Goal: Information Seeking & Learning: Learn about a topic

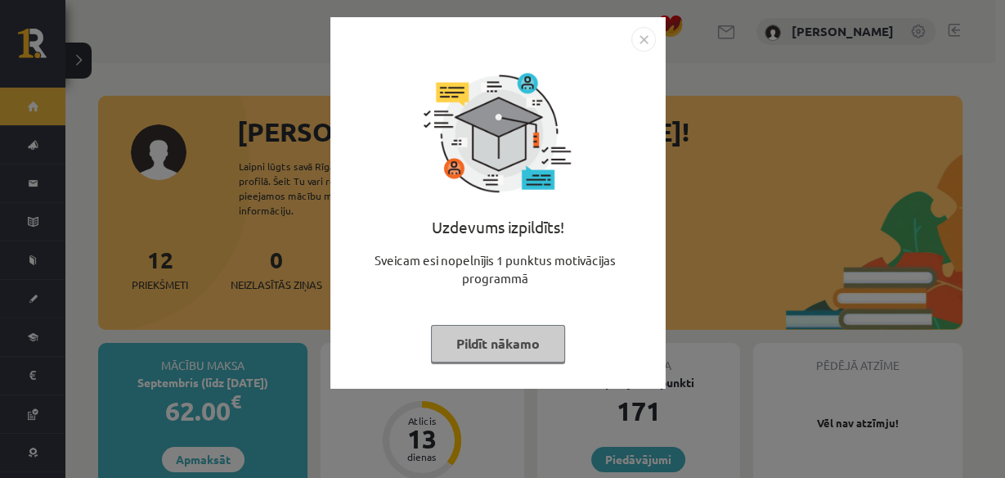
click at [639, 36] on img "Close" at bounding box center [643, 39] width 25 height 25
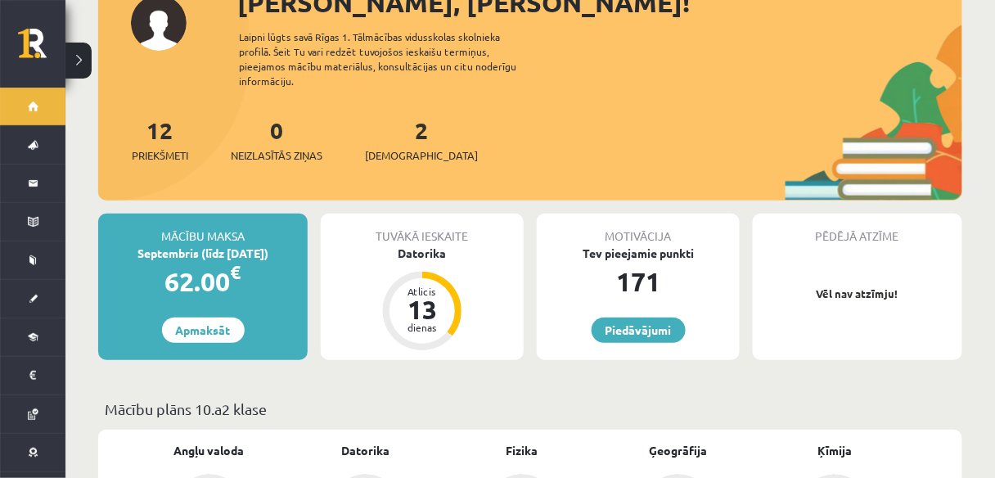
scroll to position [131, 0]
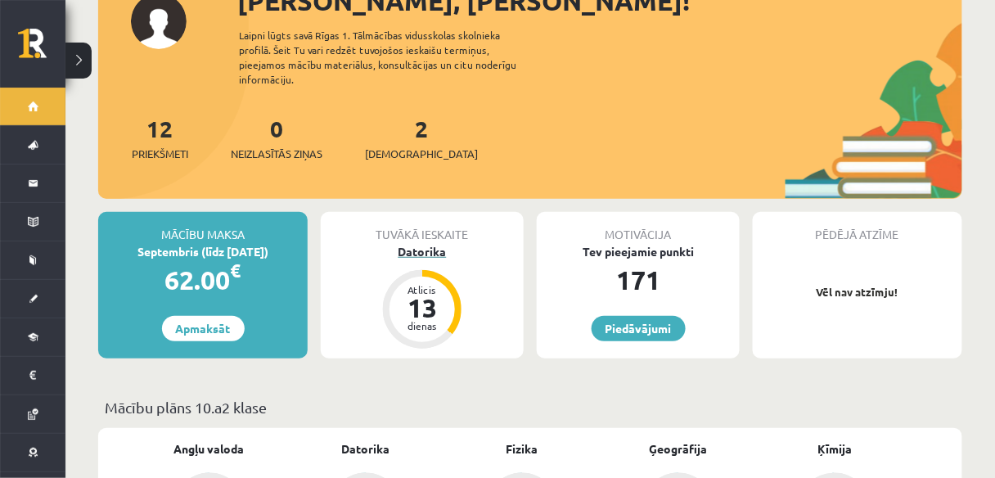
click at [432, 243] on div "Datorika" at bounding box center [422, 251] width 203 height 17
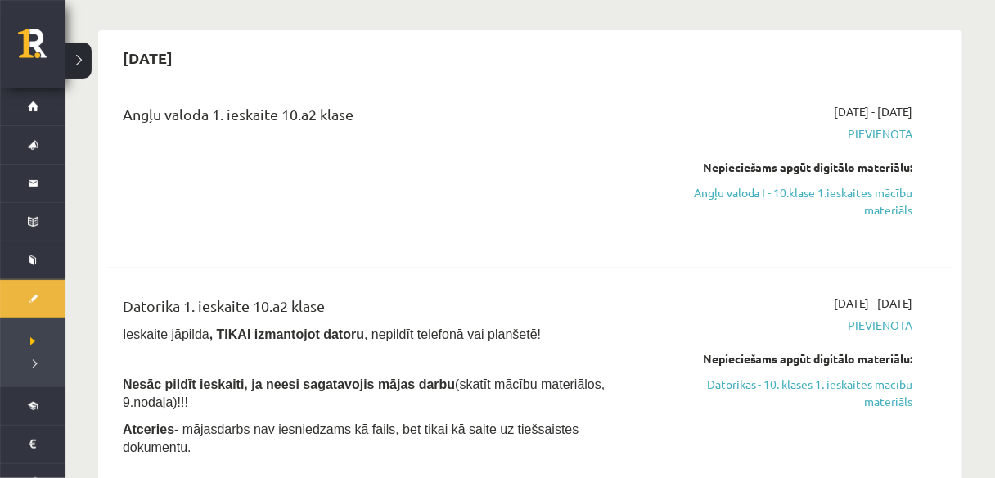
scroll to position [196, 0]
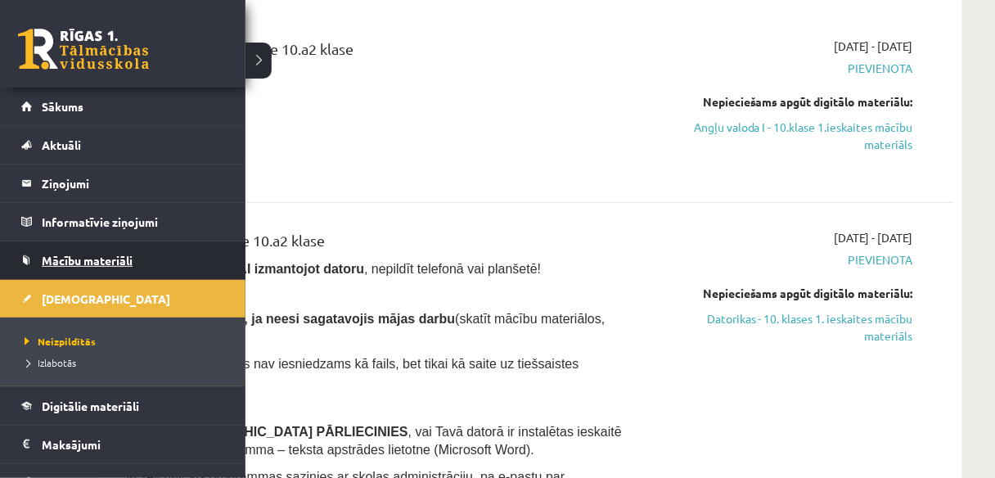
click at [49, 267] on link "Mācību materiāli" at bounding box center [123, 260] width 204 height 38
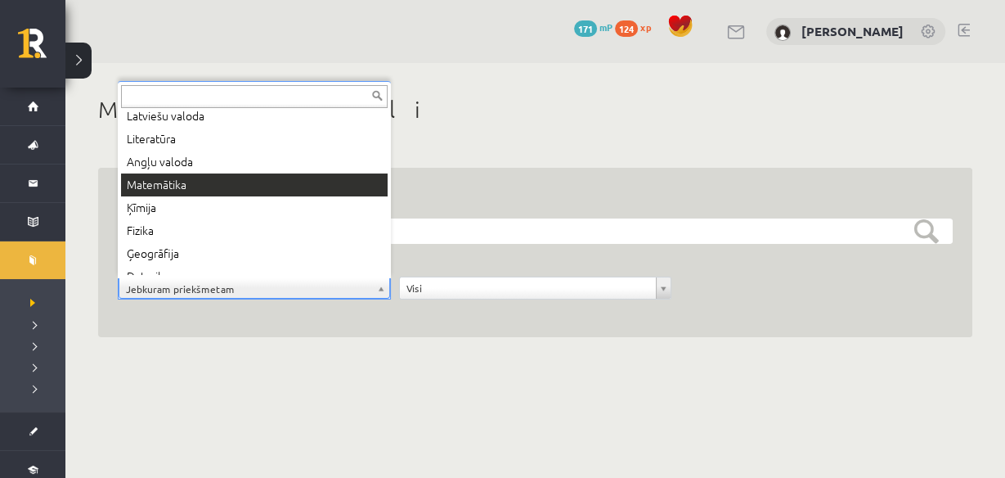
scroll to position [85, 0]
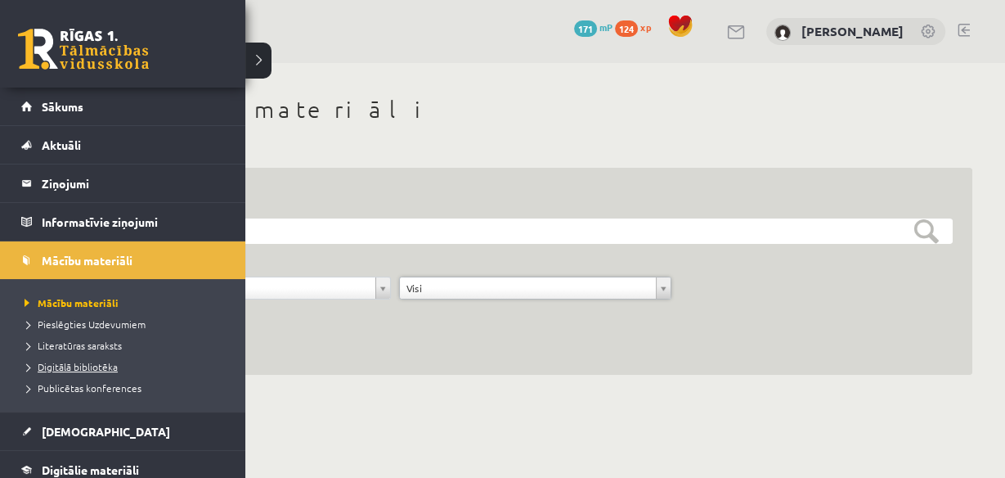
click at [87, 366] on span "Digitālā bibliotēka" at bounding box center [68, 366] width 97 height 13
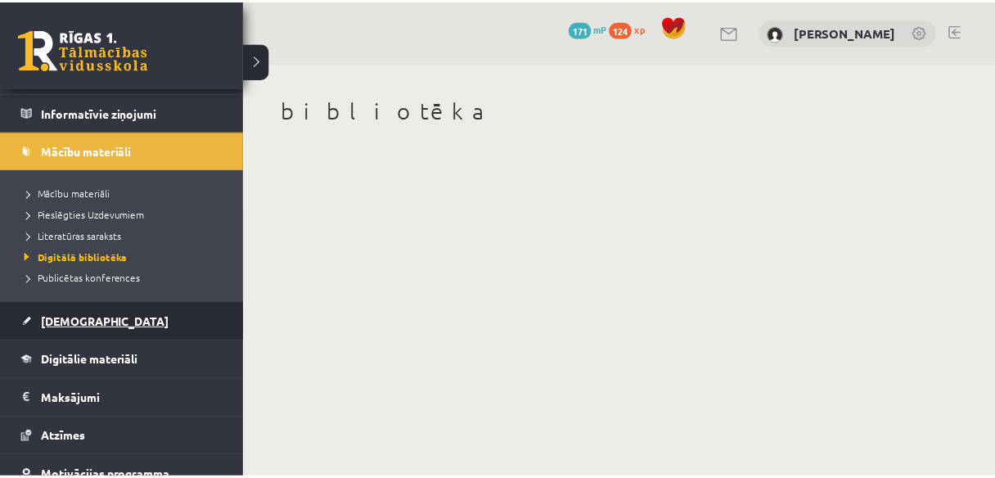
scroll to position [65, 0]
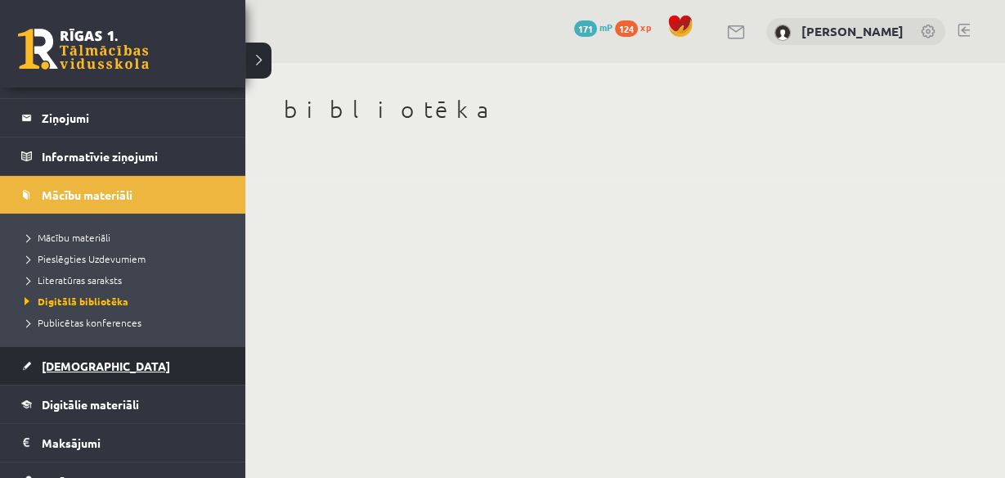
click at [78, 370] on link "[DEMOGRAPHIC_DATA]" at bounding box center [123, 366] width 204 height 38
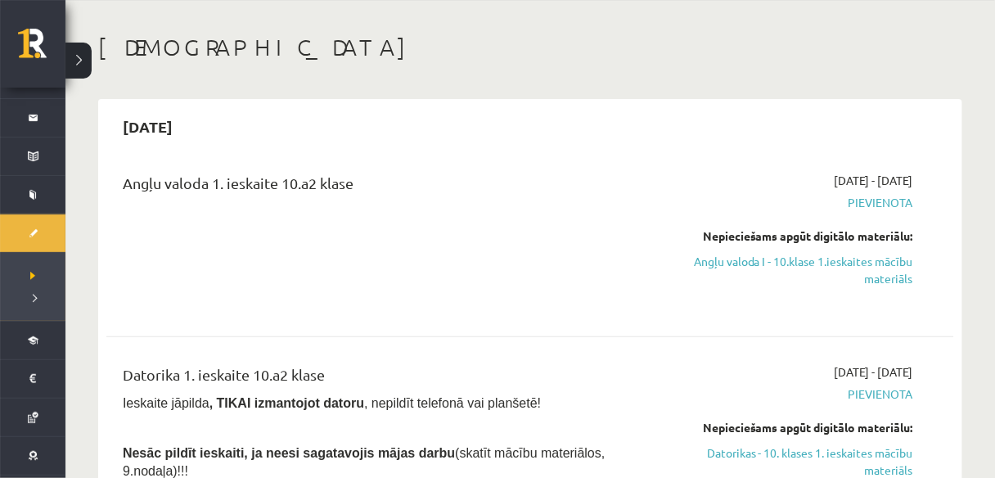
scroll to position [327, 0]
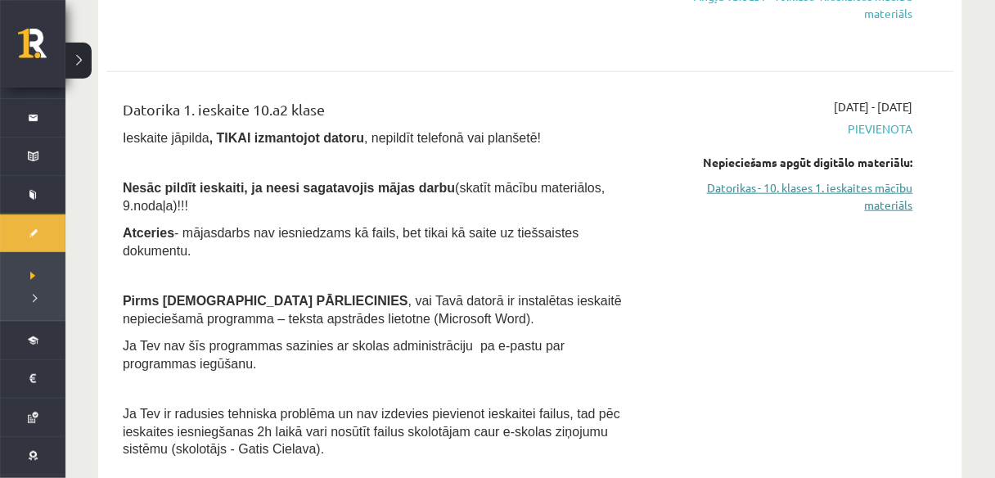
click at [804, 191] on link "Datorikas - 10. klases 1. ieskaites mācību materiāls" at bounding box center [789, 196] width 247 height 34
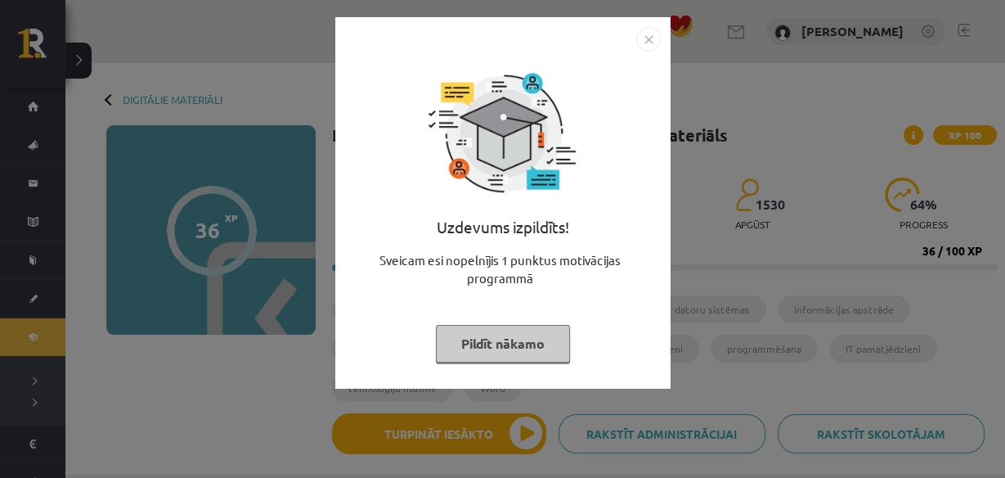
click at [646, 33] on img "Close" at bounding box center [648, 39] width 25 height 25
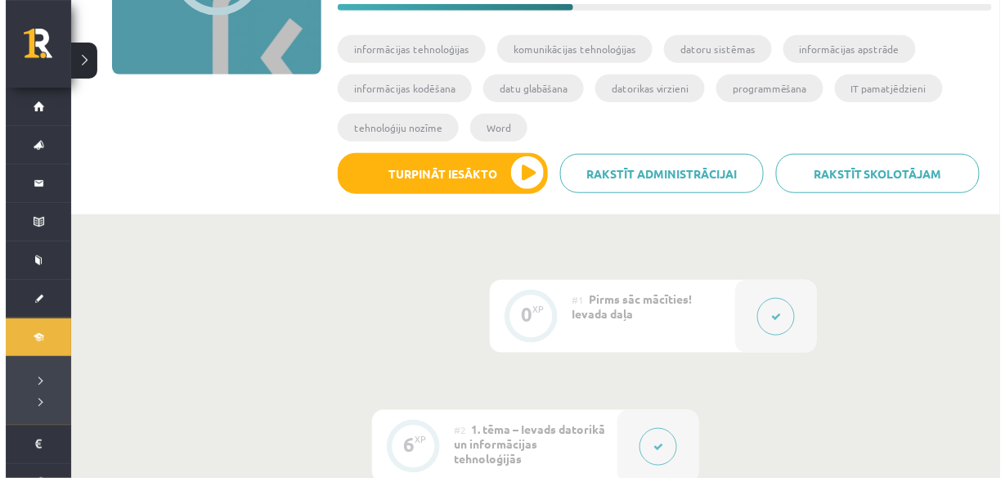
scroll to position [262, 0]
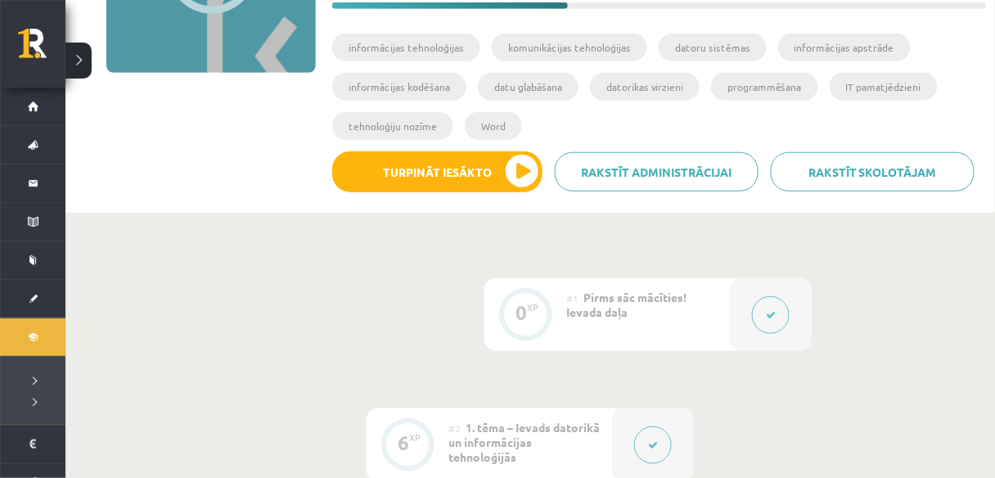
click at [775, 314] on icon at bounding box center [771, 315] width 10 height 10
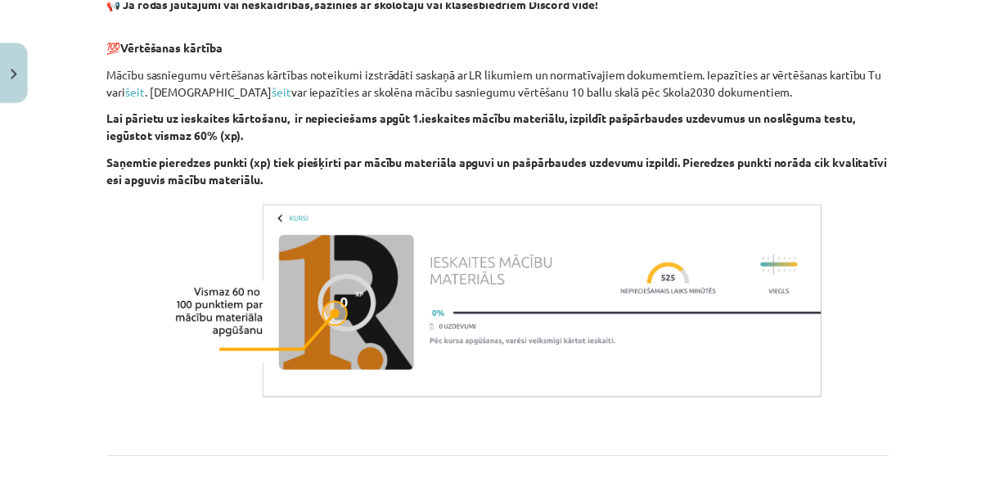
scroll to position [1307, 0]
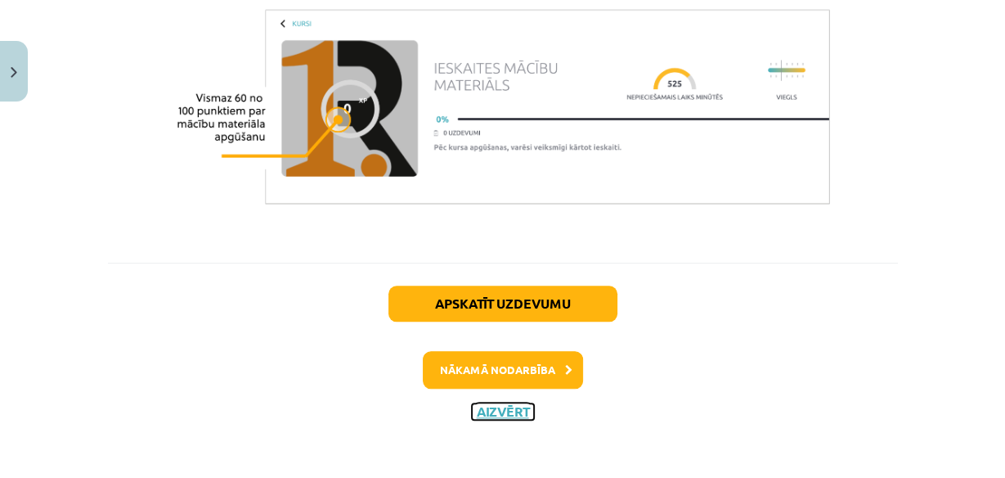
click at [503, 405] on button "Aizvērt" at bounding box center [503, 411] width 62 height 16
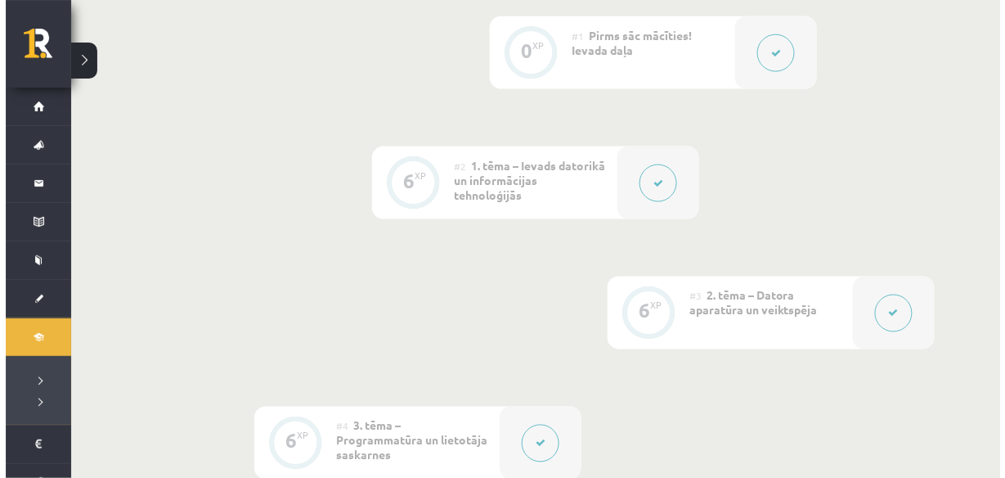
scroll to position [327, 0]
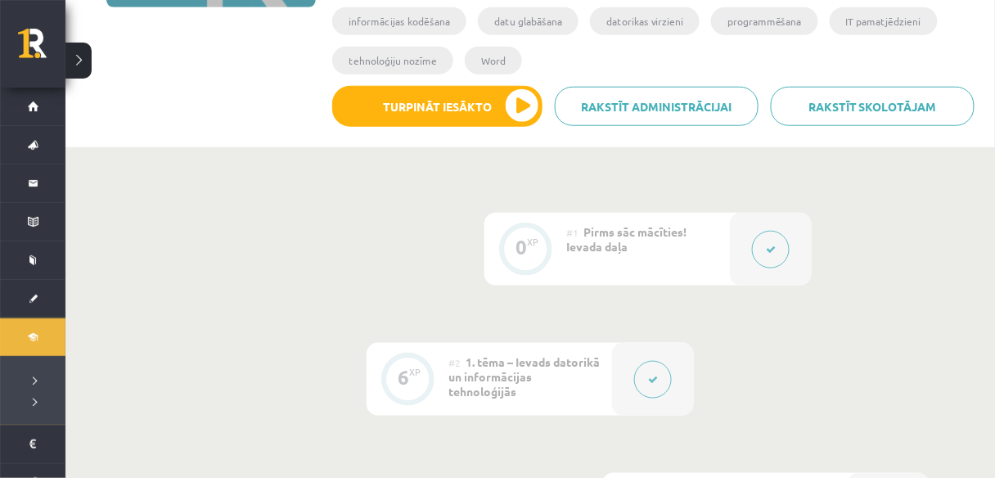
click at [644, 362] on button at bounding box center [653, 380] width 38 height 38
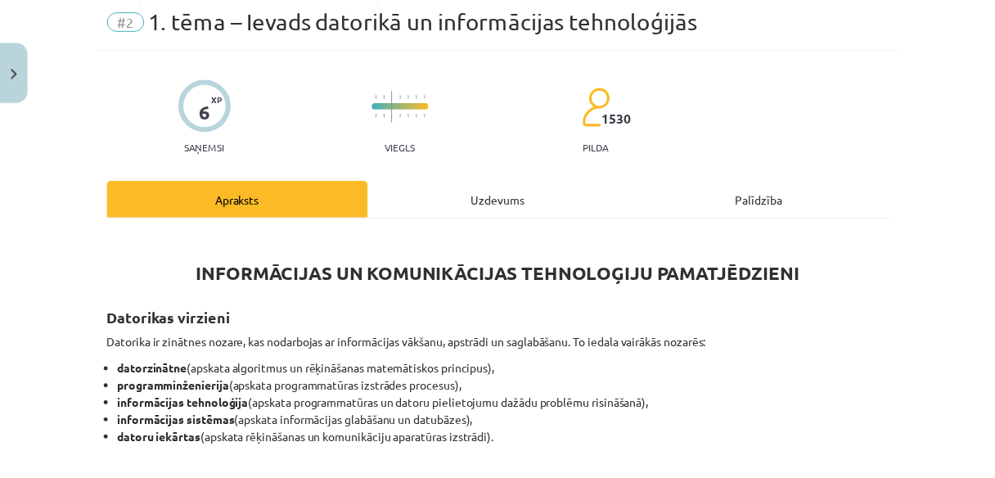
scroll to position [196, 0]
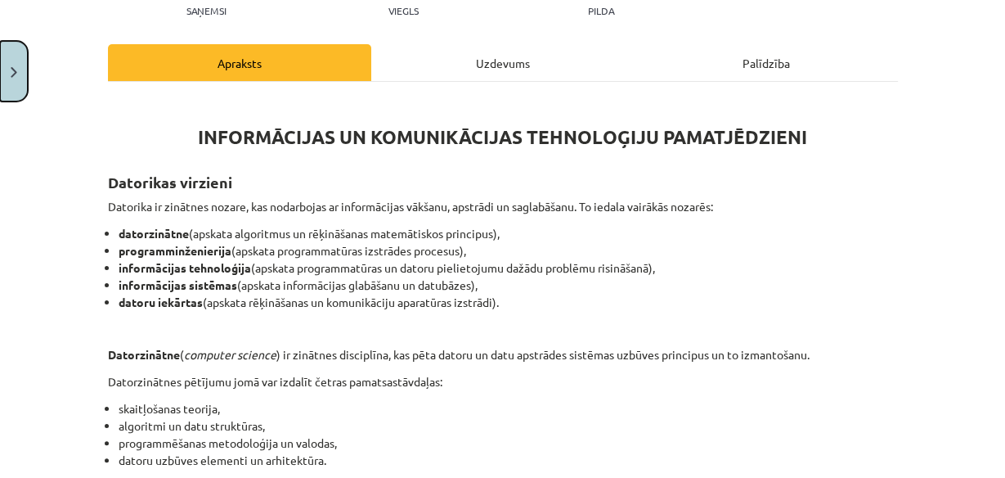
click at [0, 78] on button "Close" at bounding box center [14, 71] width 28 height 61
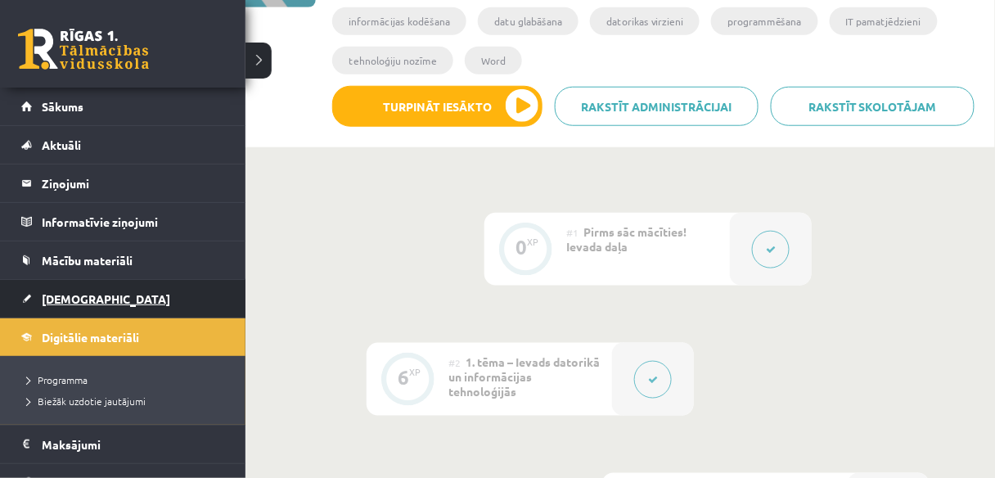
click at [59, 303] on link "[DEMOGRAPHIC_DATA]" at bounding box center [123, 299] width 204 height 38
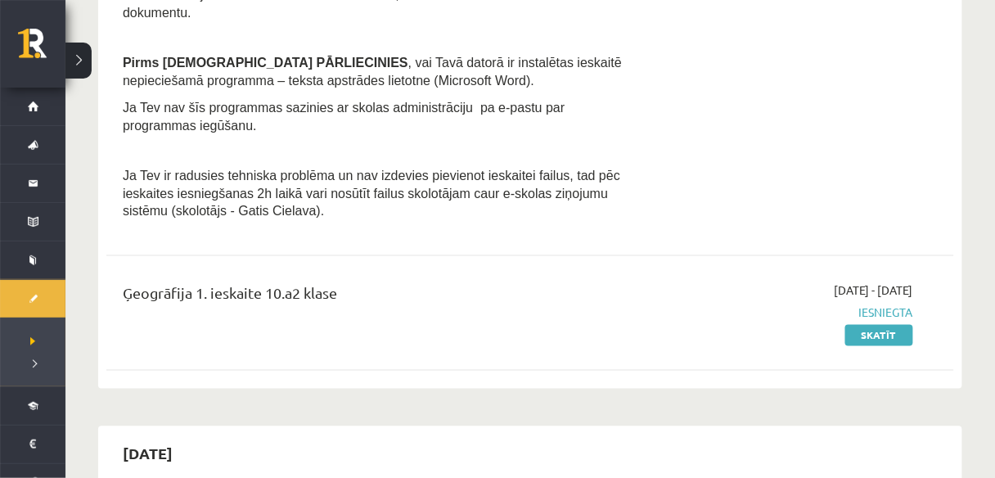
scroll to position [589, 0]
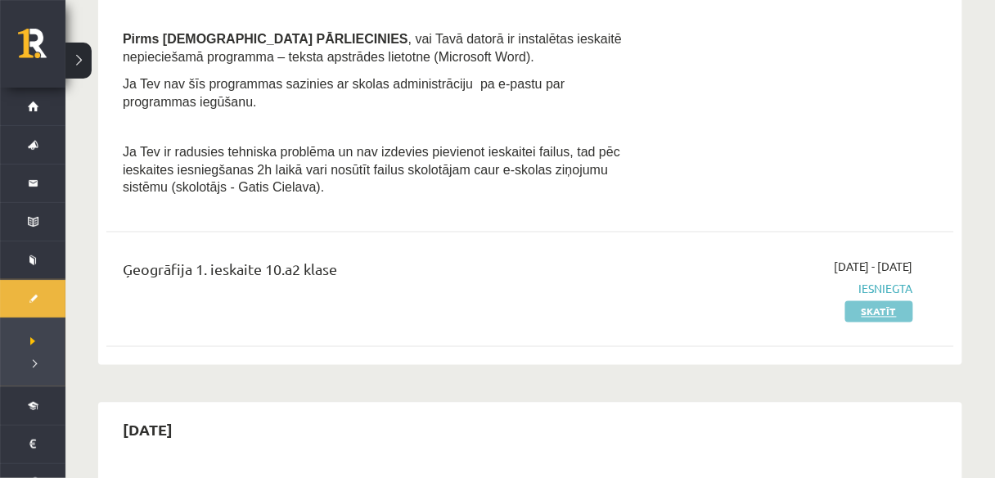
click at [911, 301] on link "Skatīt" at bounding box center [879, 311] width 68 height 21
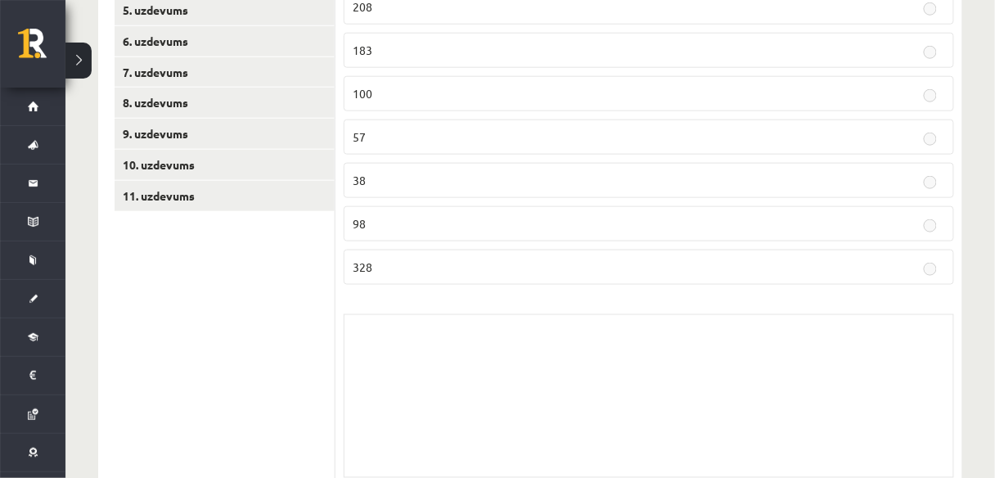
scroll to position [393, 0]
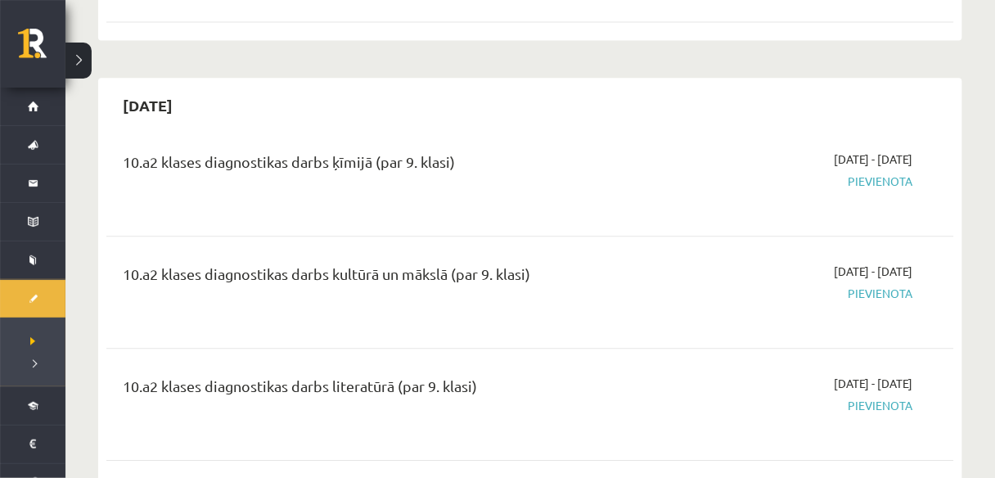
scroll to position [916, 0]
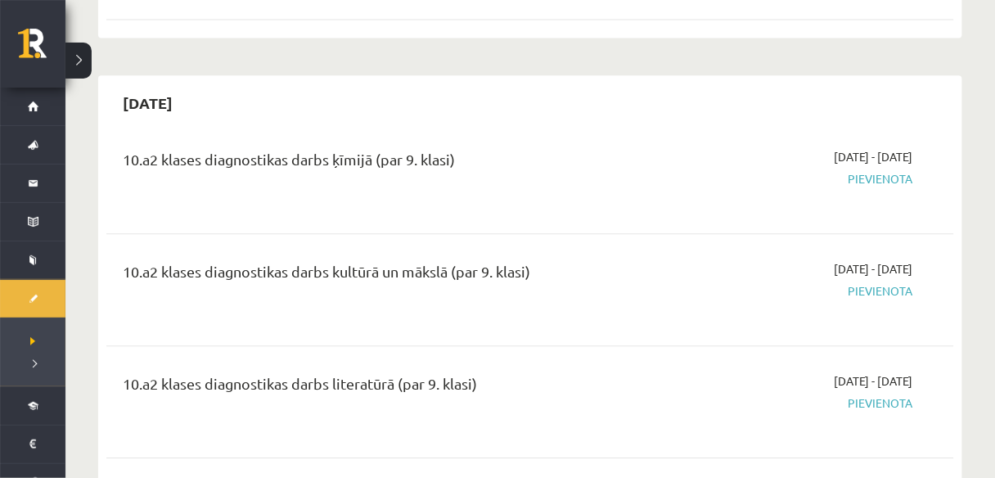
click at [907, 170] on span "Pievienota" at bounding box center [789, 178] width 247 height 17
click at [898, 170] on span "Pievienota" at bounding box center [789, 178] width 247 height 17
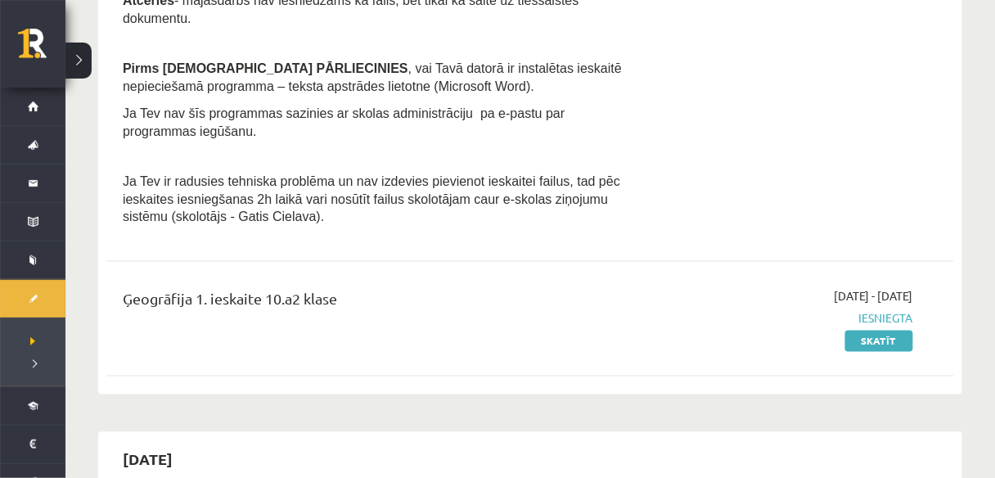
scroll to position [262, 0]
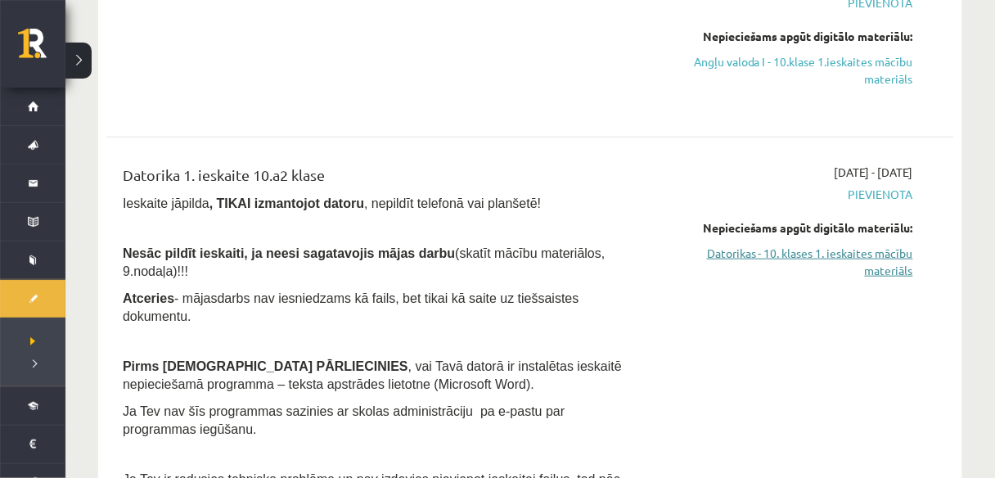
click at [850, 268] on link "Datorikas - 10. klases 1. ieskaites mācību materiāls" at bounding box center [789, 262] width 247 height 34
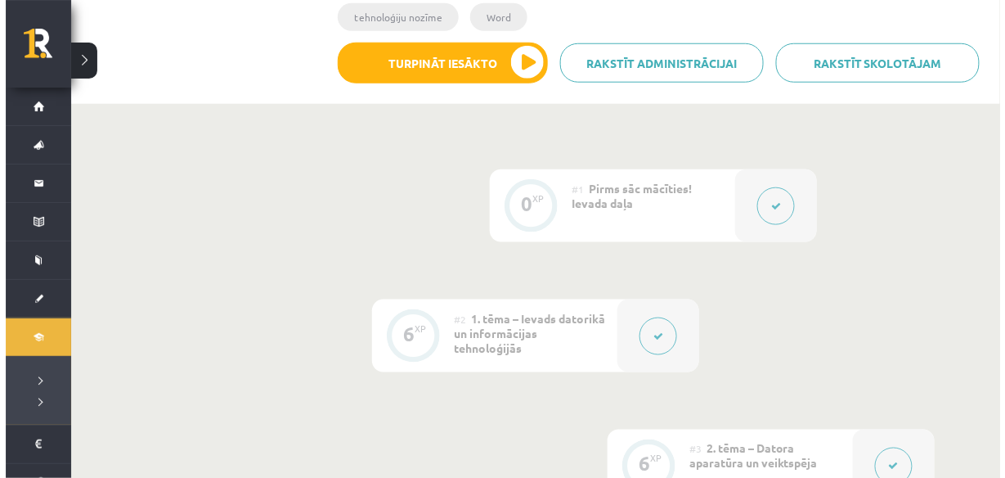
scroll to position [393, 0]
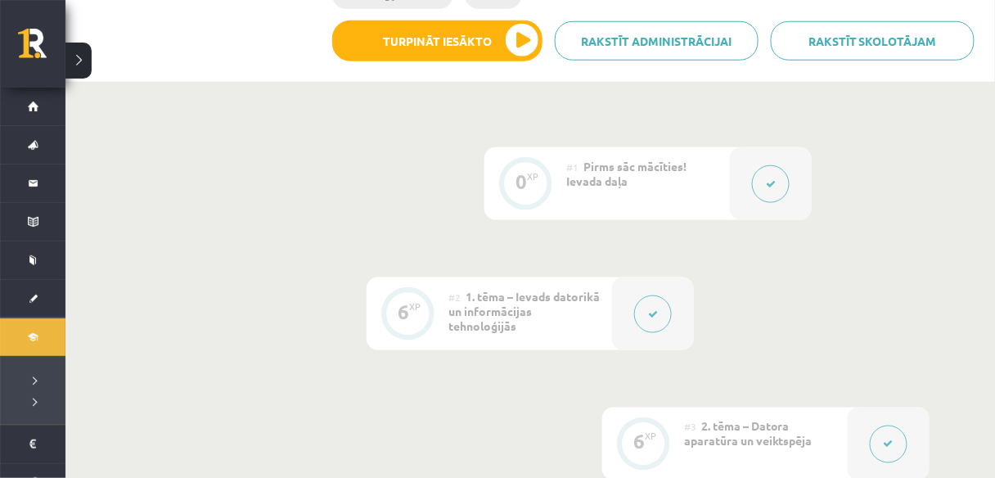
click at [668, 302] on div at bounding box center [653, 313] width 82 height 73
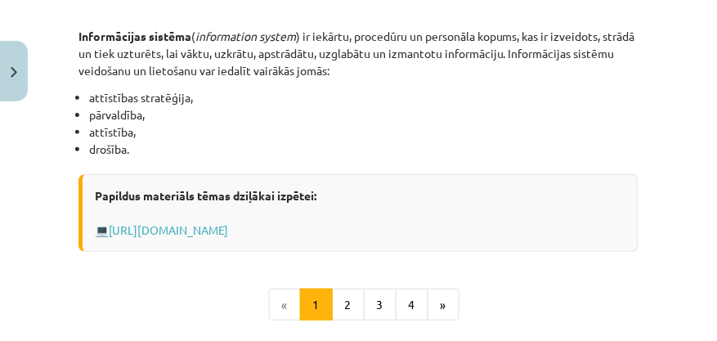
scroll to position [869, 0]
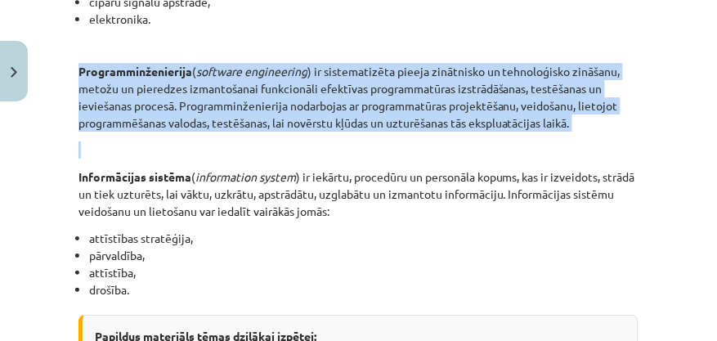
drag, startPoint x: 65, startPoint y: 83, endPoint x: 484, endPoint y: 167, distance: 427.9
click at [484, 167] on div "Mācību tēma: Datorikas - 10. klases 1. ieskaites mācību materiāls #2 1. tēma – …" at bounding box center [358, 170] width 717 height 341
drag, startPoint x: 324, startPoint y: 134, endPoint x: 282, endPoint y: 115, distance: 46.1
copy div "Programminženierija ( software engineering ) ir sistematizēta pieeja zinātnisko…"
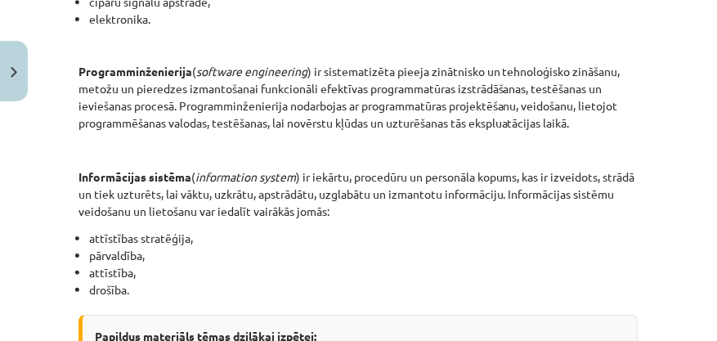
click at [453, 247] on li "attīstības stratēģija," at bounding box center [364, 238] width 550 height 17
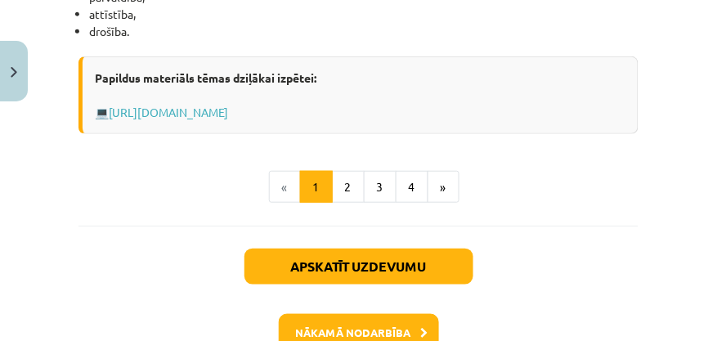
scroll to position [1243, 0]
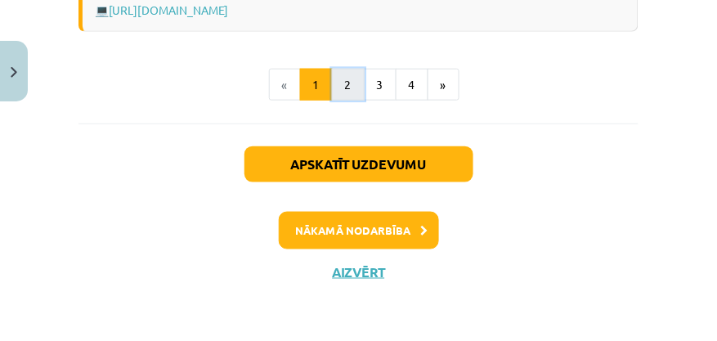
click at [353, 93] on button "2" at bounding box center [348, 85] width 33 height 33
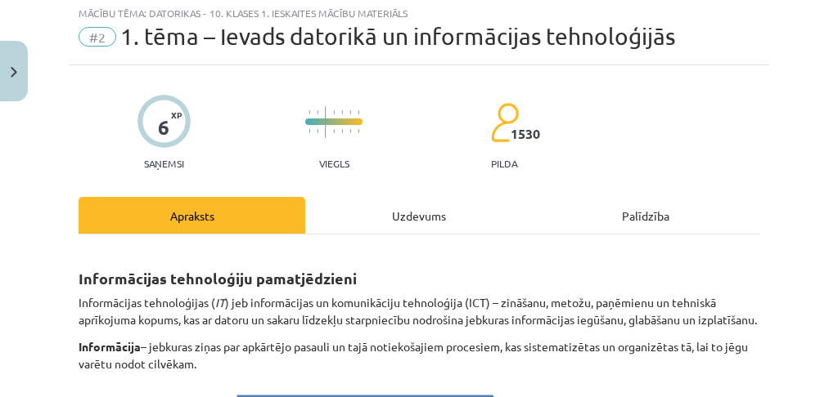
scroll to position [0, 0]
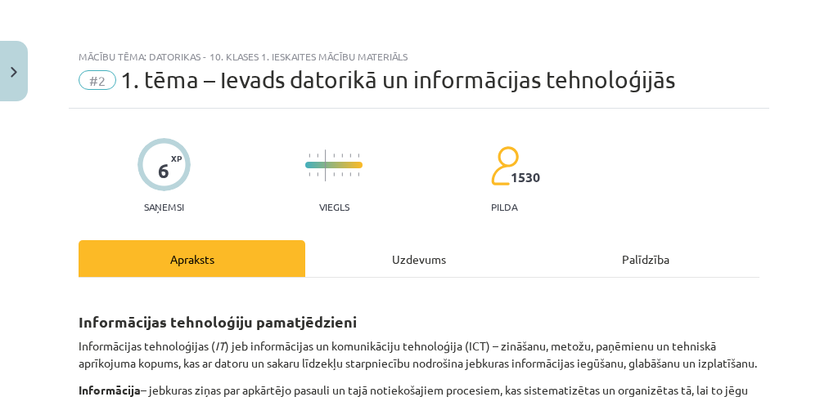
click at [528, 305] on h2 "Informācijas tehnoloģiju pamatjēdzieni" at bounding box center [419, 313] width 680 height 40
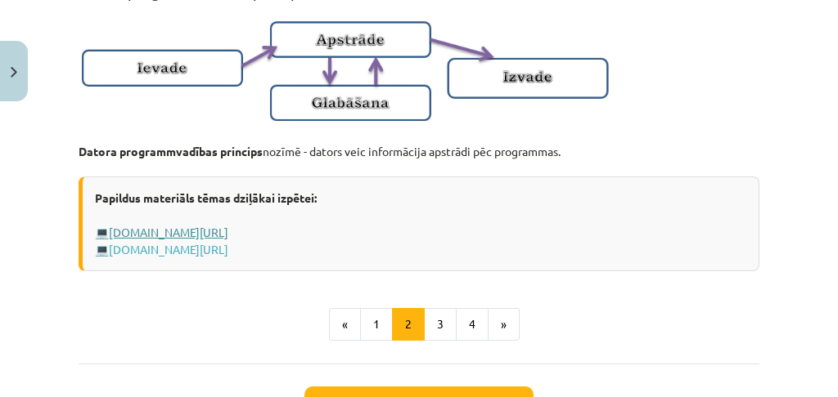
scroll to position [1309, 0]
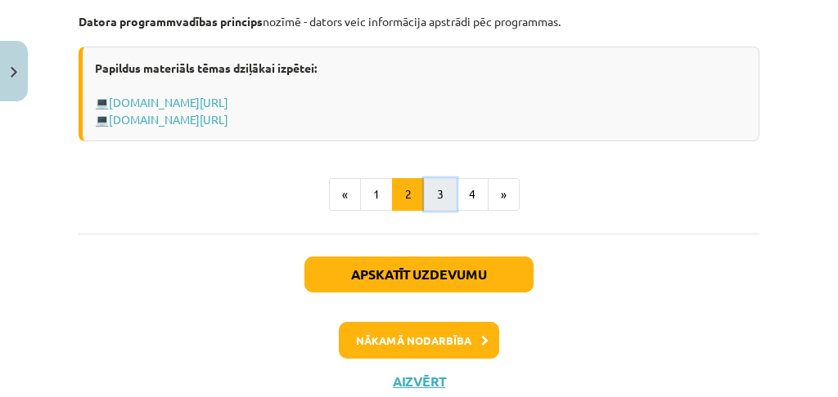
click at [424, 206] on button "3" at bounding box center [440, 194] width 33 height 33
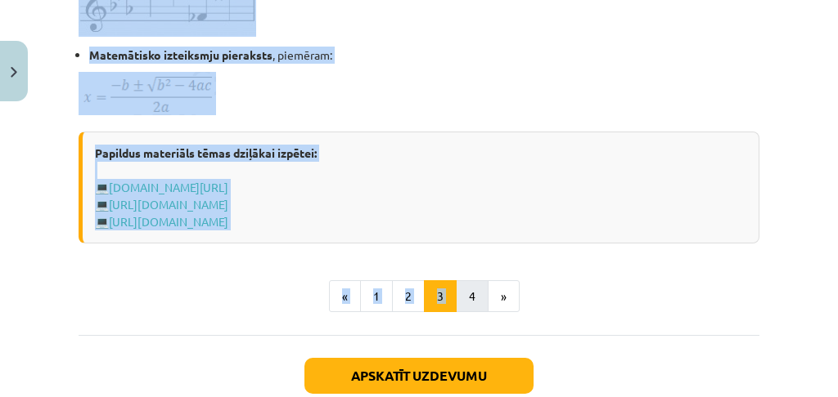
scroll to position [1165, 0]
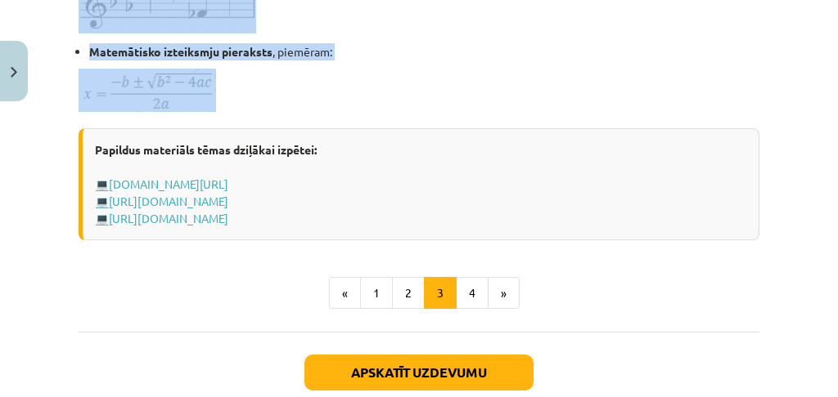
drag, startPoint x: 79, startPoint y: 80, endPoint x: 335, endPoint y: 98, distance: 257.4
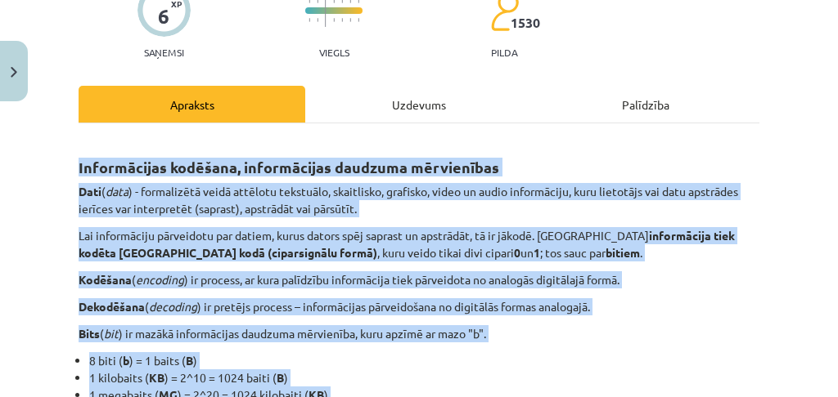
scroll to position [183, 0]
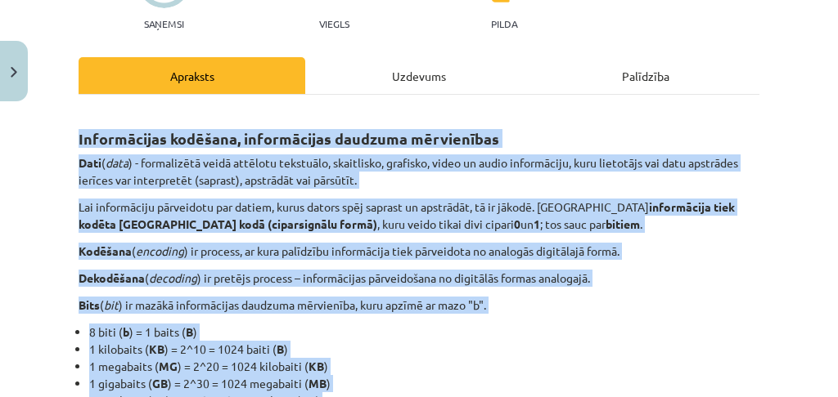
click at [101, 142] on strong "Informācijas kodēšana, informācijas daudzuma mērvienības" at bounding box center [289, 138] width 420 height 19
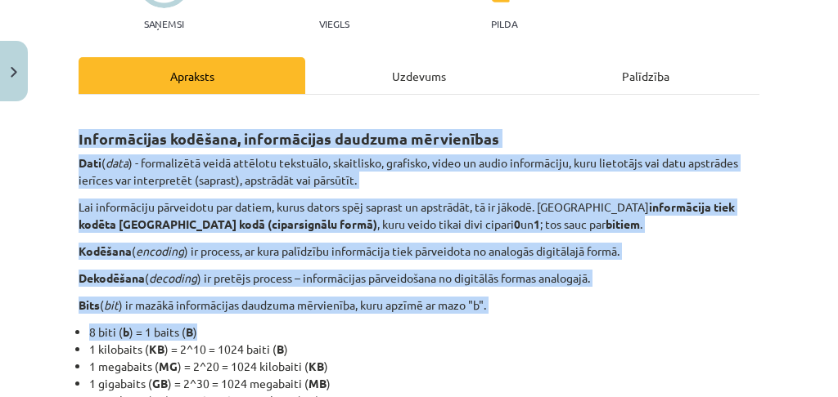
drag, startPoint x: 78, startPoint y: 123, endPoint x: 521, endPoint y: 324, distance: 486.5
copy div "Informācijas kodēšana, informācijas daudzuma mērvienības Dati ( data ) - formal…"
click at [648, 334] on li "8 biti ( b ) = 1 baits ( B )" at bounding box center [424, 332] width 670 height 17
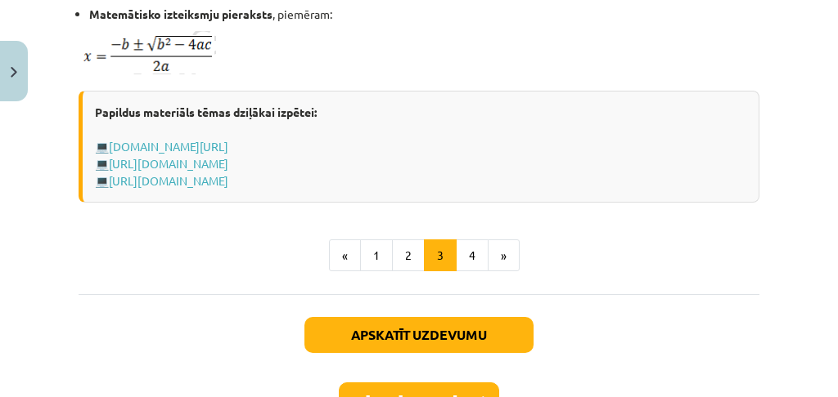
scroll to position [1219, 0]
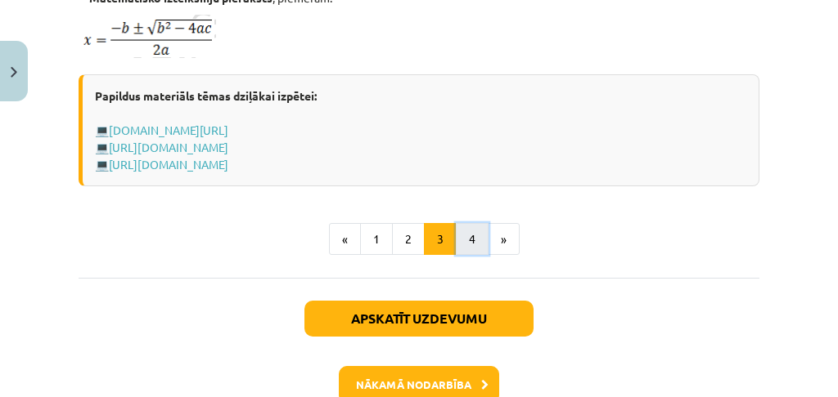
click at [465, 236] on button "4" at bounding box center [472, 239] width 33 height 33
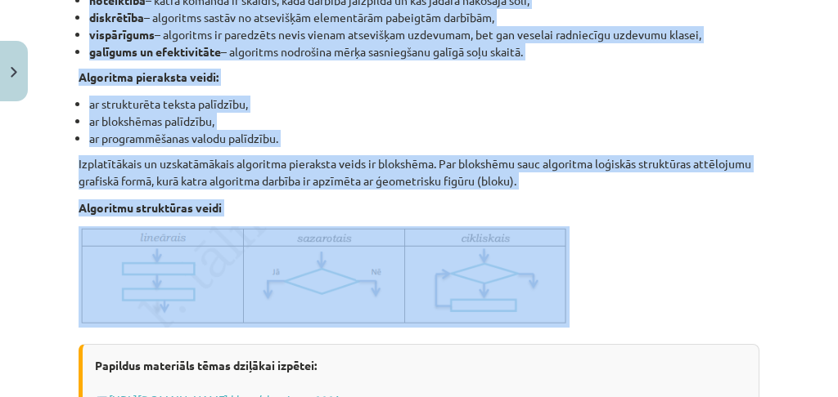
scroll to position [619, 0]
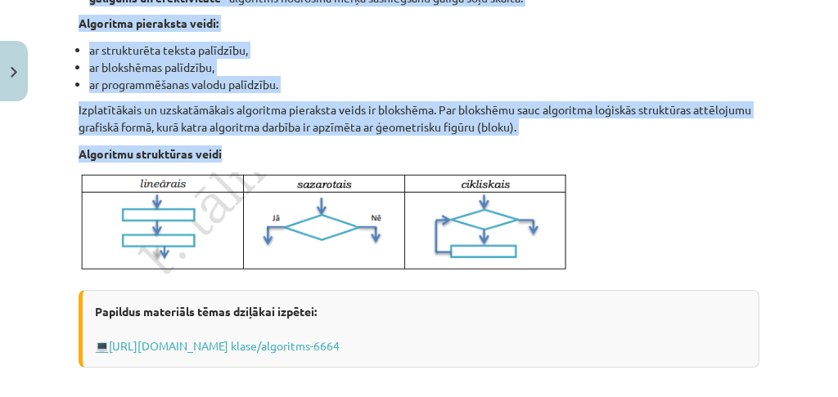
drag, startPoint x: 75, startPoint y: 30, endPoint x: 361, endPoint y: 162, distance: 315.1
click at [361, 162] on div "6 XP Saņemsi Viegls 1530 pilda Apraksts Uzdevums Palīdzība Algoritms Algoritms …" at bounding box center [419, 63] width 700 height 1147
copy div "Loremipsu Dolorsita - consecte adipisc elitse, doeiu temporin, utla etdolo magn…"
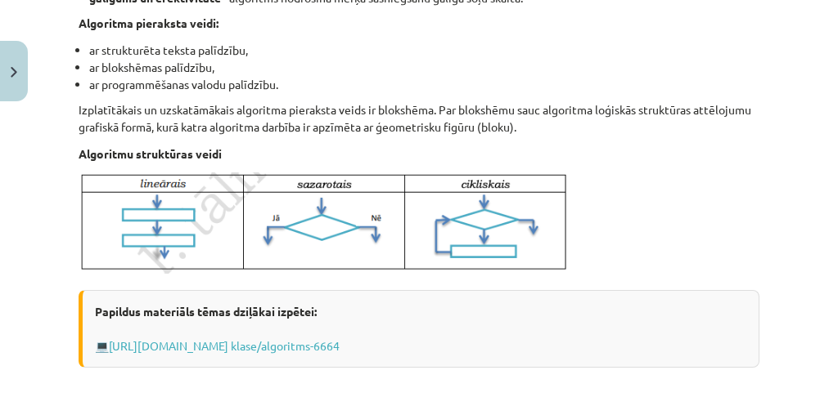
click at [727, 301] on div "Papildus materiāls tēmas dziļākai izpētei: 💻 [URL][DOMAIN_NAME] klase/algoritms…" at bounding box center [419, 329] width 680 height 78
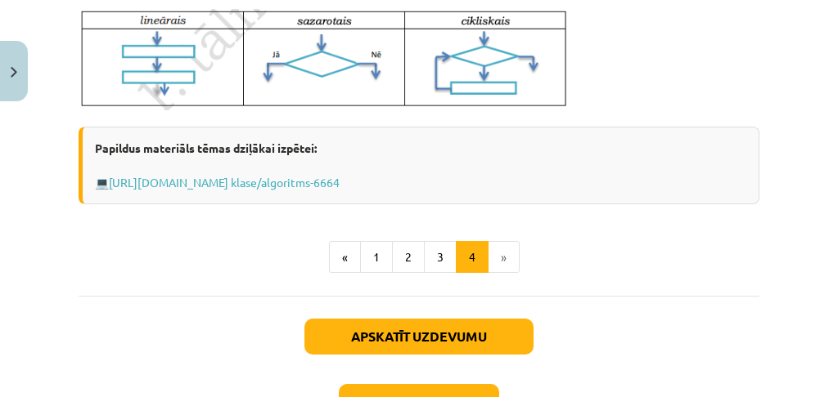
scroll to position [838, 0]
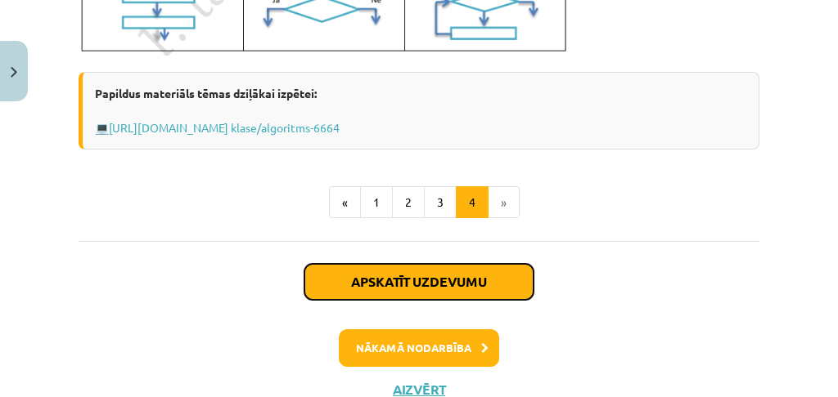
click at [447, 267] on button "Apskatīt uzdevumu" at bounding box center [418, 282] width 229 height 36
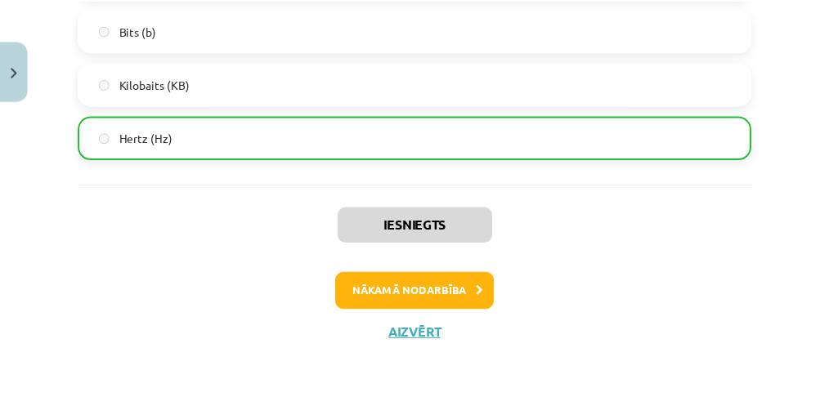
scroll to position [1847, 0]
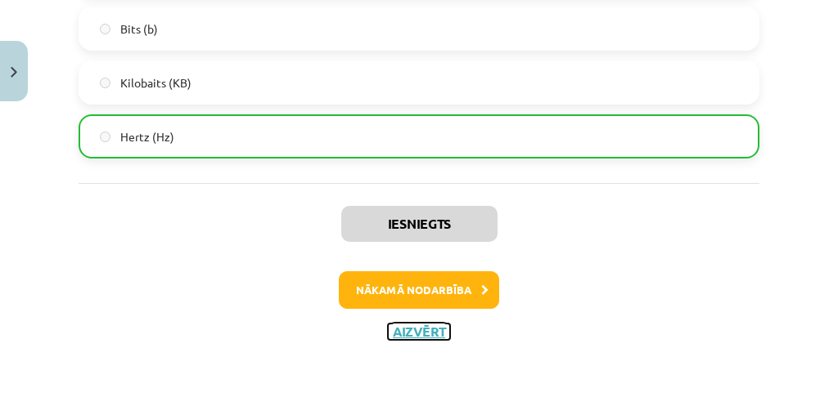
click at [436, 330] on button "Aizvērt" at bounding box center [419, 332] width 62 height 16
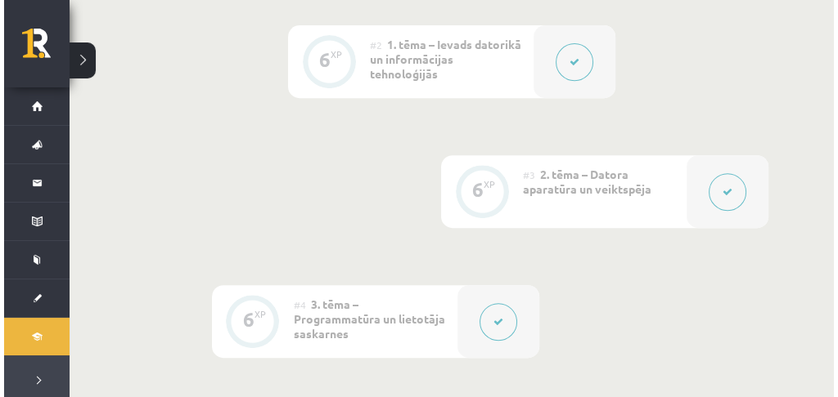
scroll to position [774, 0]
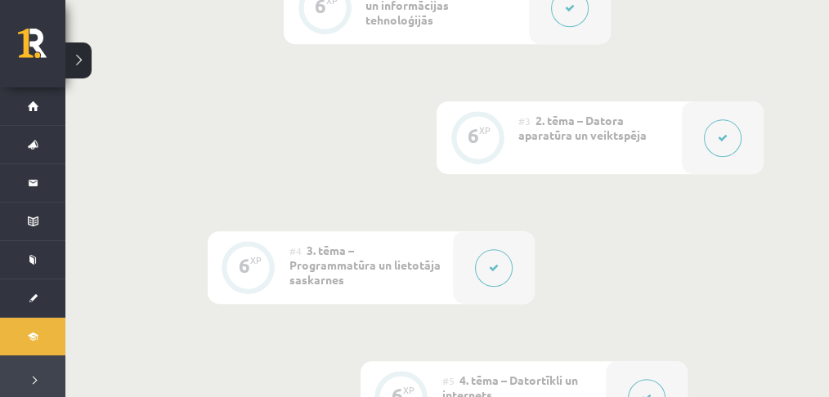
click at [607, 140] on span "2. tēma – Datora aparatūra un veiktspēja" at bounding box center [583, 127] width 128 height 29
click at [712, 130] on button at bounding box center [723, 138] width 38 height 38
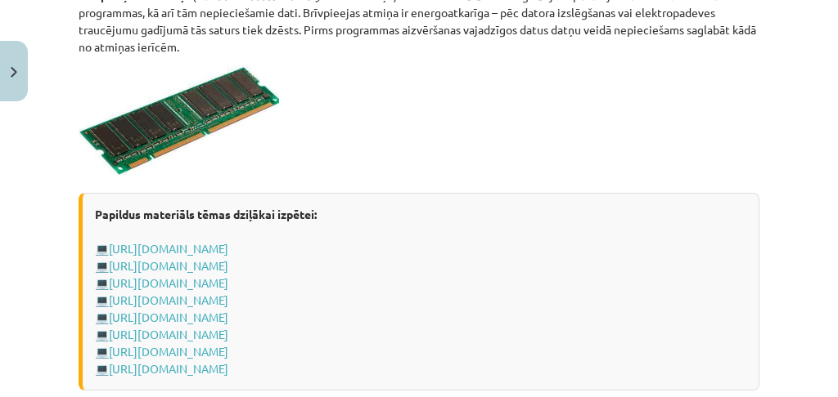
scroll to position [3108, 0]
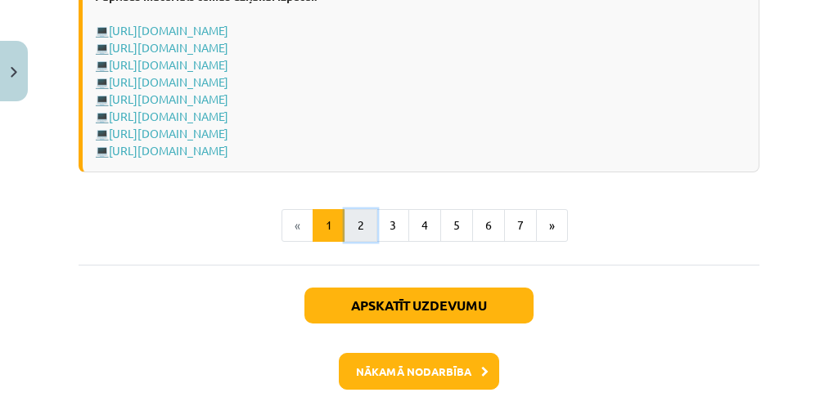
click at [359, 234] on button "2" at bounding box center [360, 225] width 33 height 33
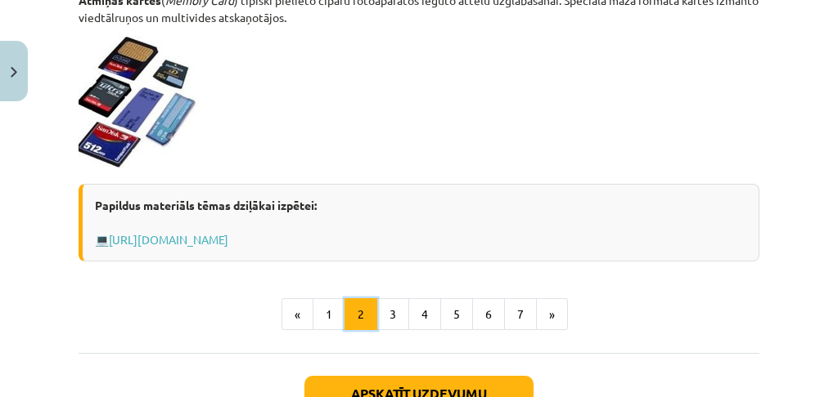
scroll to position [1787, 0]
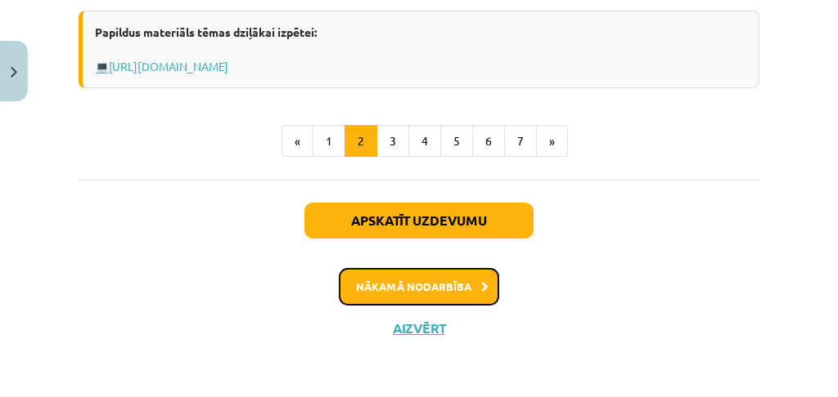
click at [399, 295] on button "Nākamā nodarbība" at bounding box center [419, 287] width 160 height 38
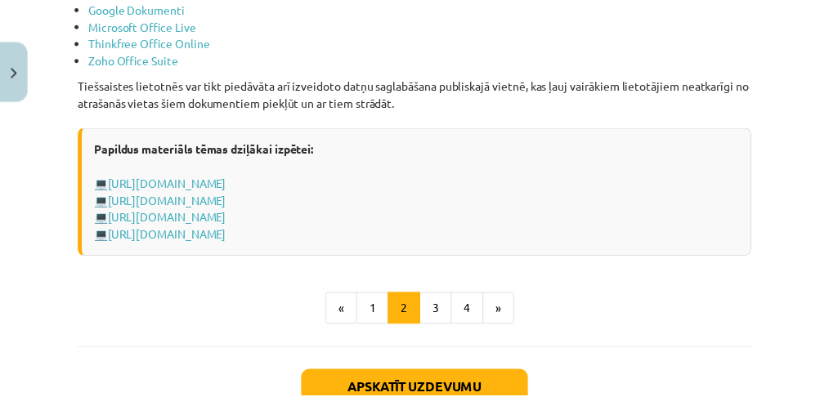
scroll to position [3094, 0]
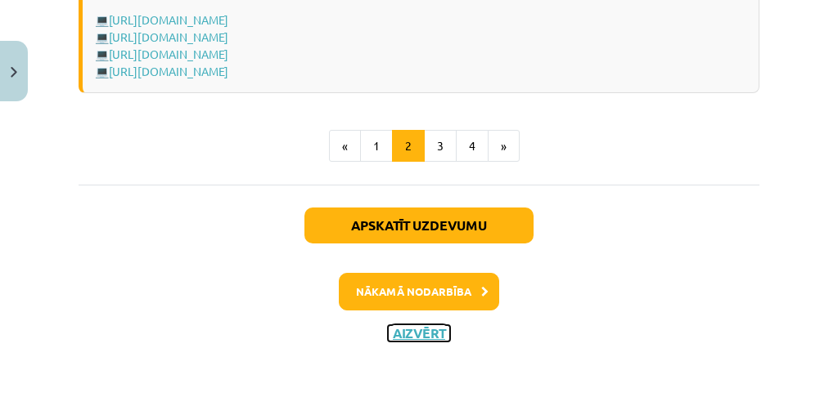
click at [397, 335] on button "Aizvērt" at bounding box center [419, 334] width 62 height 16
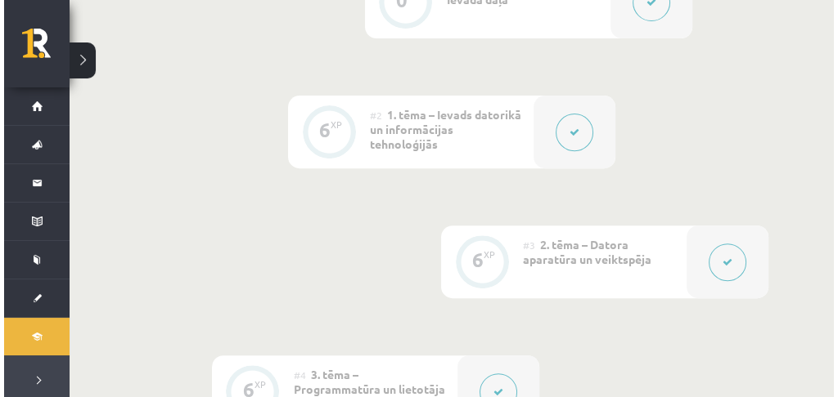
scroll to position [720, 0]
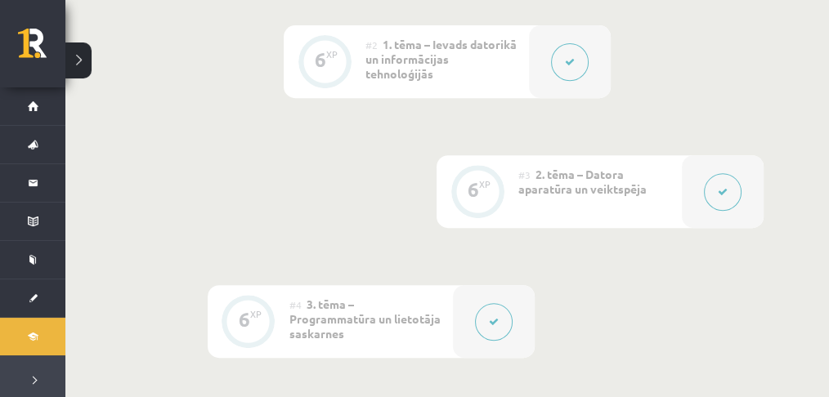
click at [586, 53] on button at bounding box center [570, 62] width 38 height 38
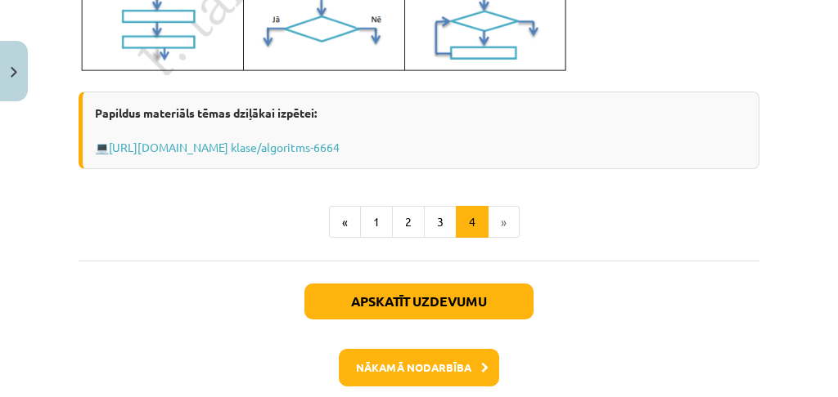
scroll to position [894, 0]
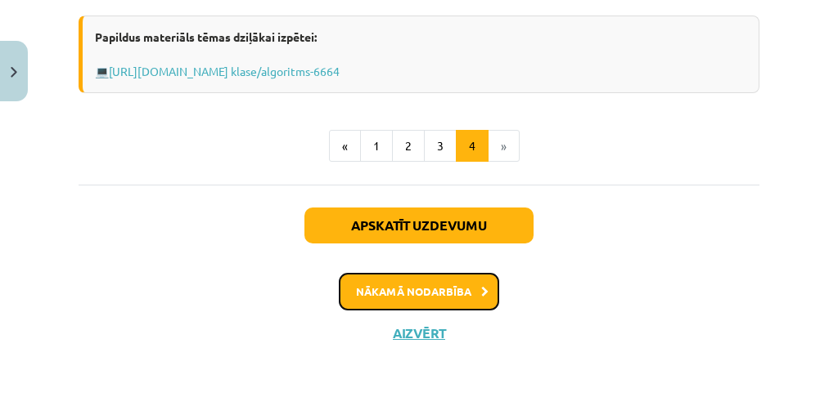
click at [469, 287] on button "Nākamā nodarbība" at bounding box center [419, 292] width 160 height 38
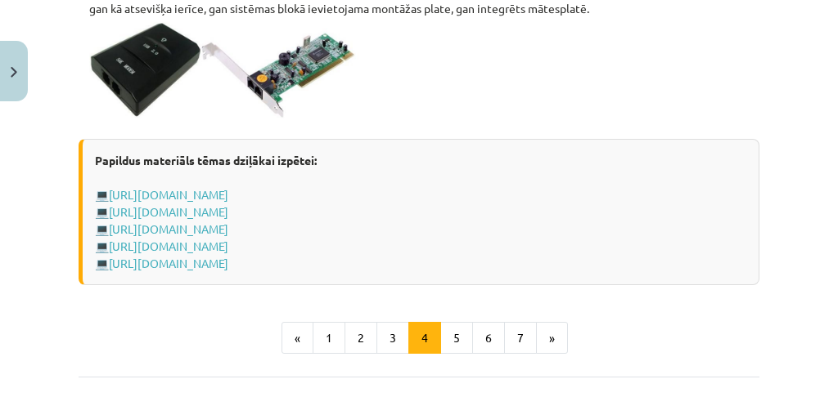
scroll to position [3312, 0]
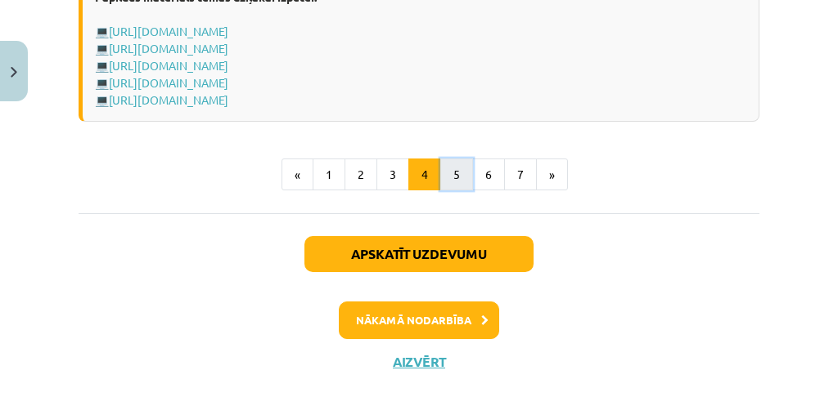
click at [461, 170] on button "5" at bounding box center [456, 175] width 33 height 33
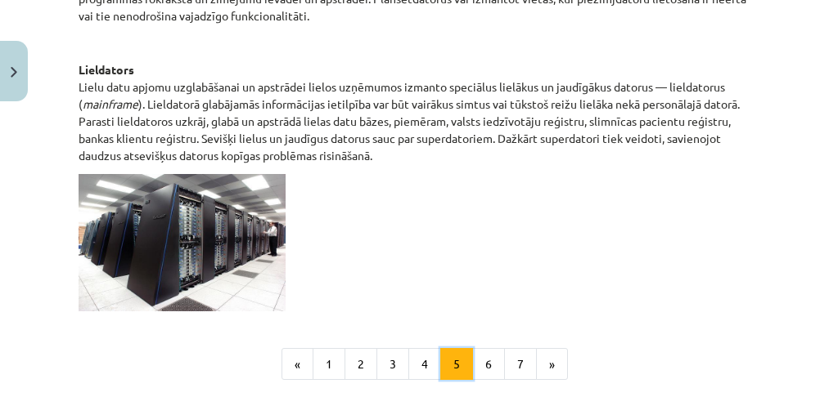
scroll to position [954, 0]
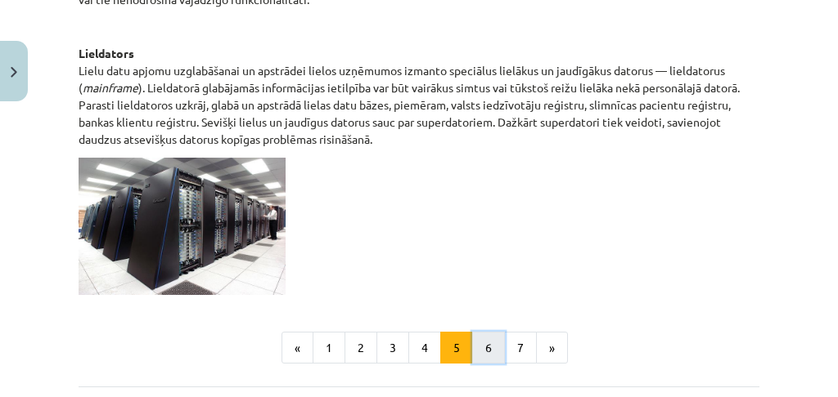
click at [479, 333] on button "6" at bounding box center [488, 348] width 33 height 33
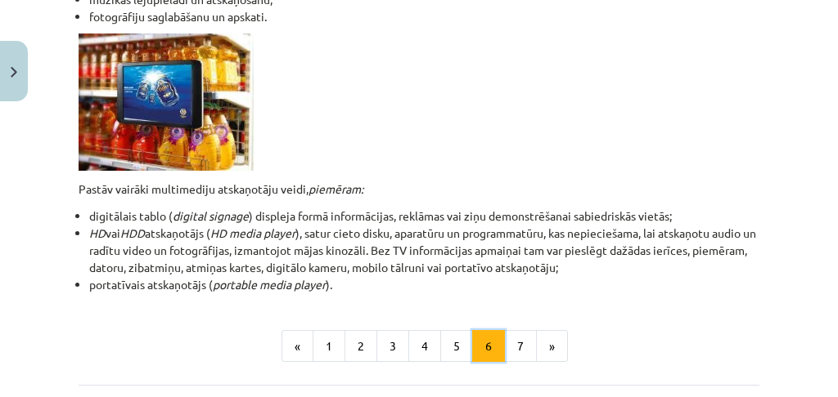
scroll to position [564, 0]
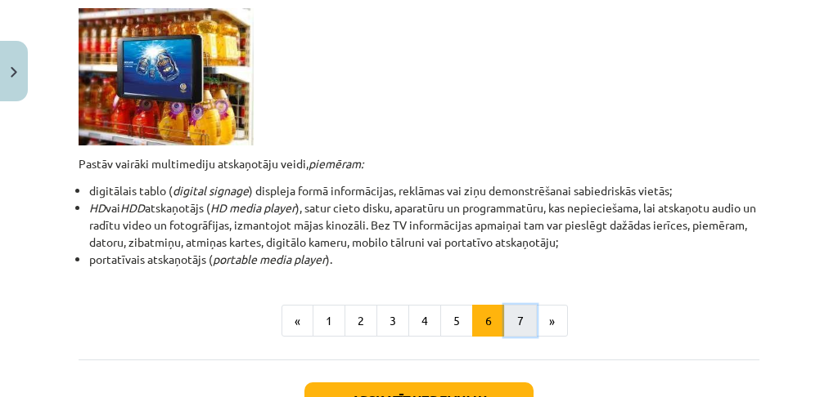
click at [508, 317] on button "7" at bounding box center [520, 321] width 33 height 33
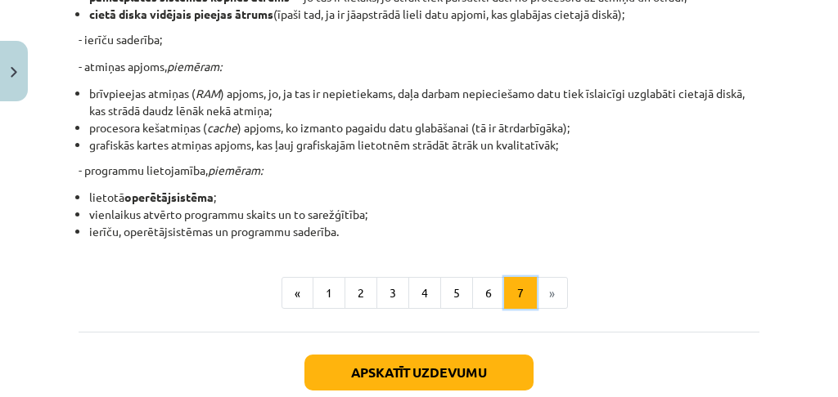
scroll to position [456, 0]
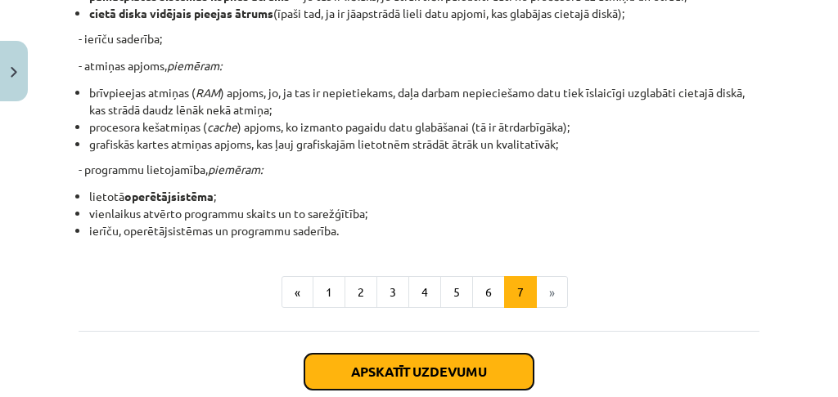
click at [451, 358] on button "Apskatīt uzdevumu" at bounding box center [418, 372] width 229 height 36
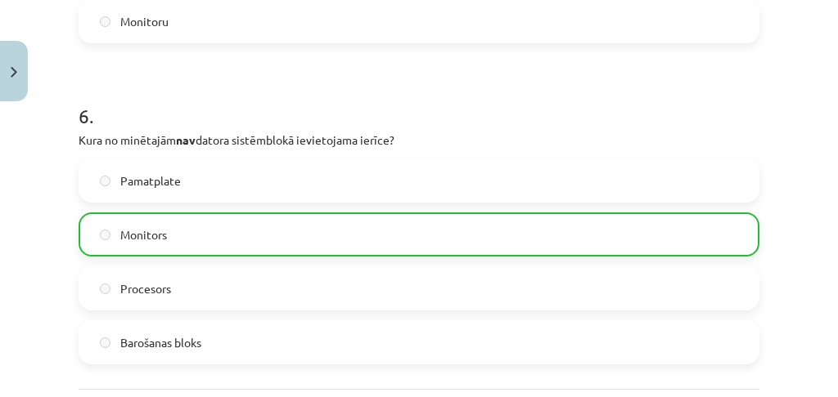
scroll to position [2004, 0]
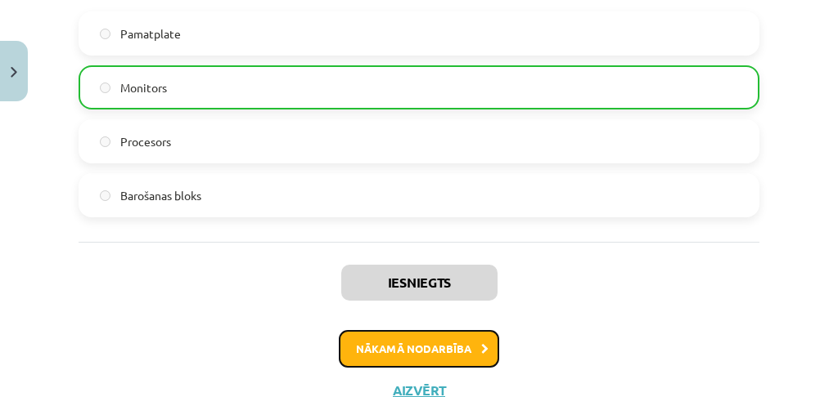
click at [429, 359] on button "Nākamā nodarbība" at bounding box center [419, 349] width 160 height 38
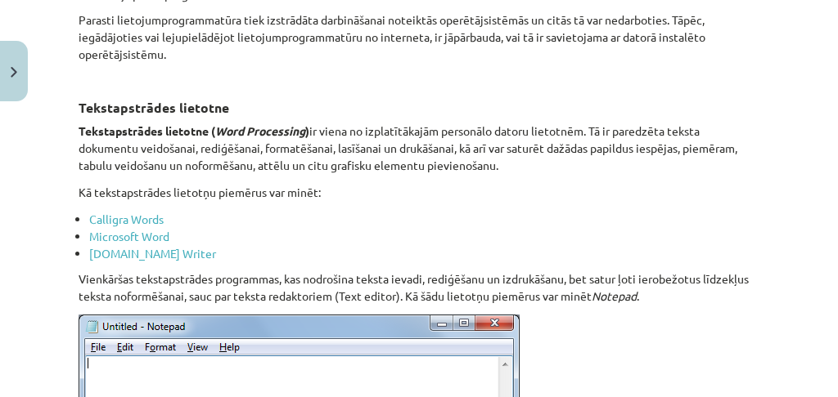
scroll to position [545, 0]
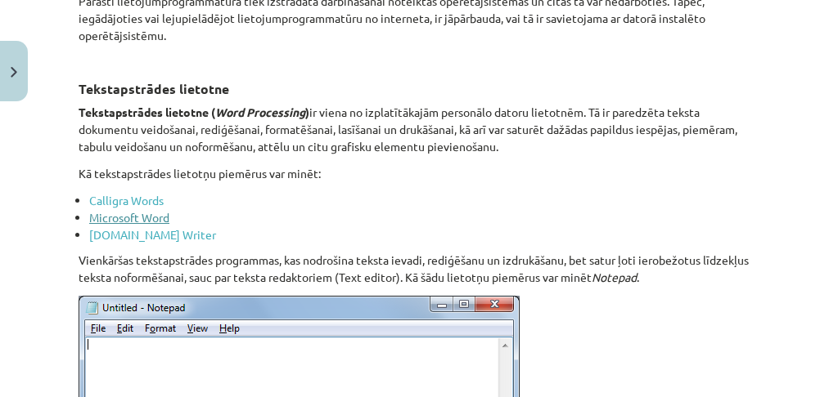
click at [141, 218] on link "Microsoft Word" at bounding box center [129, 217] width 80 height 15
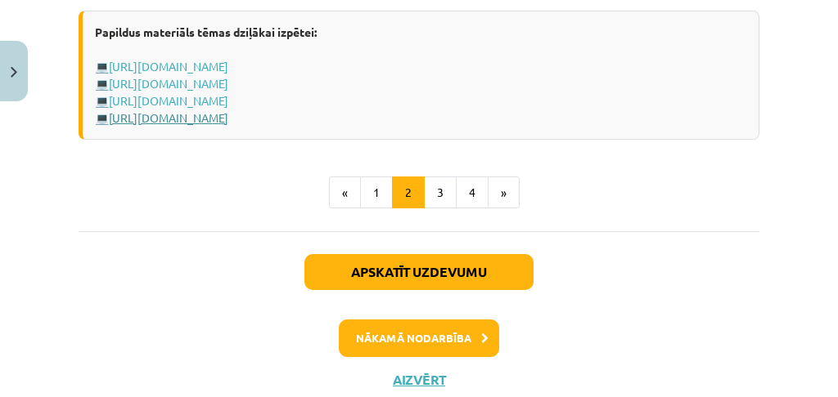
scroll to position [3053, 0]
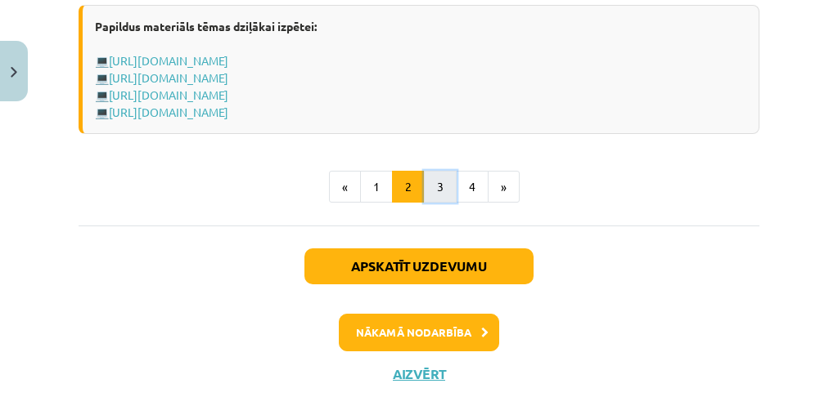
click at [424, 192] on button "3" at bounding box center [440, 187] width 33 height 33
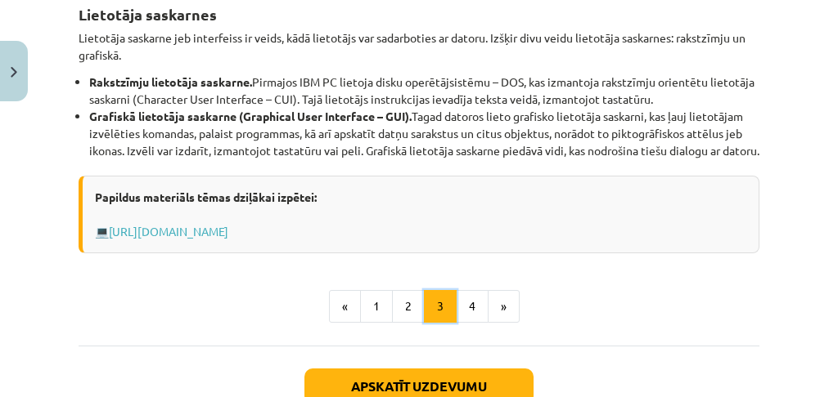
scroll to position [838, 0]
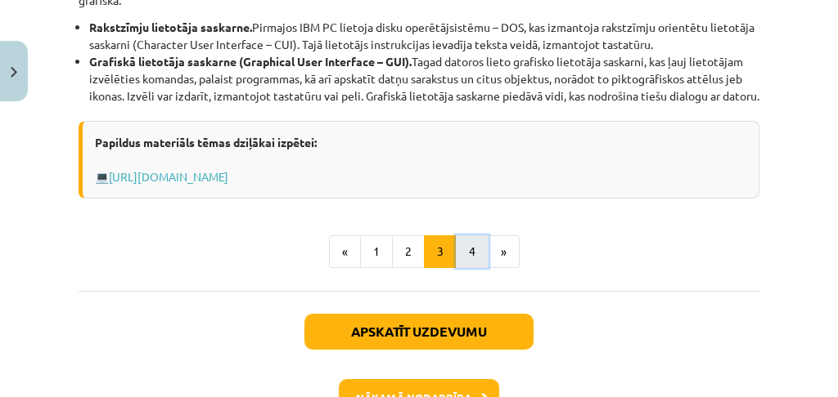
click at [460, 268] on button "4" at bounding box center [472, 252] width 33 height 33
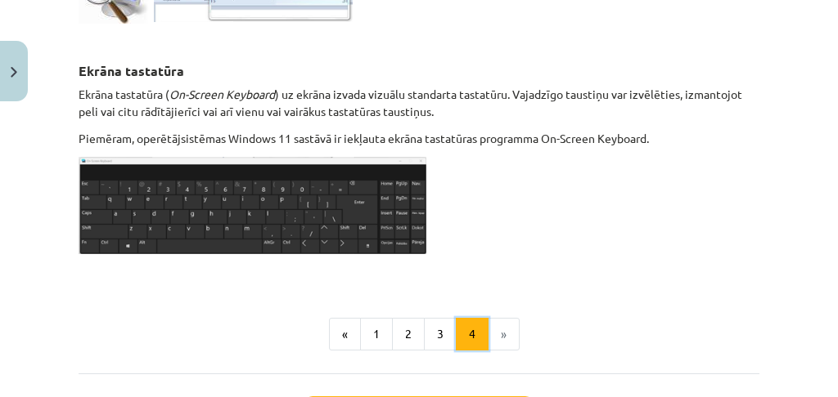
scroll to position [1110, 0]
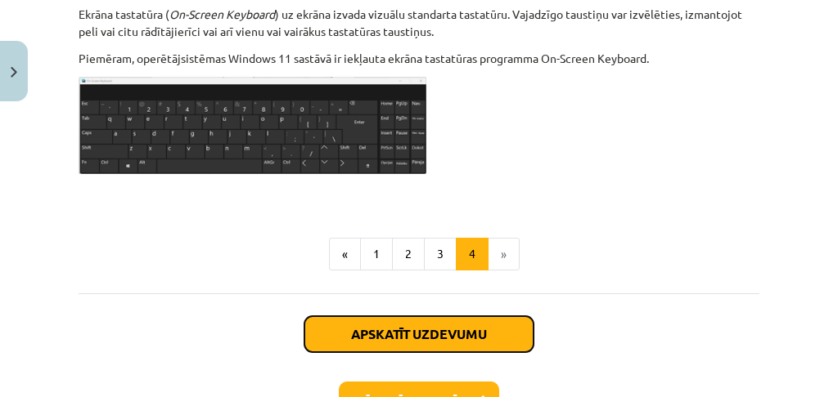
click at [384, 326] on button "Apskatīt uzdevumu" at bounding box center [418, 335] width 229 height 36
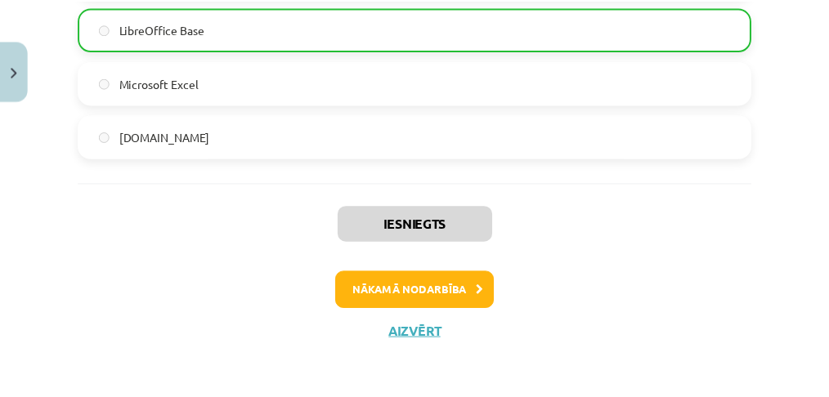
scroll to position [1955, 0]
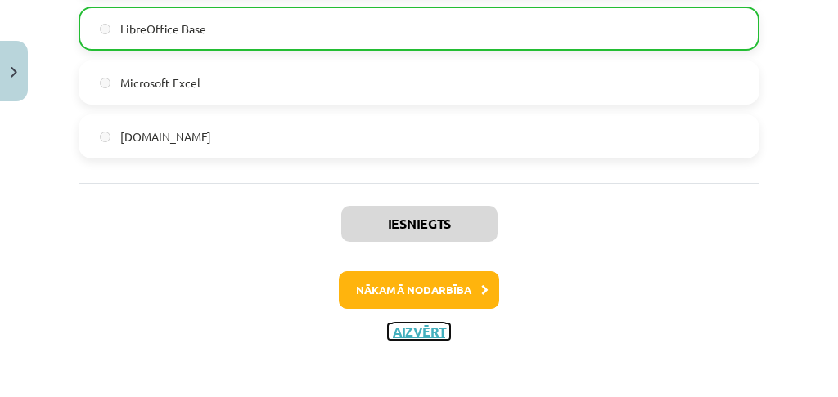
click at [404, 327] on button "Aizvērt" at bounding box center [419, 332] width 62 height 16
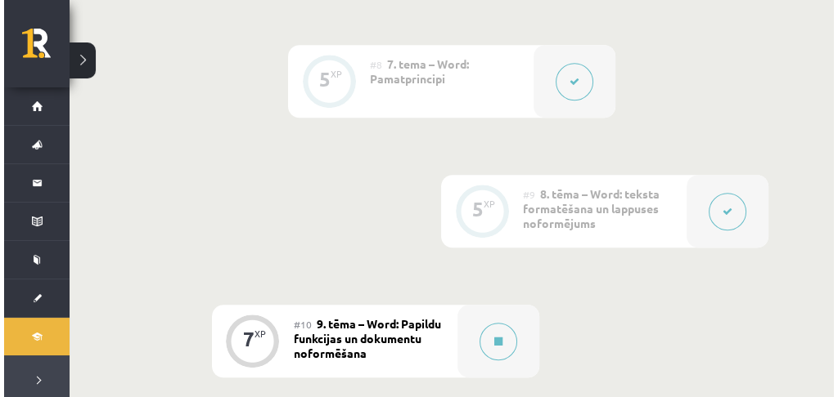
scroll to position [1483, 0]
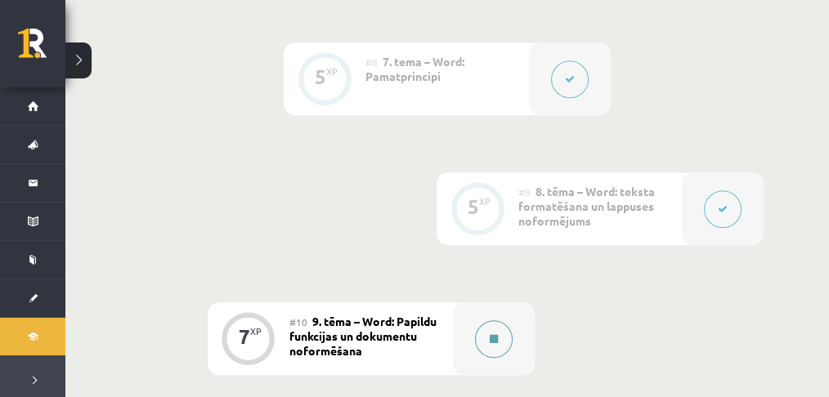
click at [483, 336] on button at bounding box center [494, 340] width 38 height 38
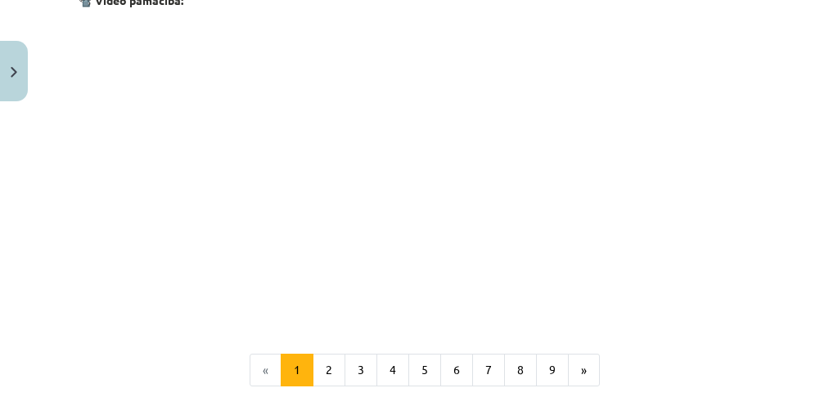
scroll to position [3599, 0]
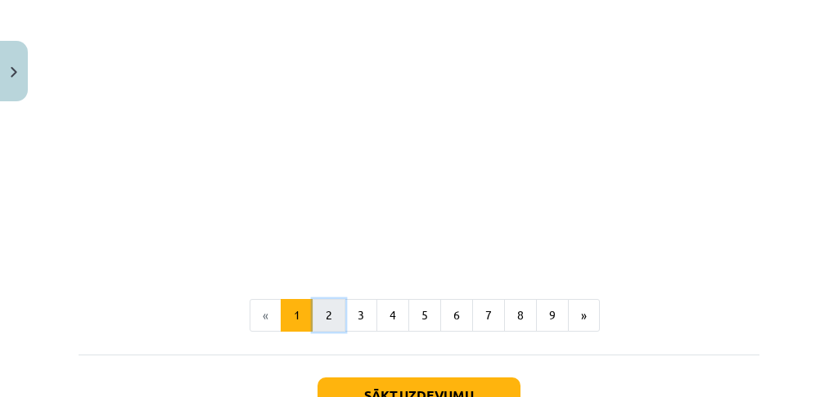
click at [317, 327] on button "2" at bounding box center [328, 315] width 33 height 33
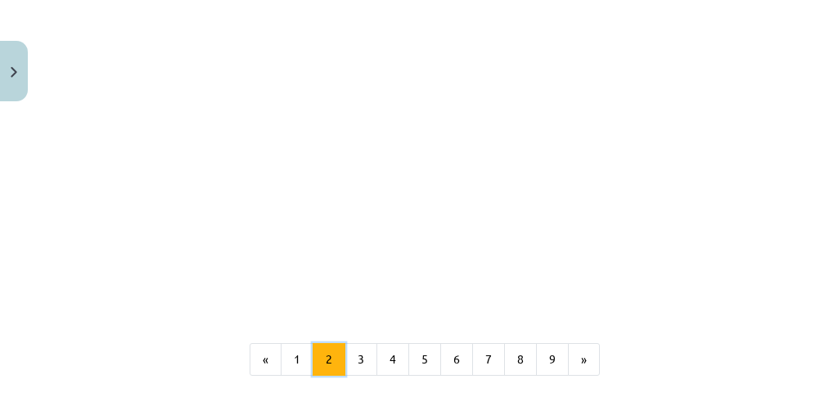
scroll to position [2063, 0]
click at [353, 344] on button "3" at bounding box center [360, 353] width 33 height 33
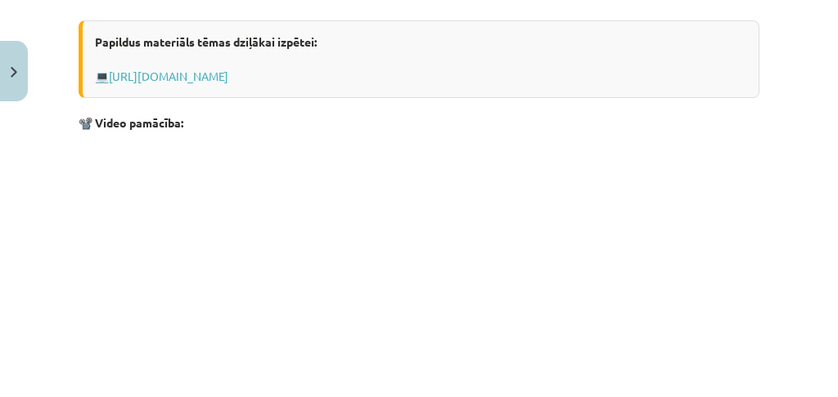
scroll to position [617, 0]
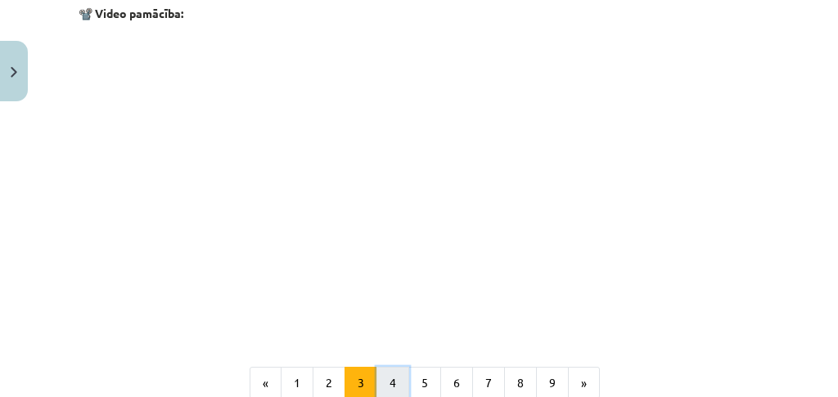
click at [381, 370] on button "4" at bounding box center [392, 383] width 33 height 33
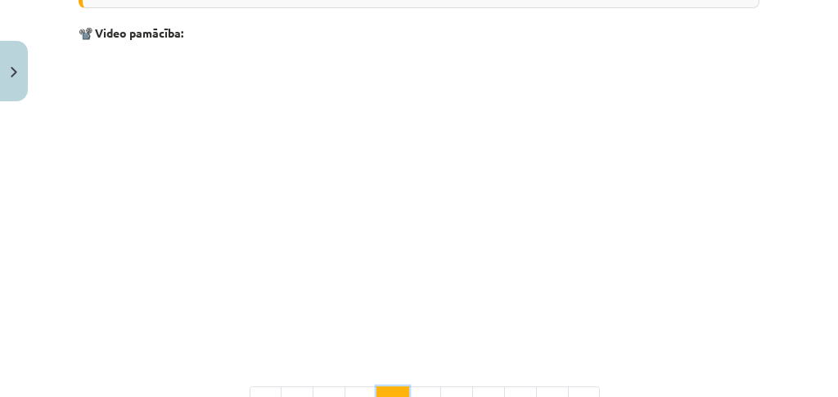
scroll to position [1627, 0]
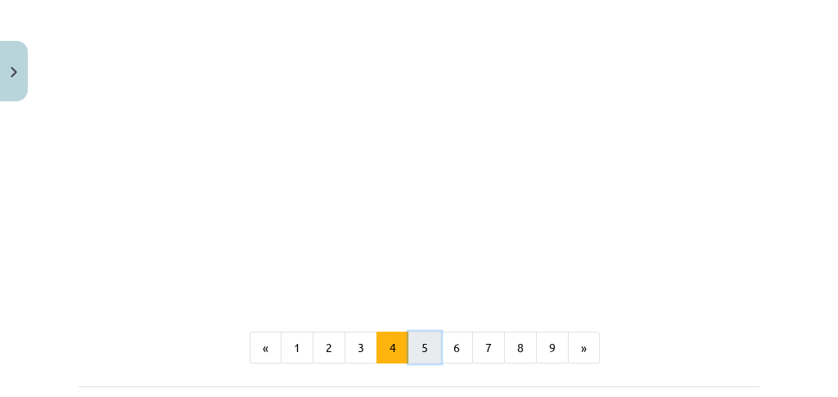
click at [425, 339] on button "5" at bounding box center [424, 348] width 33 height 33
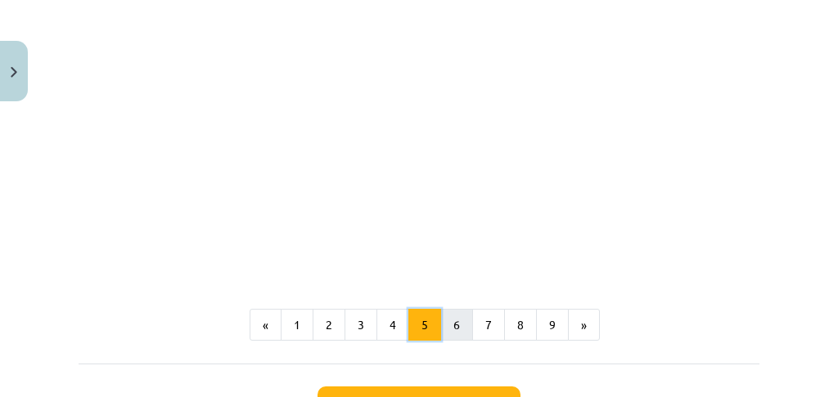
scroll to position [1264, 0]
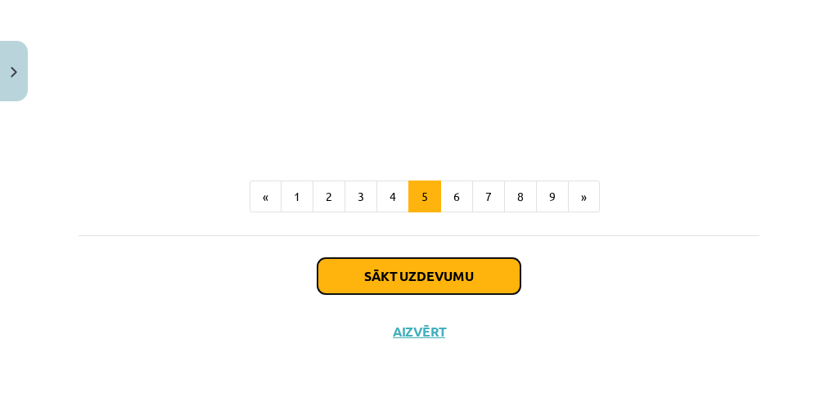
click at [448, 289] on button "Sākt uzdevumu" at bounding box center [418, 276] width 203 height 36
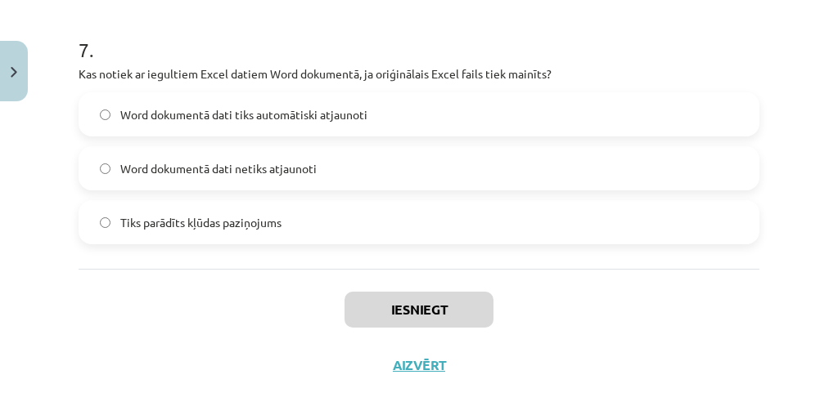
scroll to position [2252, 0]
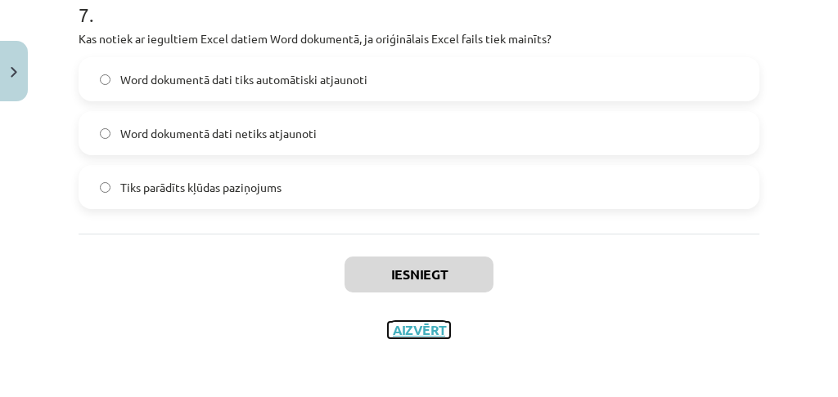
click at [410, 329] on button "Aizvērt" at bounding box center [419, 330] width 62 height 16
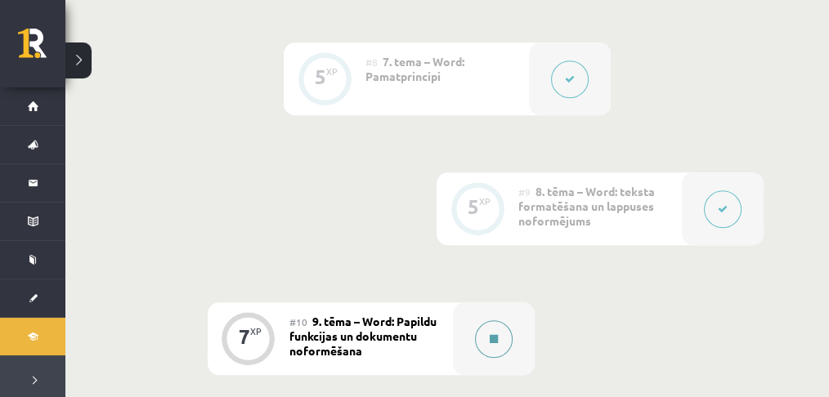
click at [490, 336] on icon at bounding box center [494, 340] width 8 height 10
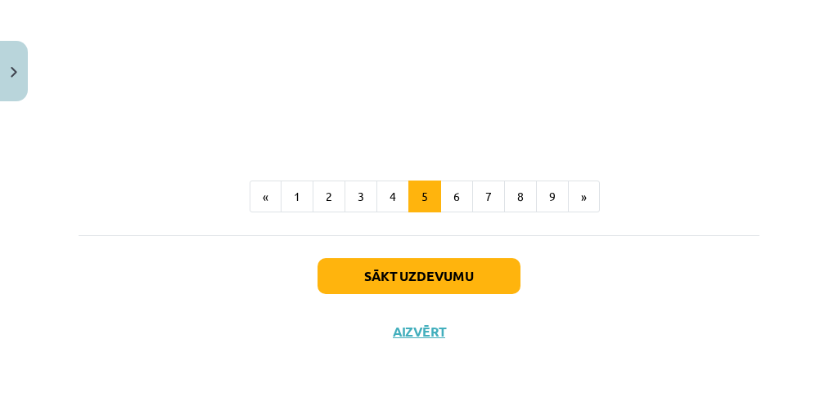
scroll to position [1264, 0]
click at [450, 201] on button "6" at bounding box center [456, 197] width 33 height 33
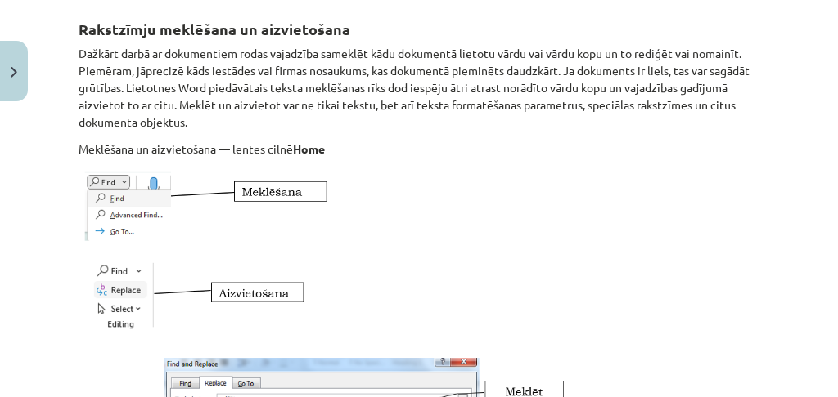
scroll to position [318, 0]
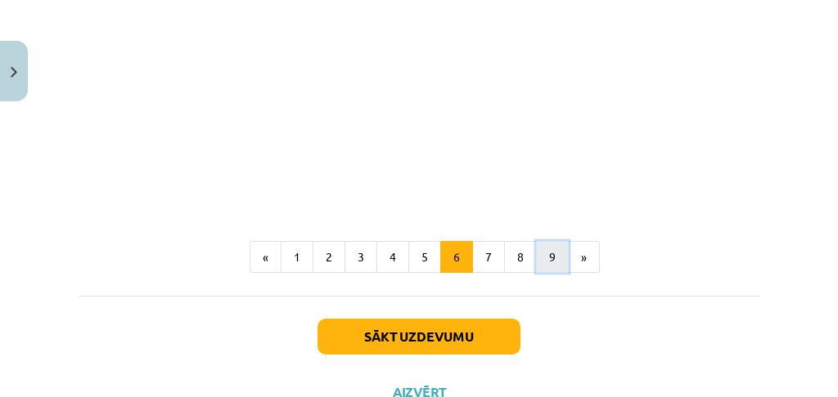
click at [536, 254] on button "9" at bounding box center [552, 257] width 33 height 33
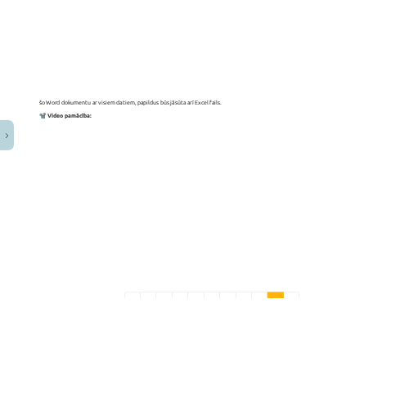
scroll to position [2090, 0]
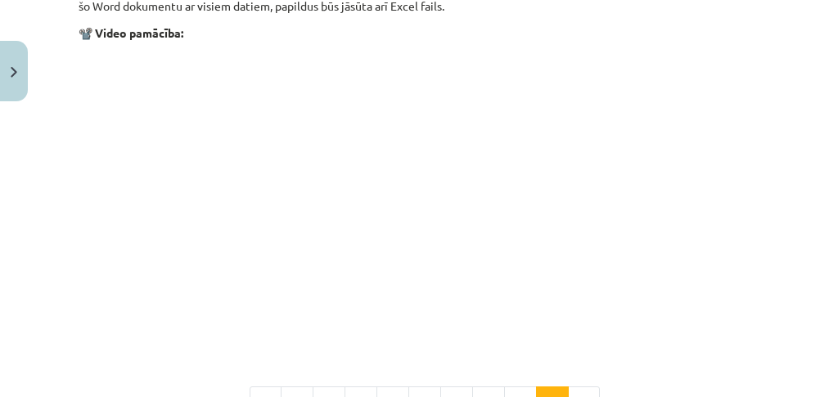
click at [286, 346] on p at bounding box center [419, 201] width 680 height 299
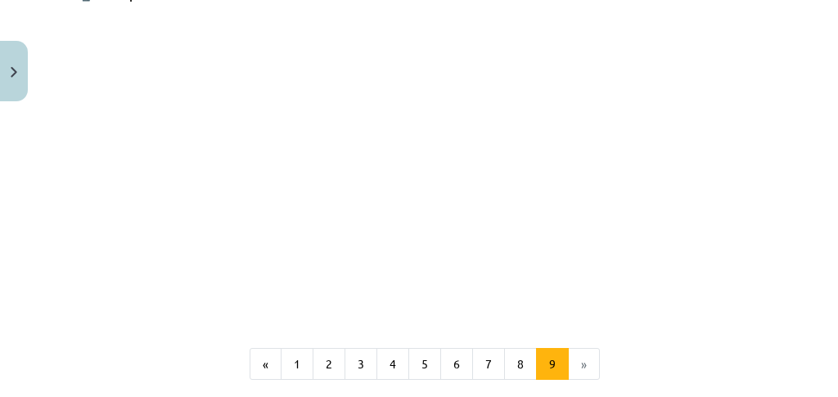
scroll to position [2145, 0]
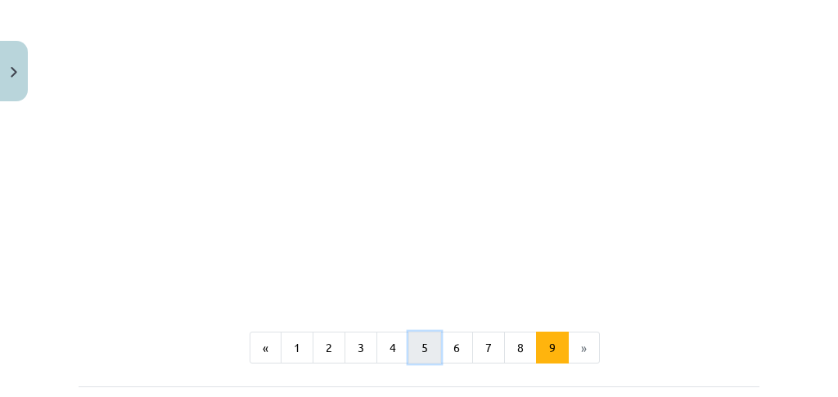
click at [417, 338] on button "5" at bounding box center [424, 348] width 33 height 33
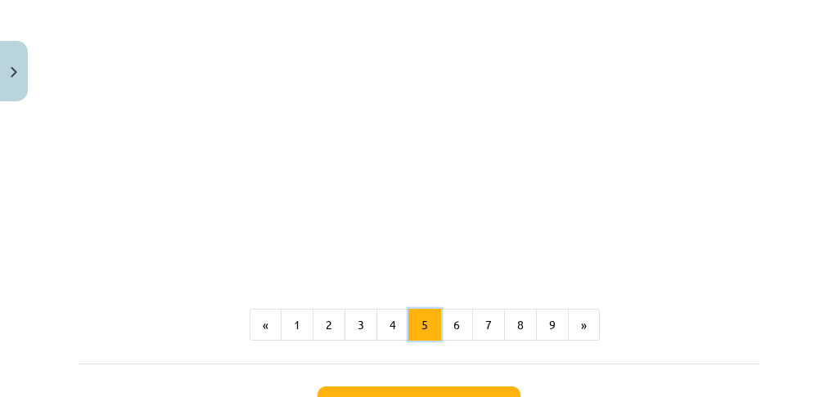
scroll to position [1264, 0]
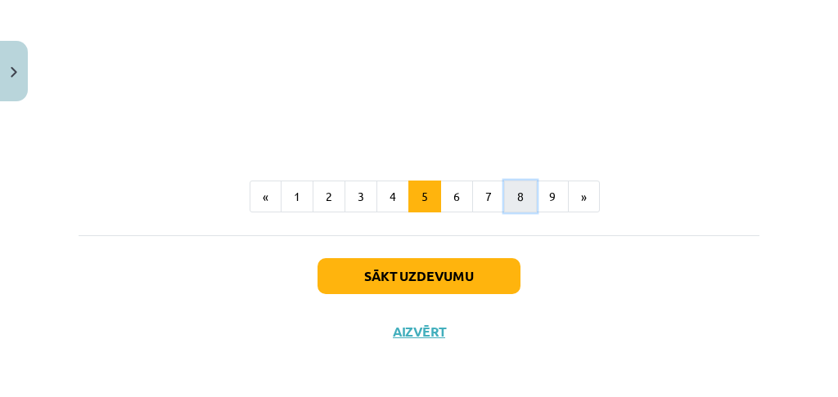
click at [513, 200] on button "8" at bounding box center [520, 197] width 33 height 33
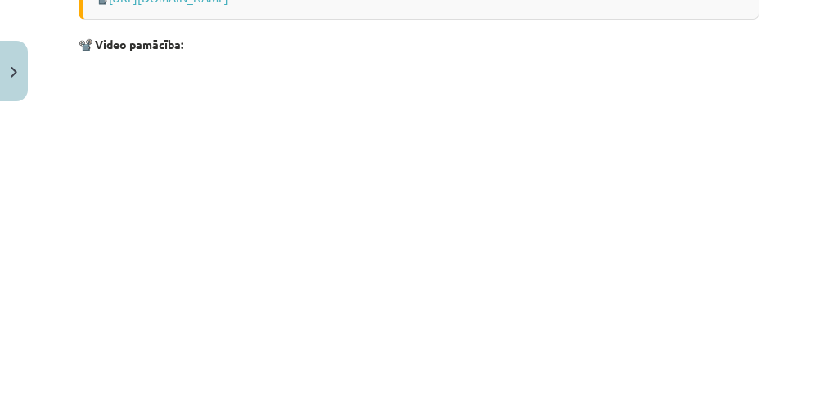
scroll to position [1381, 0]
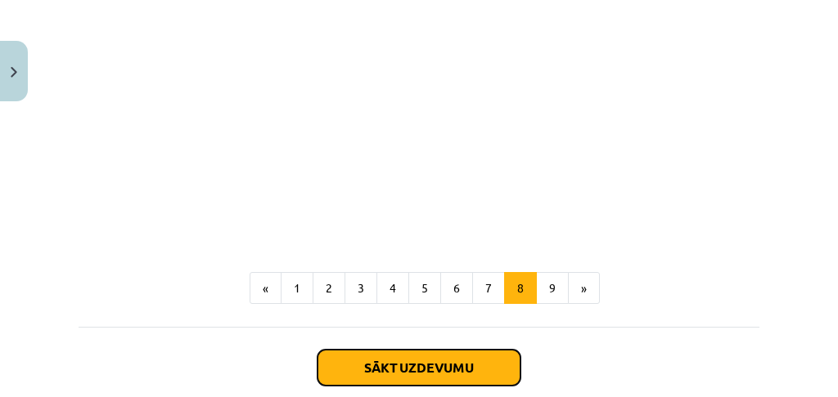
click at [447, 380] on button "Sākt uzdevumu" at bounding box center [418, 368] width 203 height 36
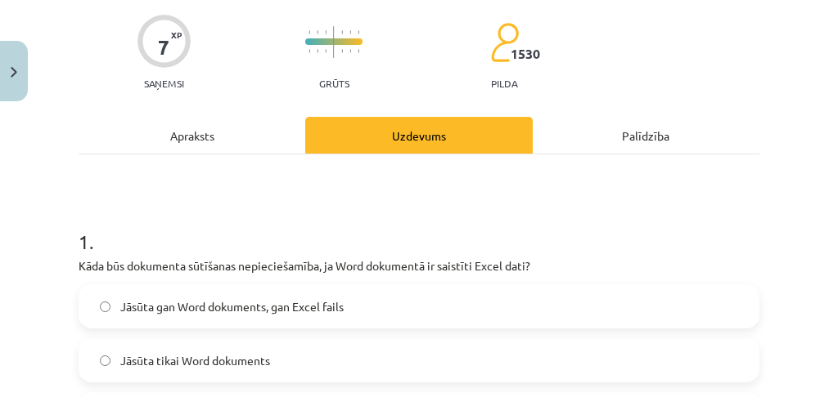
scroll to position [204, 0]
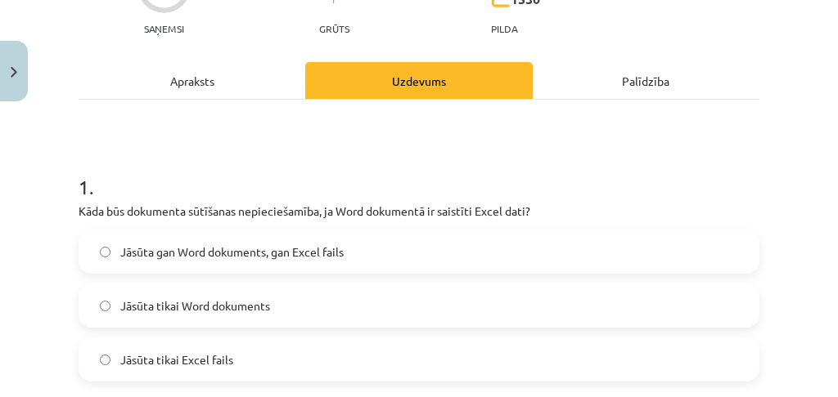
click at [211, 304] on span "Jāsūta tikai Word dokuments" at bounding box center [195, 306] width 150 height 17
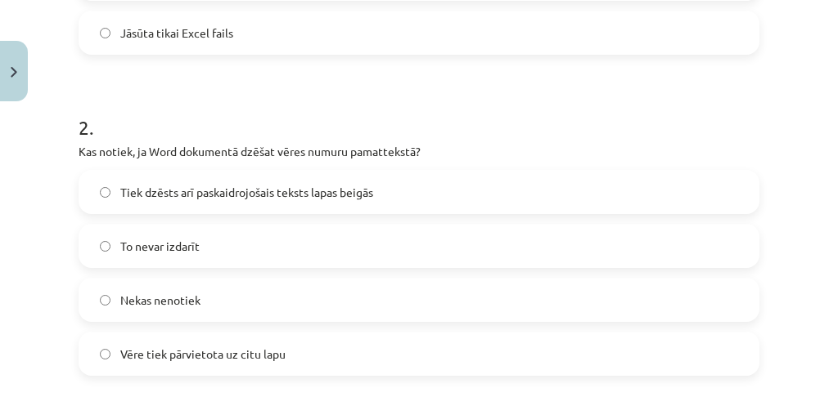
scroll to position [586, 0]
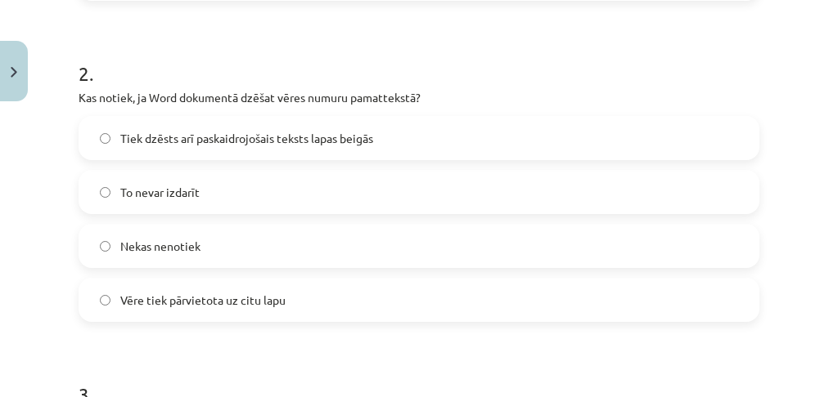
click at [368, 151] on label "Tiek dzēsts arī paskaidrojošais teksts lapas beigās" at bounding box center [418, 138] width 677 height 41
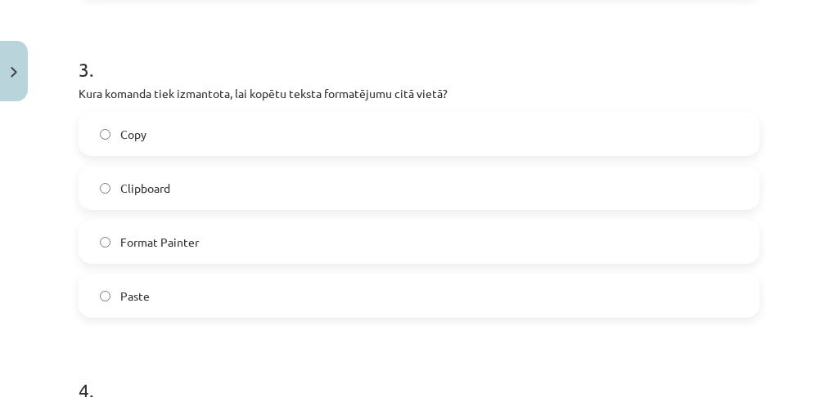
scroll to position [968, 0]
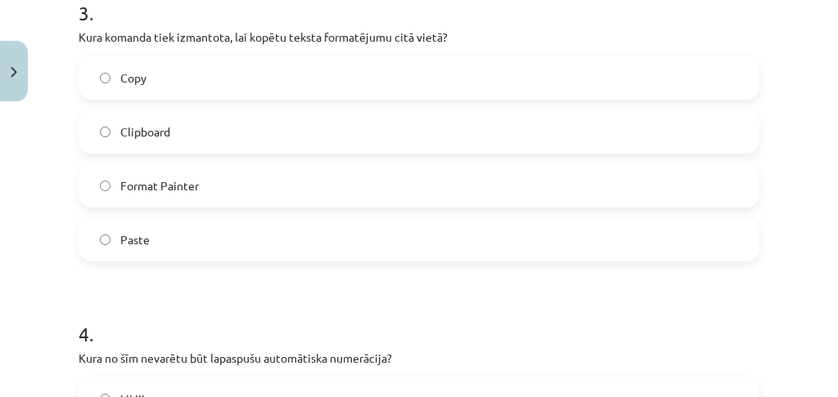
click at [178, 182] on span "Format Painter" at bounding box center [159, 185] width 79 height 17
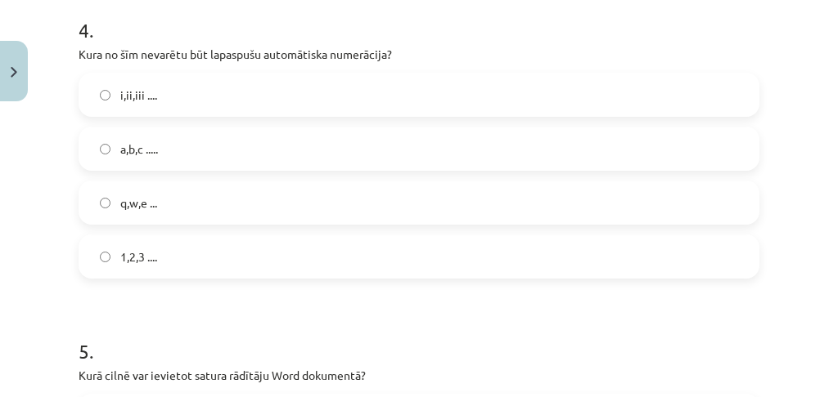
scroll to position [1295, 0]
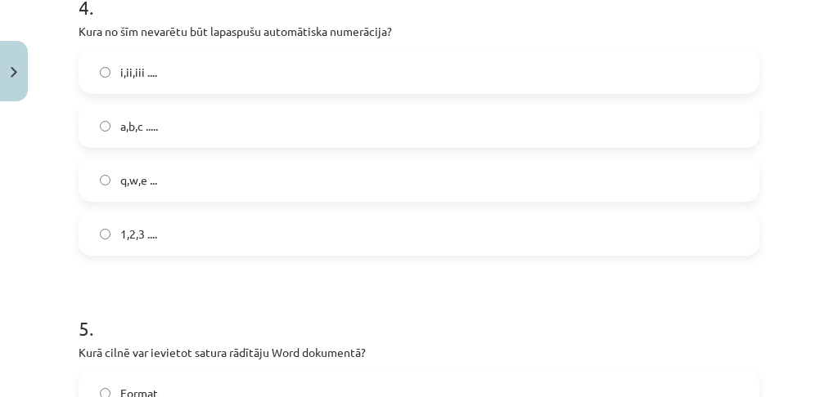
click at [227, 68] on label "i,ii,iii ...." at bounding box center [418, 72] width 677 height 41
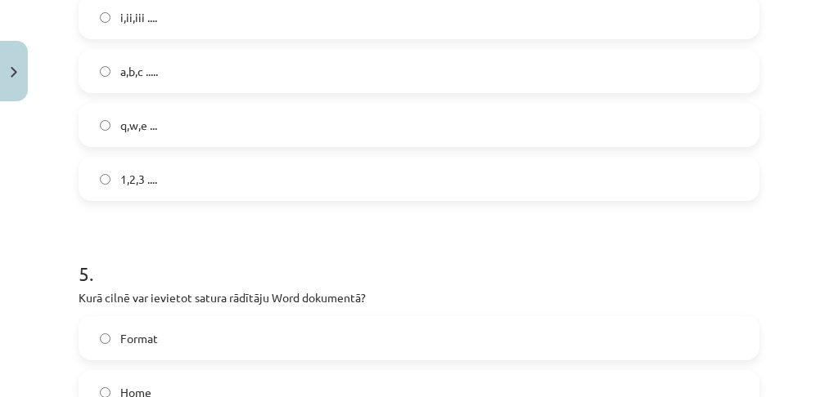
scroll to position [1403, 0]
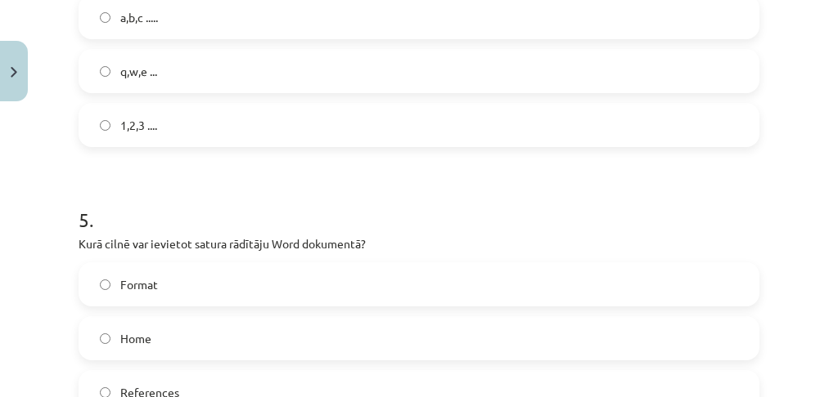
click at [165, 79] on label "q,w,e ..." at bounding box center [418, 71] width 677 height 41
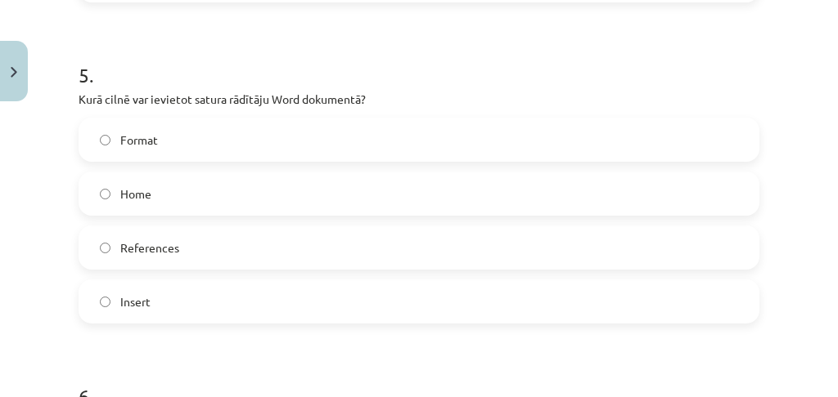
scroll to position [1567, 0]
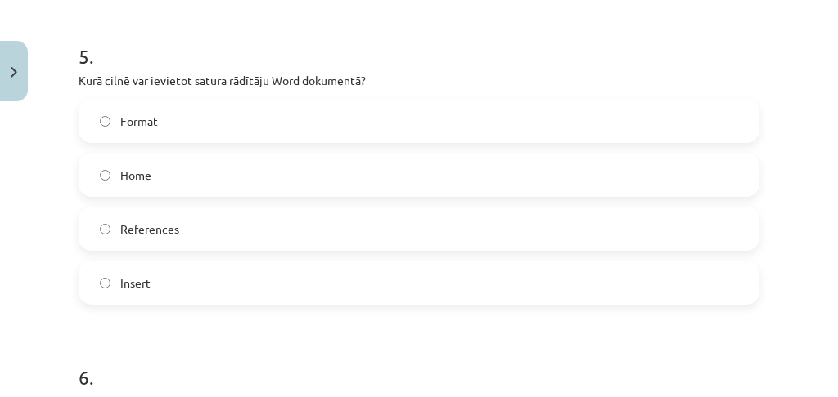
click at [182, 277] on label "Insert" at bounding box center [418, 283] width 677 height 41
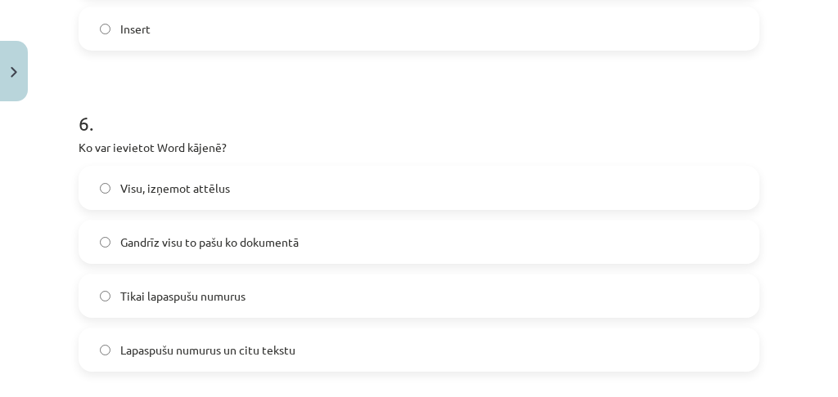
scroll to position [1840, 0]
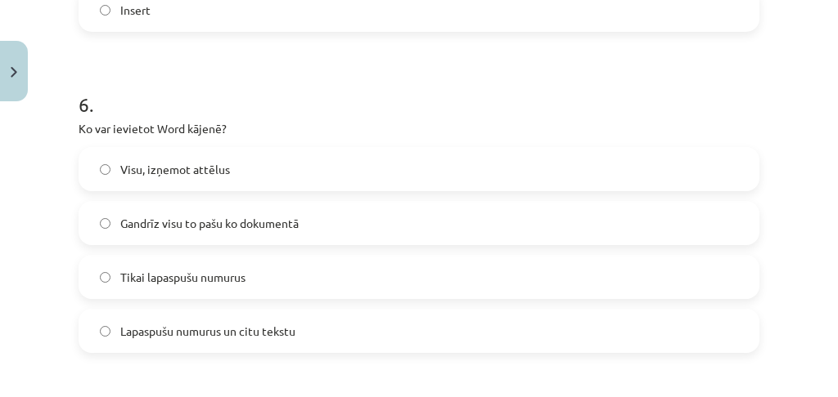
click at [201, 333] on span "Lapaspušu numurus un citu tekstu" at bounding box center [207, 331] width 175 height 17
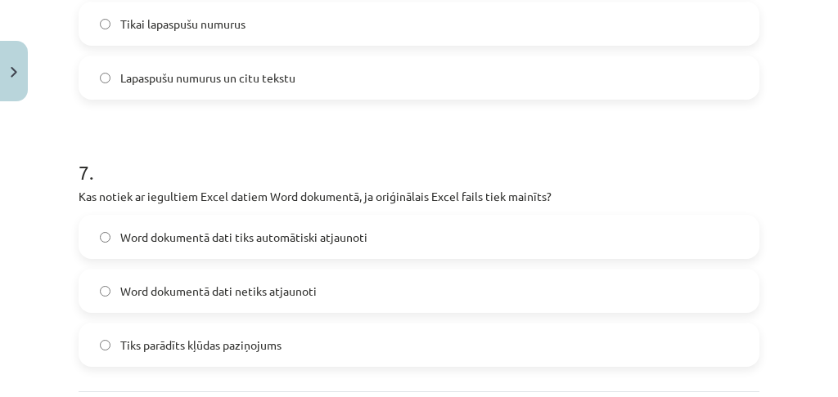
scroll to position [2113, 0]
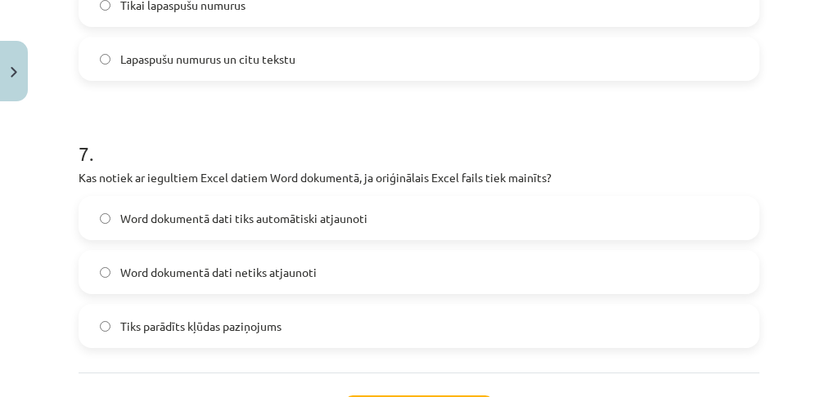
click at [346, 223] on span "Word dokumentā dati tiks automātiski atjaunoti" at bounding box center [243, 218] width 247 height 17
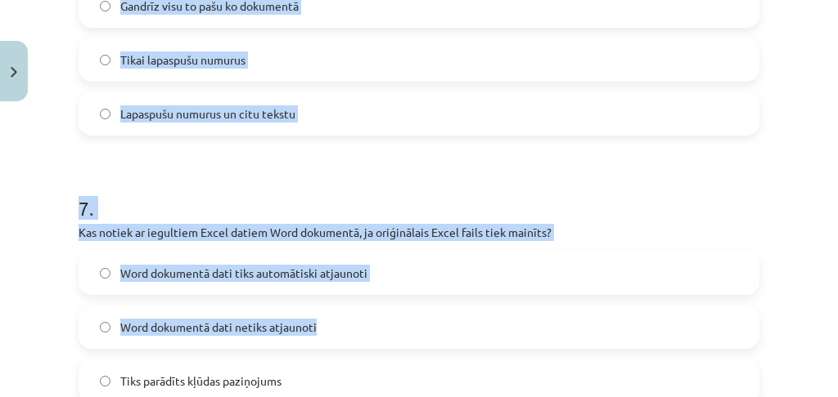
scroll to position [2221, 0]
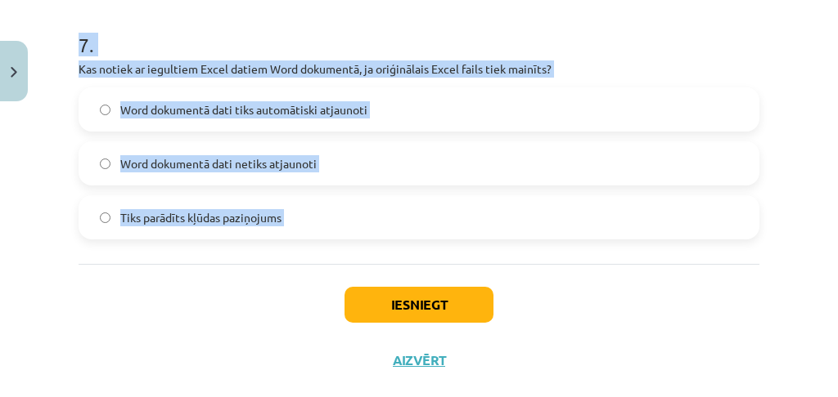
drag, startPoint x: 70, startPoint y: 208, endPoint x: 355, endPoint y: 294, distance: 298.1
copy form "Lore ips dolorsita consectet adipiscingelit, se Doei temporinc ut laboreet Dolo…"
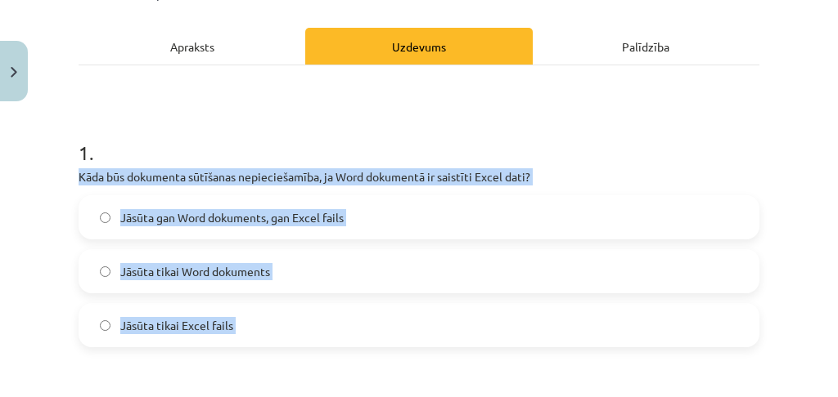
scroll to position [236, 0]
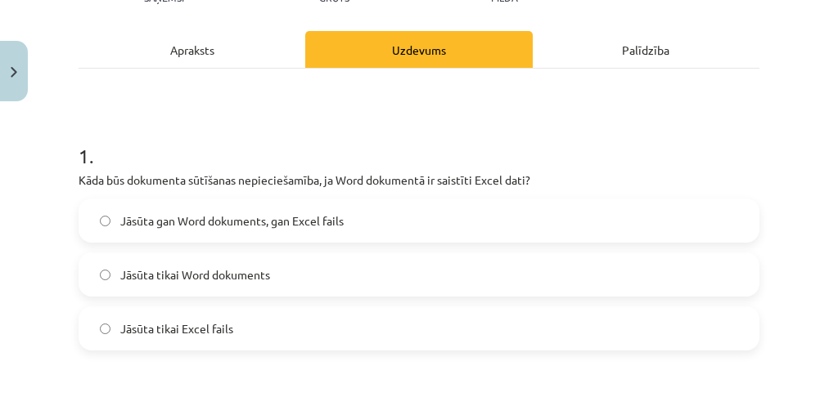
click at [663, 159] on h1 "1 ." at bounding box center [419, 141] width 680 height 51
click at [101, 227] on label "Jāsūta gan Word dokuments, gan Excel fails" at bounding box center [418, 220] width 677 height 41
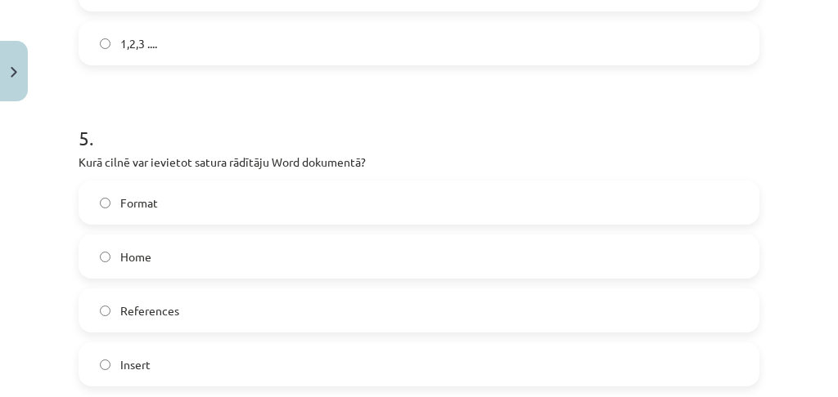
scroll to position [1489, 0]
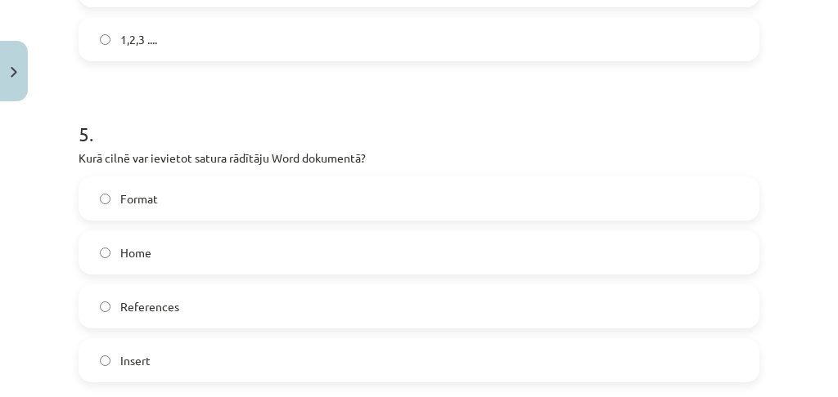
click at [154, 317] on label "References" at bounding box center [418, 306] width 677 height 41
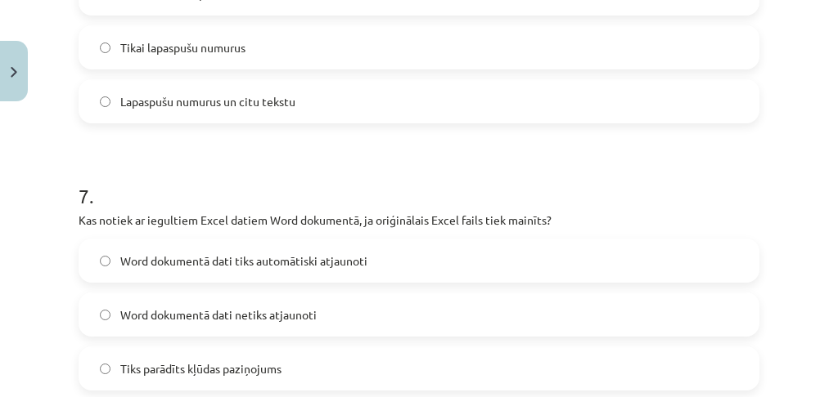
scroll to position [2090, 0]
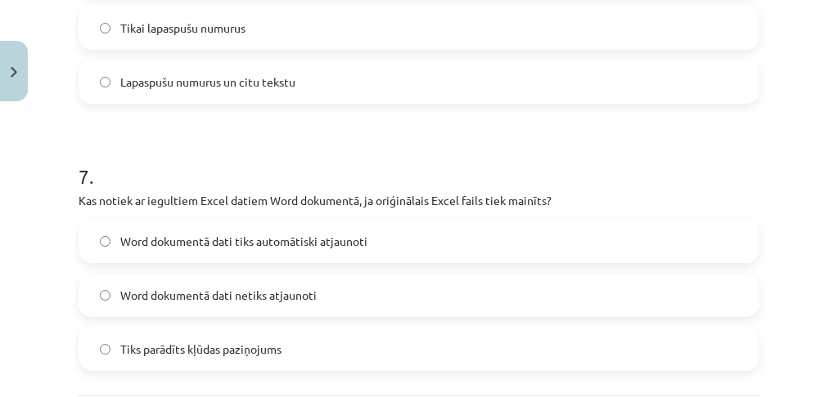
click at [162, 290] on span "Word dokumentā dati netiks atjaunoti" at bounding box center [218, 295] width 196 height 17
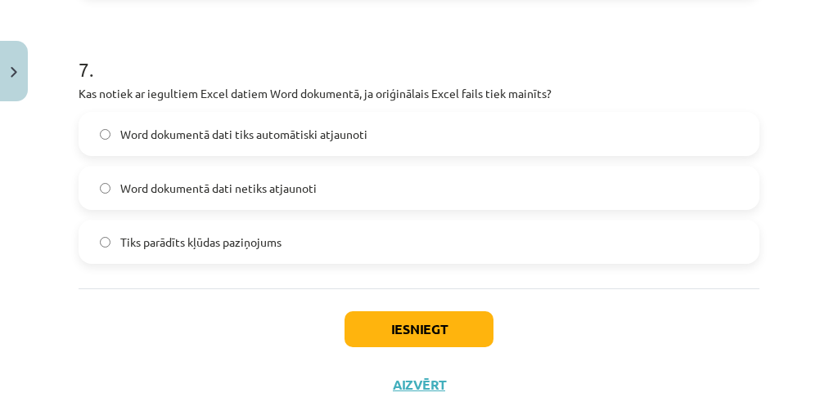
scroll to position [2198, 0]
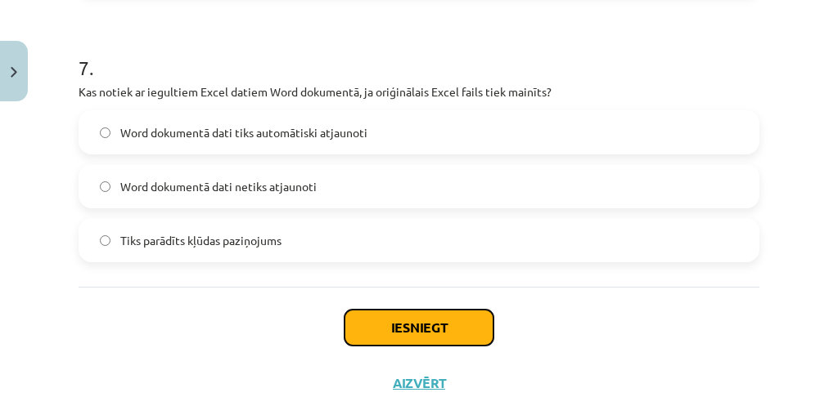
click at [376, 320] on button "Iesniegt" at bounding box center [418, 328] width 149 height 36
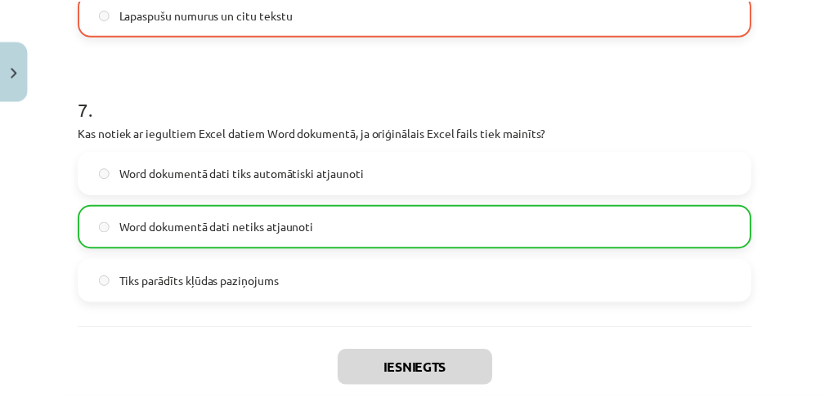
scroll to position [2303, 0]
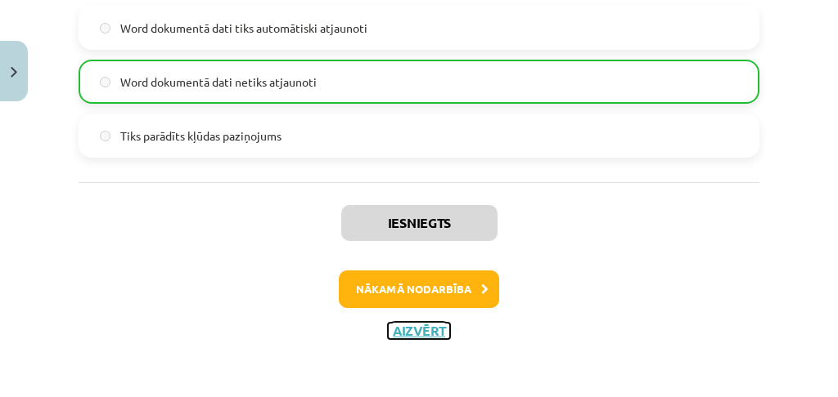
click at [402, 326] on button "Aizvērt" at bounding box center [419, 331] width 62 height 16
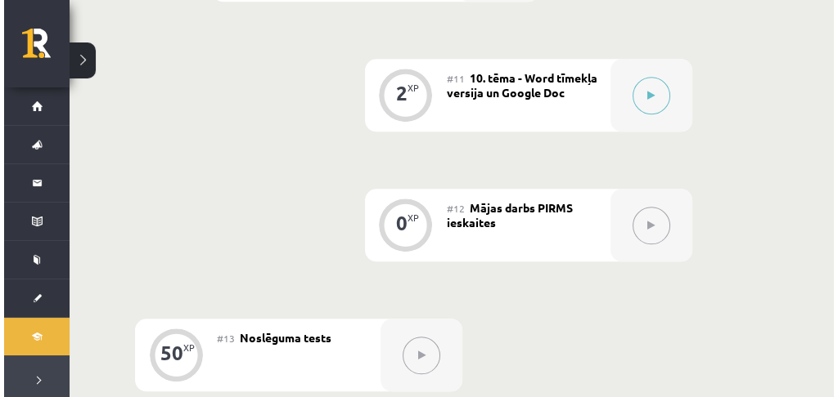
scroll to position [1810, 0]
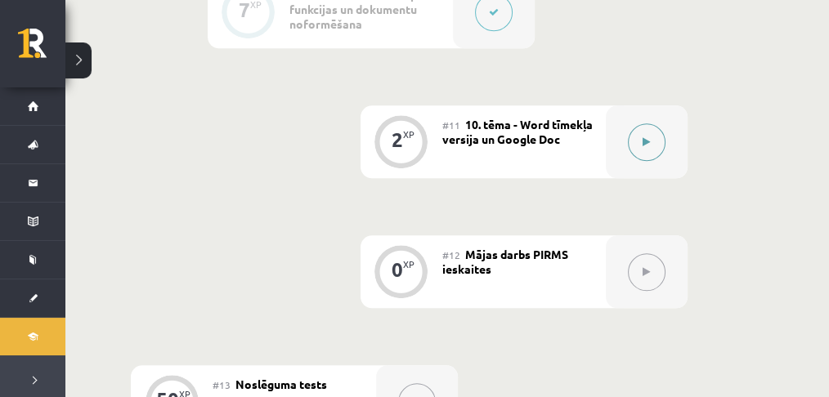
click at [643, 140] on icon at bounding box center [646, 142] width 7 height 10
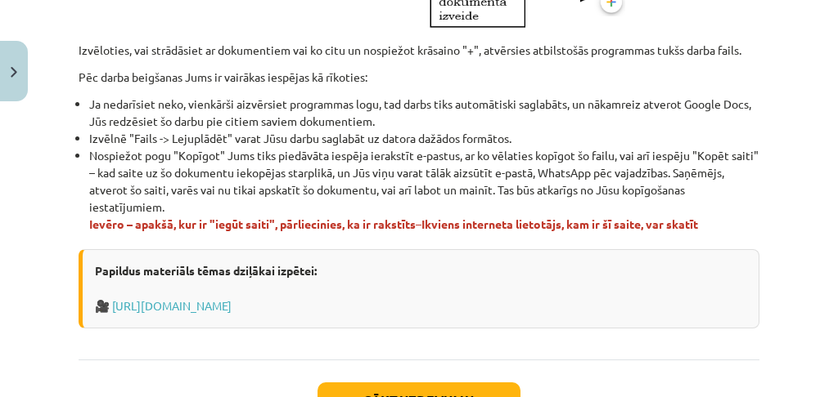
scroll to position [1122, 0]
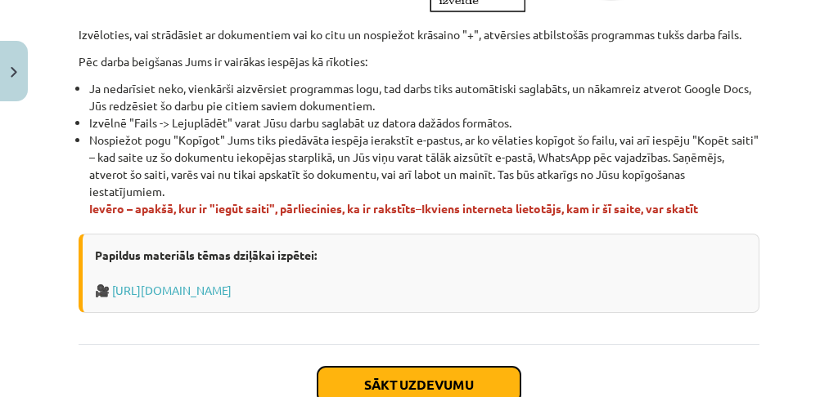
click at [395, 370] on button "Sākt uzdevumu" at bounding box center [418, 385] width 203 height 36
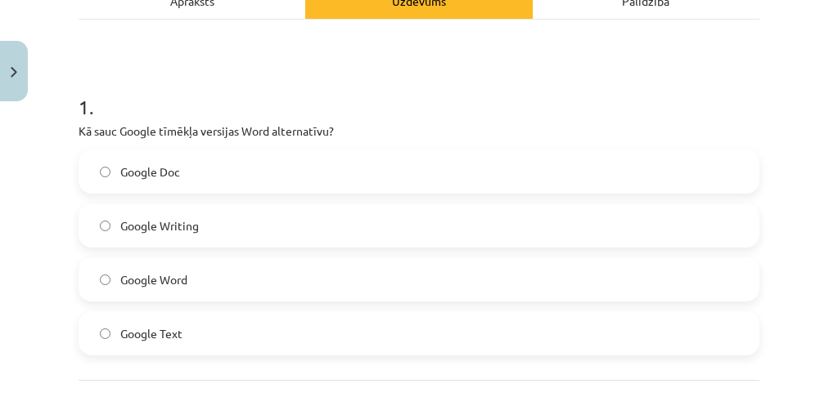
scroll to position [313, 0]
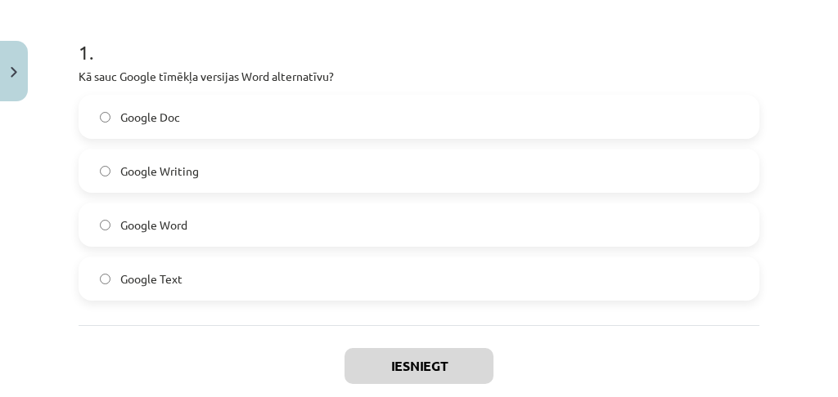
click at [149, 110] on span "Google Doc" at bounding box center [150, 117] width 60 height 17
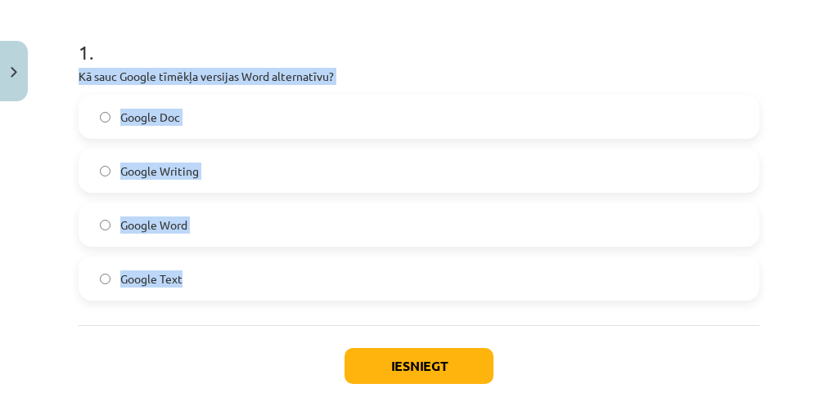
drag, startPoint x: 74, startPoint y: 67, endPoint x: 213, endPoint y: 312, distance: 281.3
click at [213, 312] on div "2 XP Saņemsi Grūts 1534 pilda Apraksts Uzdevums Palīdzība 1 . Kā sauc Google tī…" at bounding box center [419, 123] width 700 height 654
copy div "Kā sauc Google tīmēkļa versijas Word alternatīvu? Google Doc Google Writing Goo…"
click at [363, 361] on button "Iesniegt" at bounding box center [418, 366] width 149 height 36
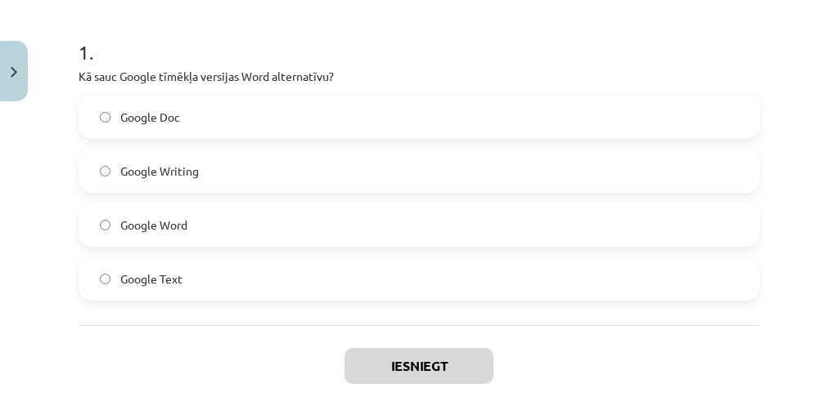
click at [332, 355] on div "Iesniegt Aizvērt" at bounding box center [419, 383] width 680 height 115
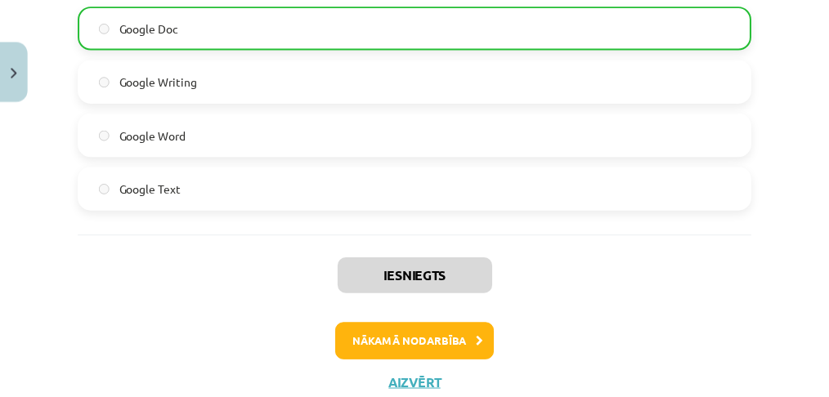
scroll to position [422, 0]
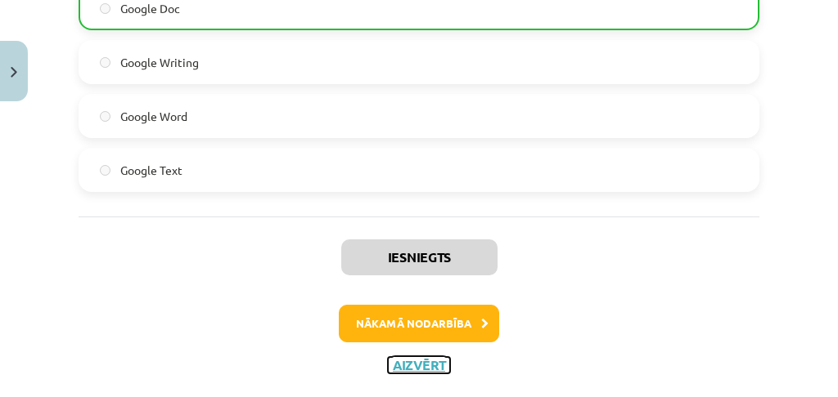
click at [408, 359] on button "Aizvērt" at bounding box center [419, 365] width 62 height 16
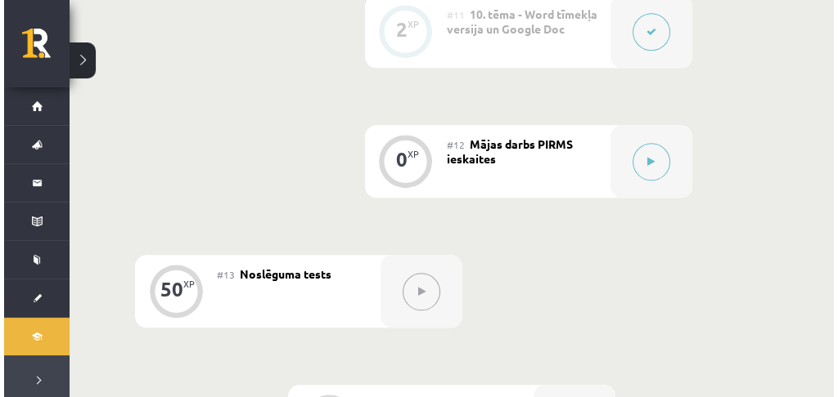
scroll to position [1974, 0]
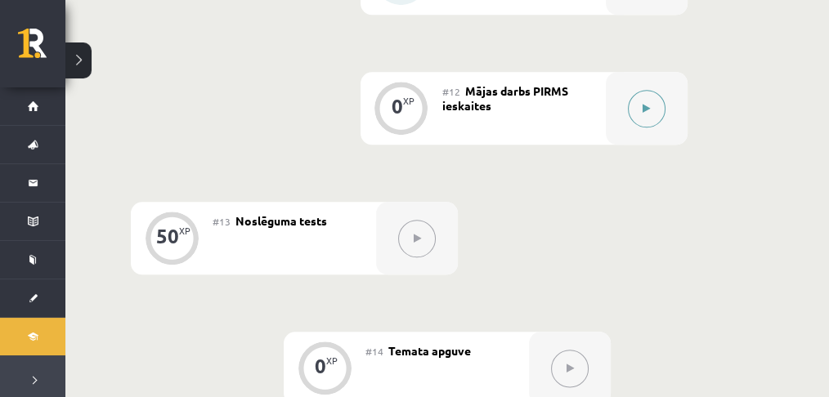
click at [644, 119] on button at bounding box center [647, 109] width 38 height 38
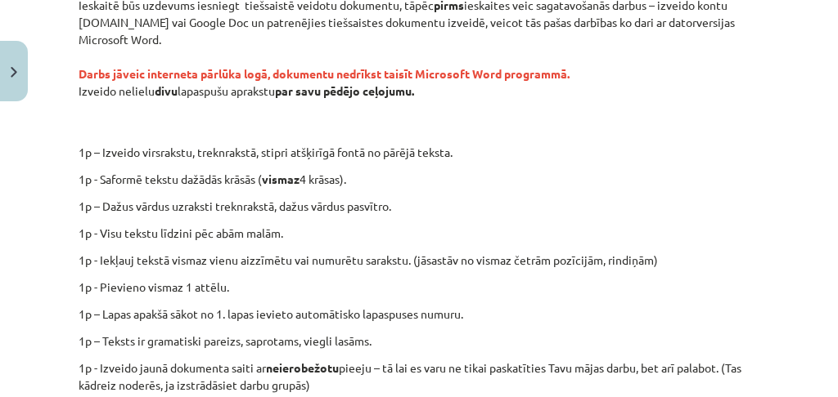
scroll to position [351, 0]
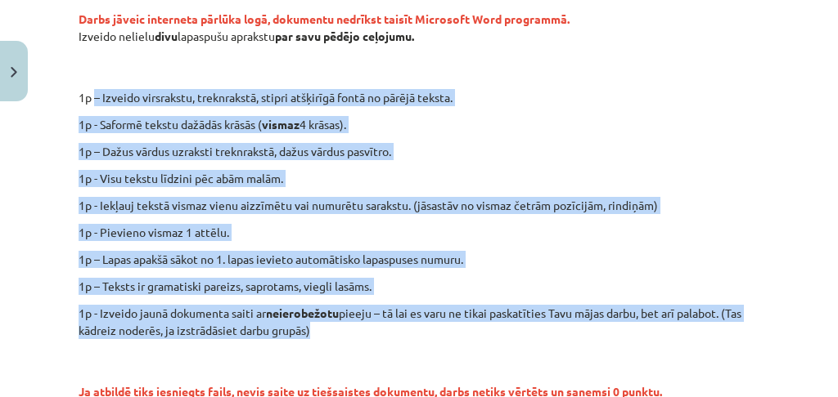
drag, startPoint x: 97, startPoint y: 90, endPoint x: 363, endPoint y: 323, distance: 354.2
click at [363, 323] on div "Ieskaitē būs uzdevums iesniegt tiešsaistē veidotu dokumentu, tāpēc pirms ieskai…" at bounding box center [419, 185] width 680 height 486
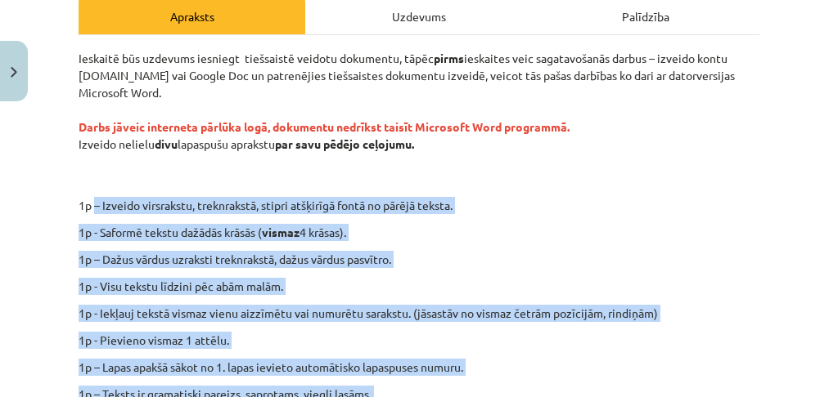
scroll to position [242, 0]
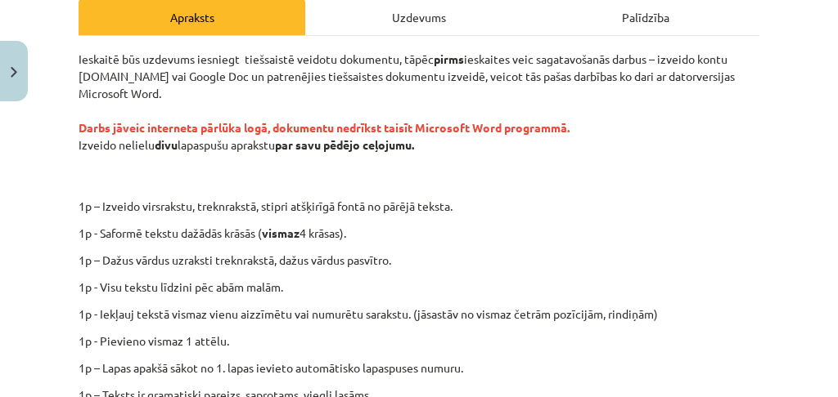
click at [65, 117] on div "Mācību tēma: Datorikas - 10. klases 1. ieskaites mācību materiāls #12 Mājas dar…" at bounding box center [419, 198] width 838 height 397
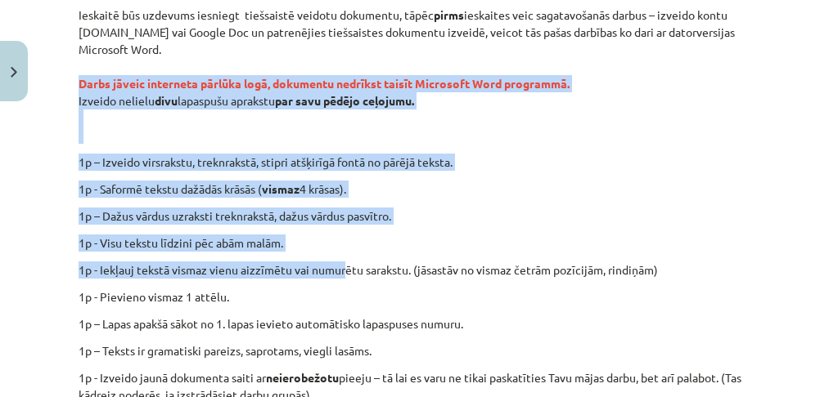
scroll to position [351, 0]
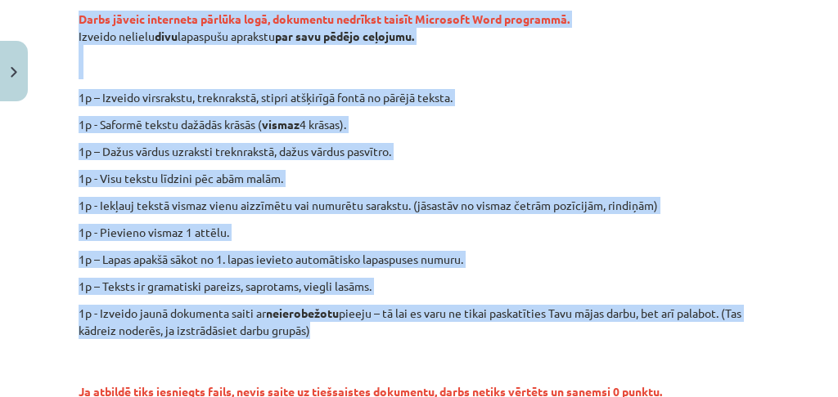
drag, startPoint x: 69, startPoint y: 119, endPoint x: 430, endPoint y: 332, distance: 419.8
click at [430, 332] on div "0 XP Saņemsi Ļoti grūts 1534 pilda Apraksts Uzdevums Palīdzība Ieskaitē būs uzd…" at bounding box center [419, 167] width 700 height 819
copy div "Darbs jāveic interneta pārlūka logā, dokumentu nedrīkst taisīt Microsoft Word p…"
click at [453, 134] on div "Ieskaitē būs uzdevums iesniegt tiešsaistē veidotu dokumentu, tāpēc pirms ieskai…" at bounding box center [419, 185] width 680 height 486
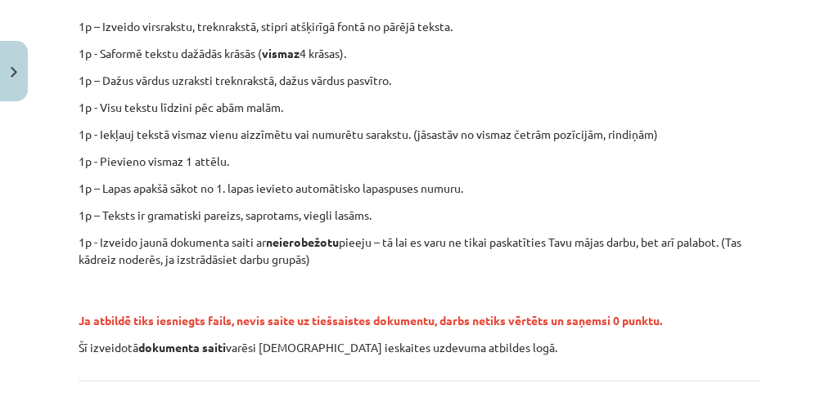
scroll to position [569, 0]
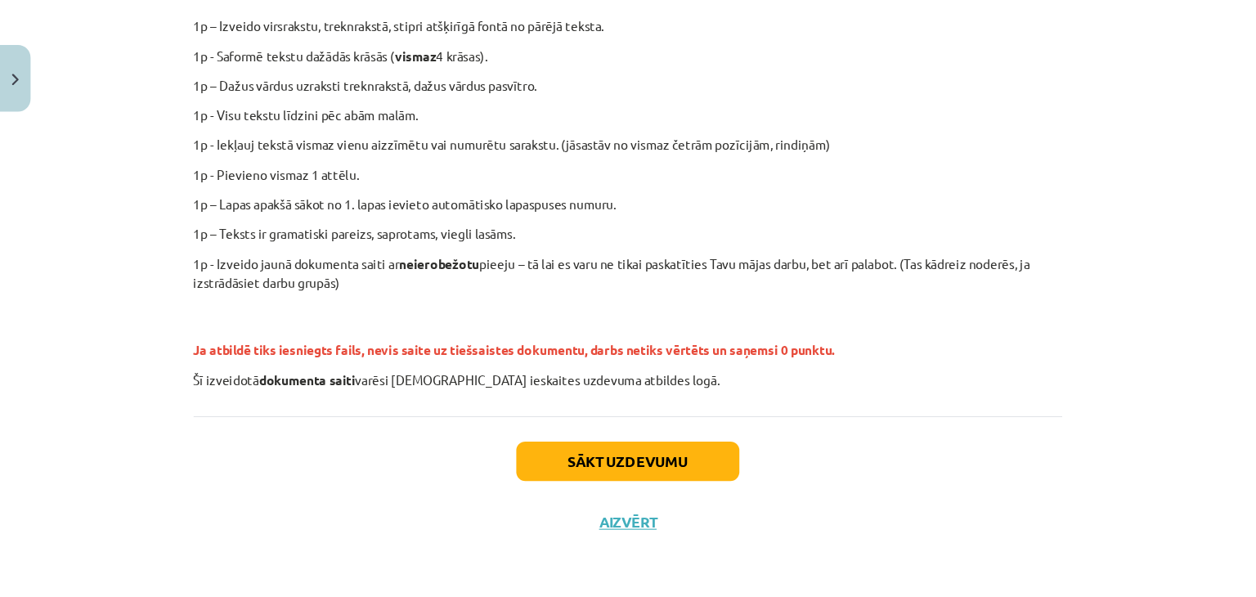
scroll to position [353, 0]
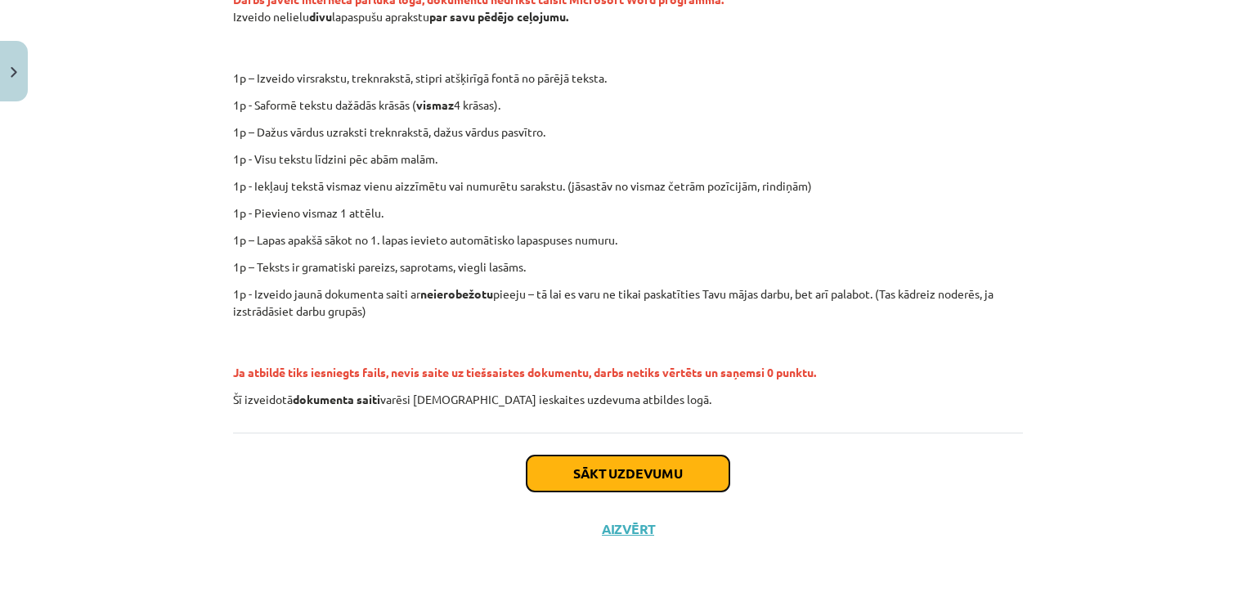
click at [647, 460] on button "Sākt uzdevumu" at bounding box center [628, 474] width 203 height 36
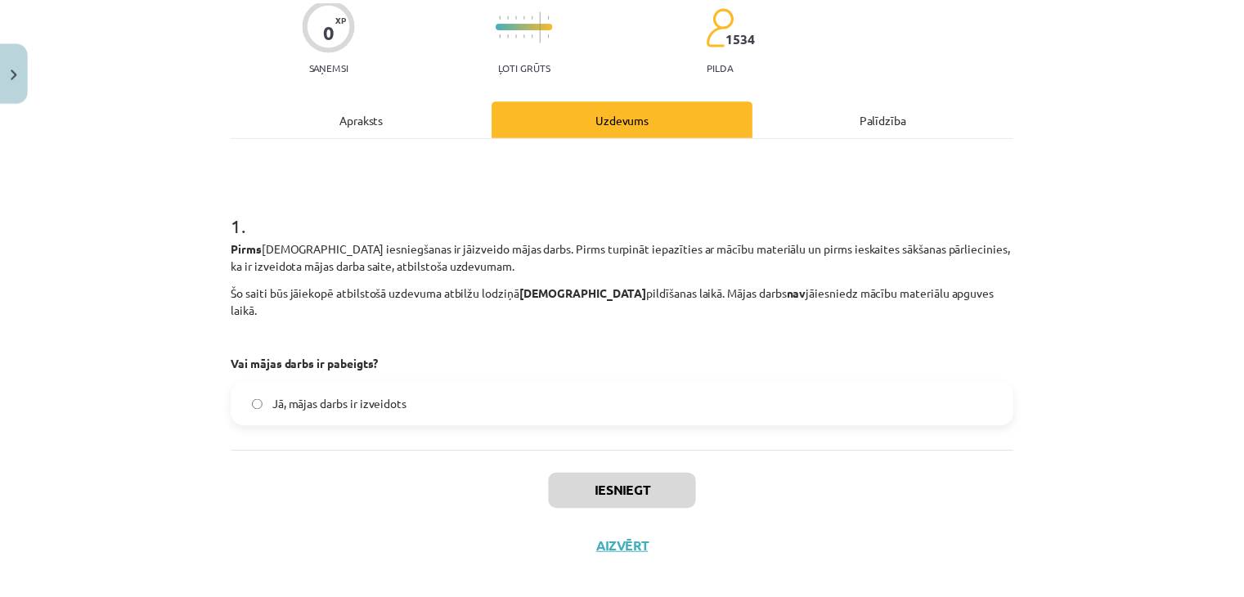
scroll to position [143, 0]
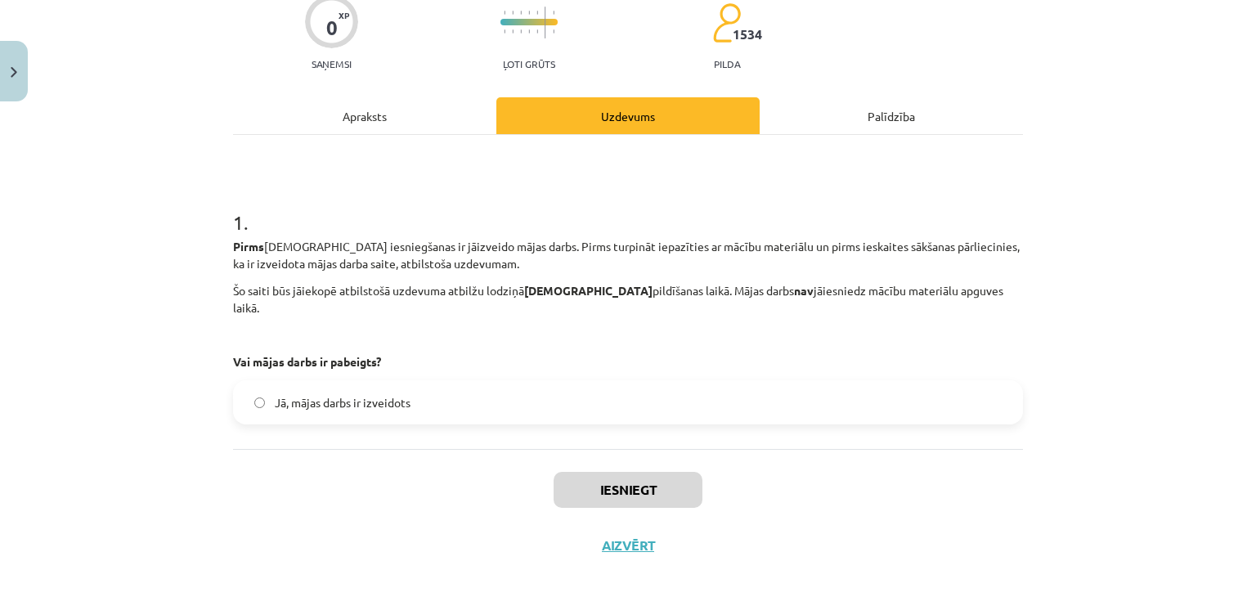
click at [288, 382] on label "Jā, mājas darbs ir izveidots" at bounding box center [628, 402] width 787 height 41
click at [639, 475] on button "Iesniegt" at bounding box center [628, 490] width 149 height 36
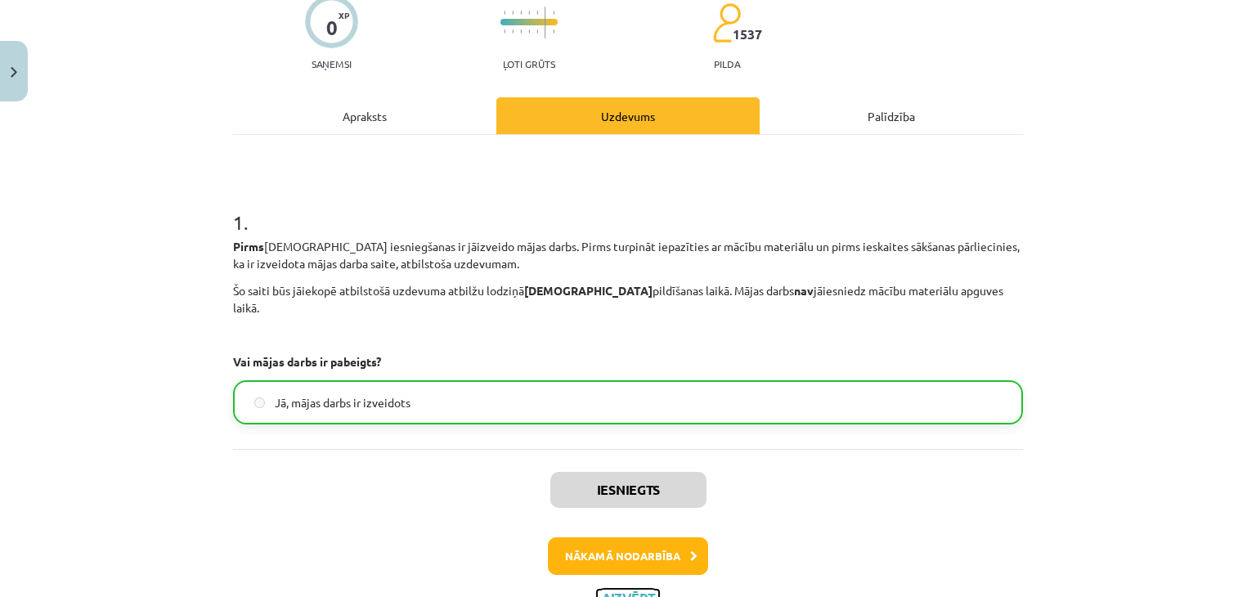
click at [641, 477] on button "Aizvērt" at bounding box center [628, 598] width 62 height 16
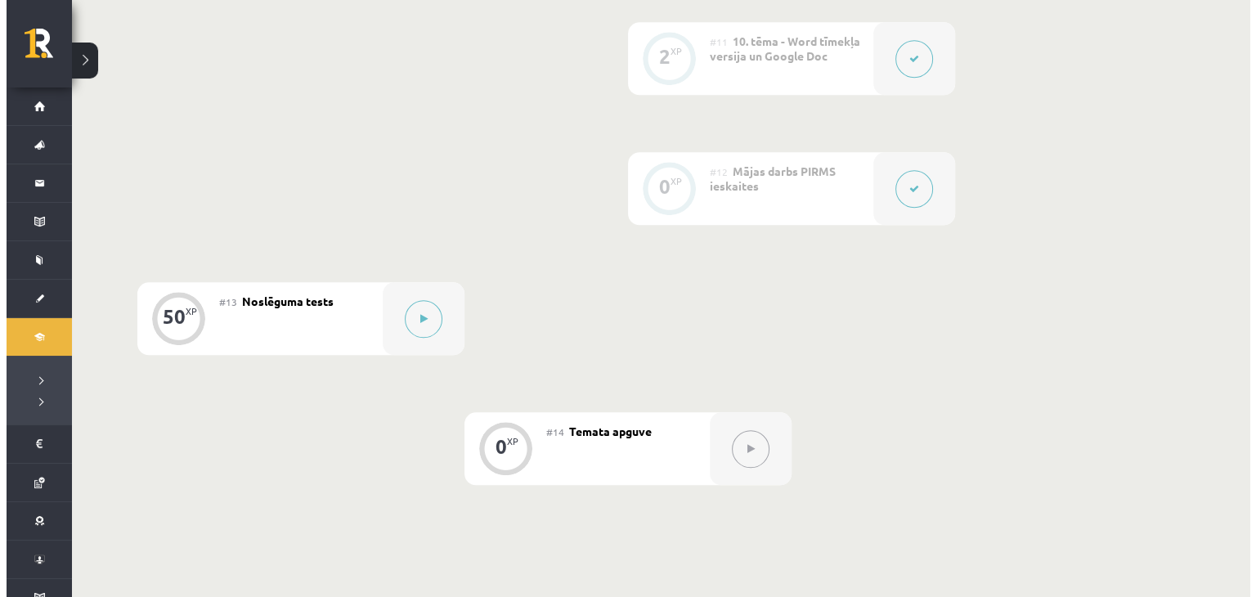
scroll to position [1708, 0]
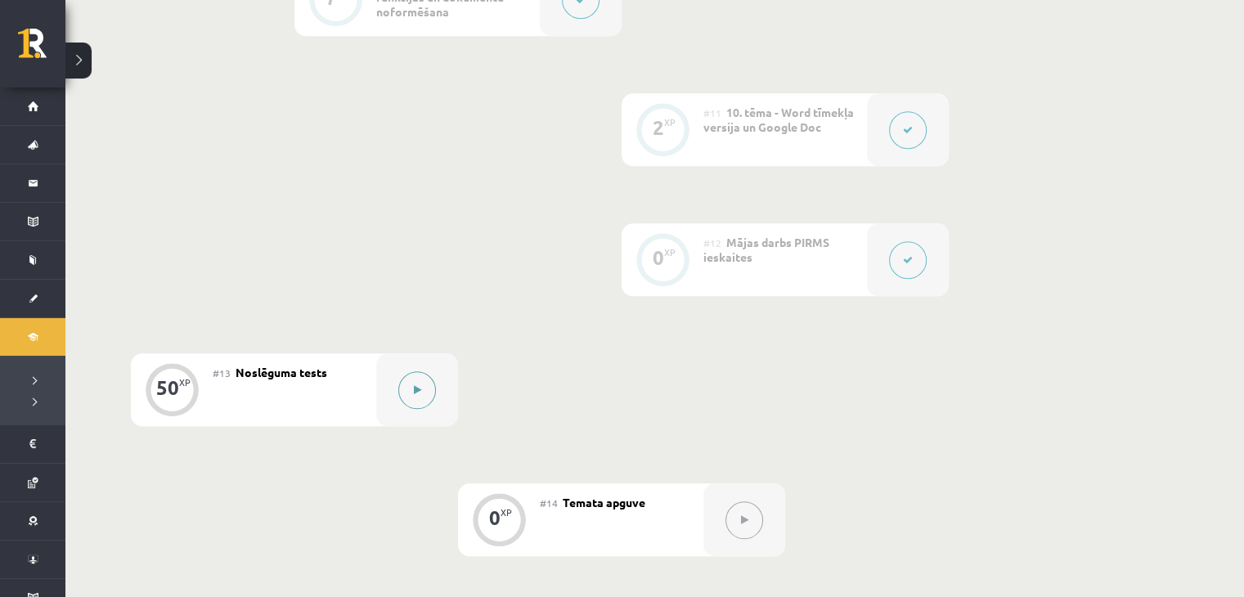
click at [435, 389] on button at bounding box center [417, 390] width 38 height 38
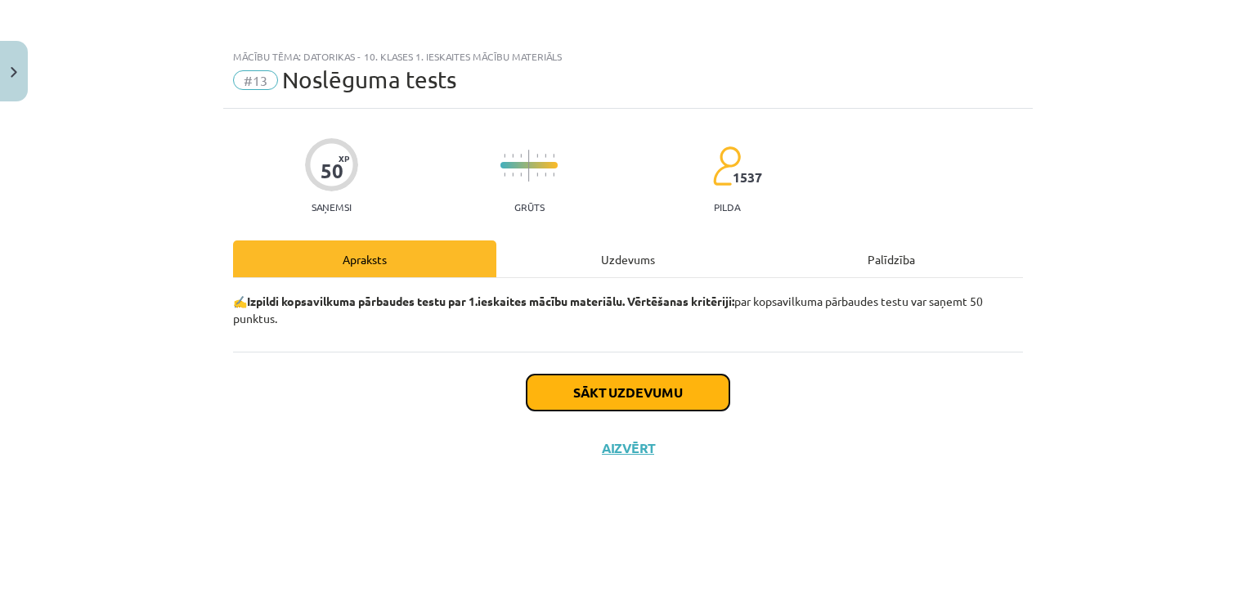
click at [540, 384] on button "Sākt uzdevumu" at bounding box center [628, 393] width 203 height 36
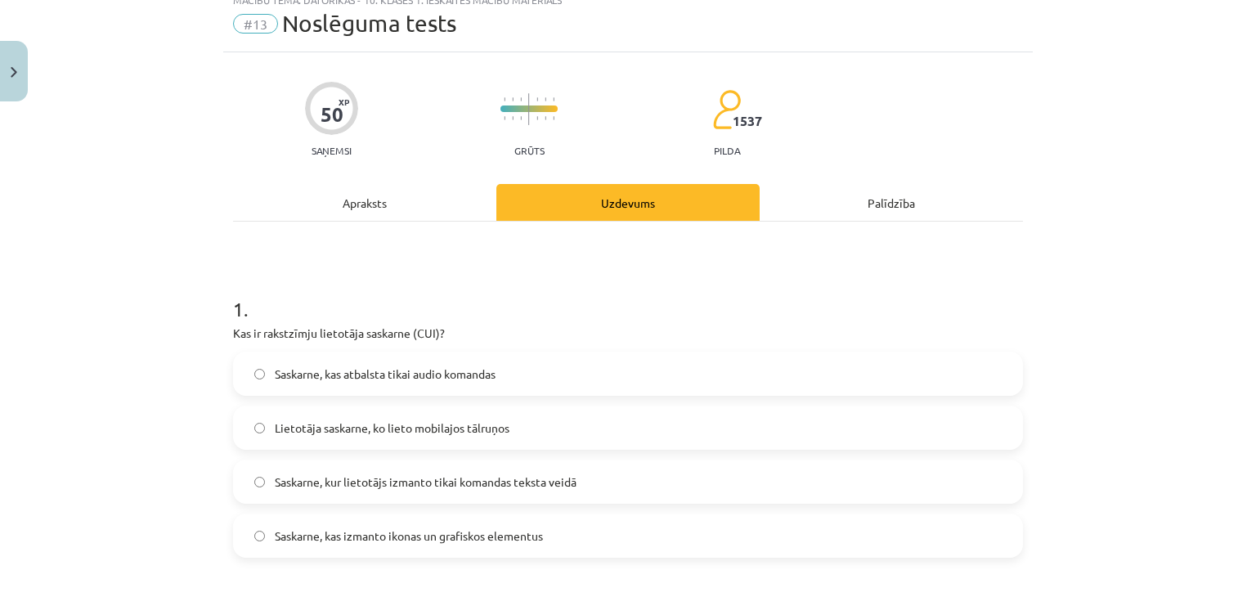
scroll to position [82, 0]
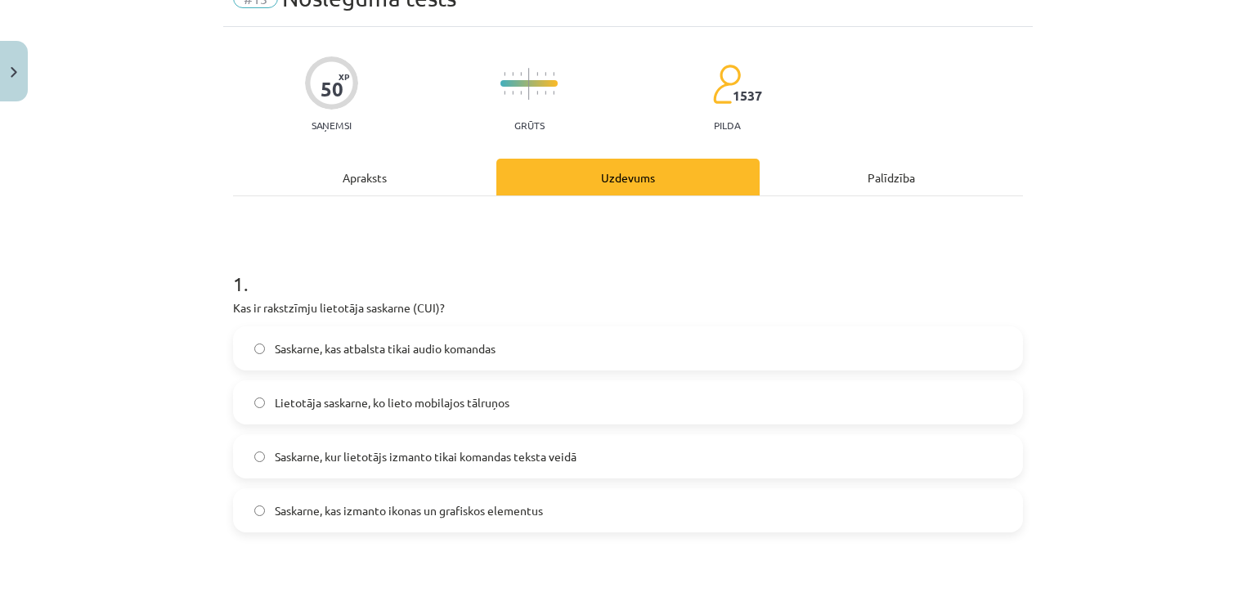
drag, startPoint x: 209, startPoint y: 304, endPoint x: 566, endPoint y: 509, distance: 411.8
click at [566, 477] on div "Mācību tēma: Datorikas - 10. klases 1. ieskaites mācību materiāls #13 Noslēguma…" at bounding box center [628, 298] width 1256 height 597
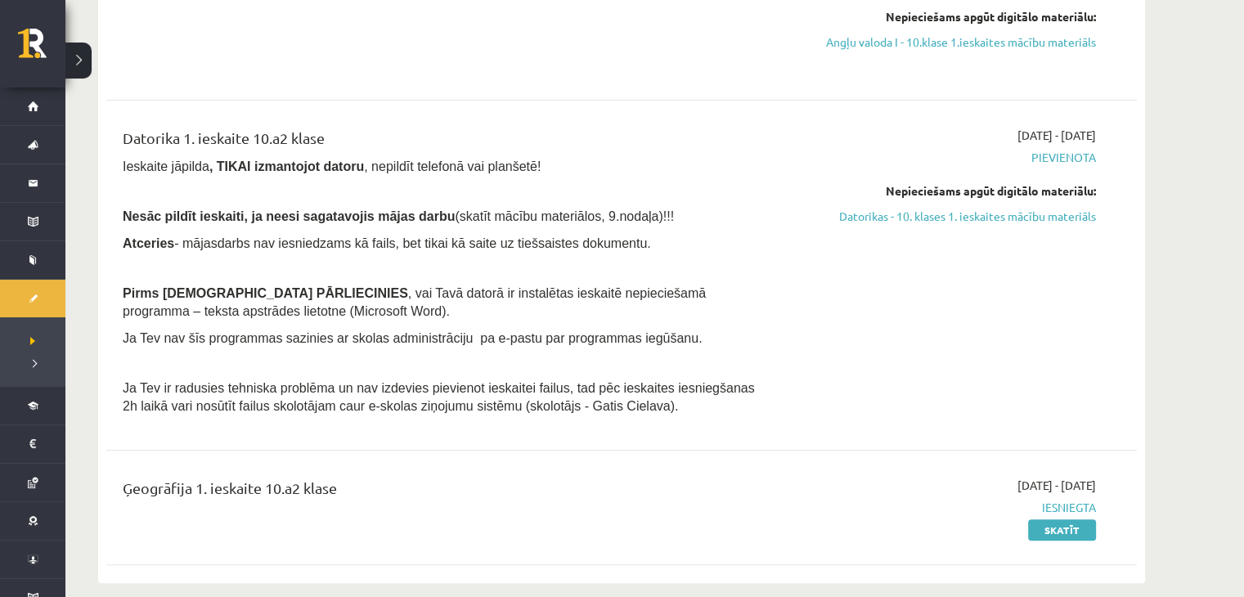
scroll to position [268, 0]
